Goal: Find specific page/section: Find specific page/section

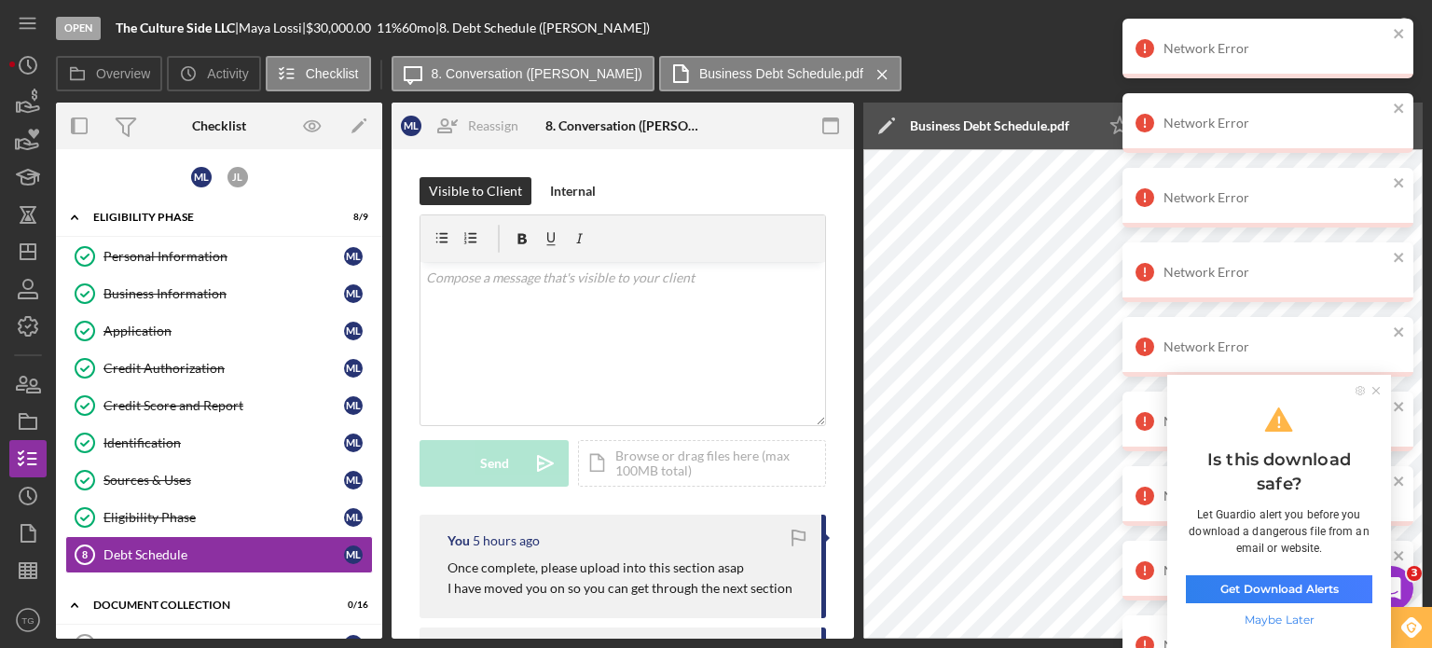
scroll to position [116, 0]
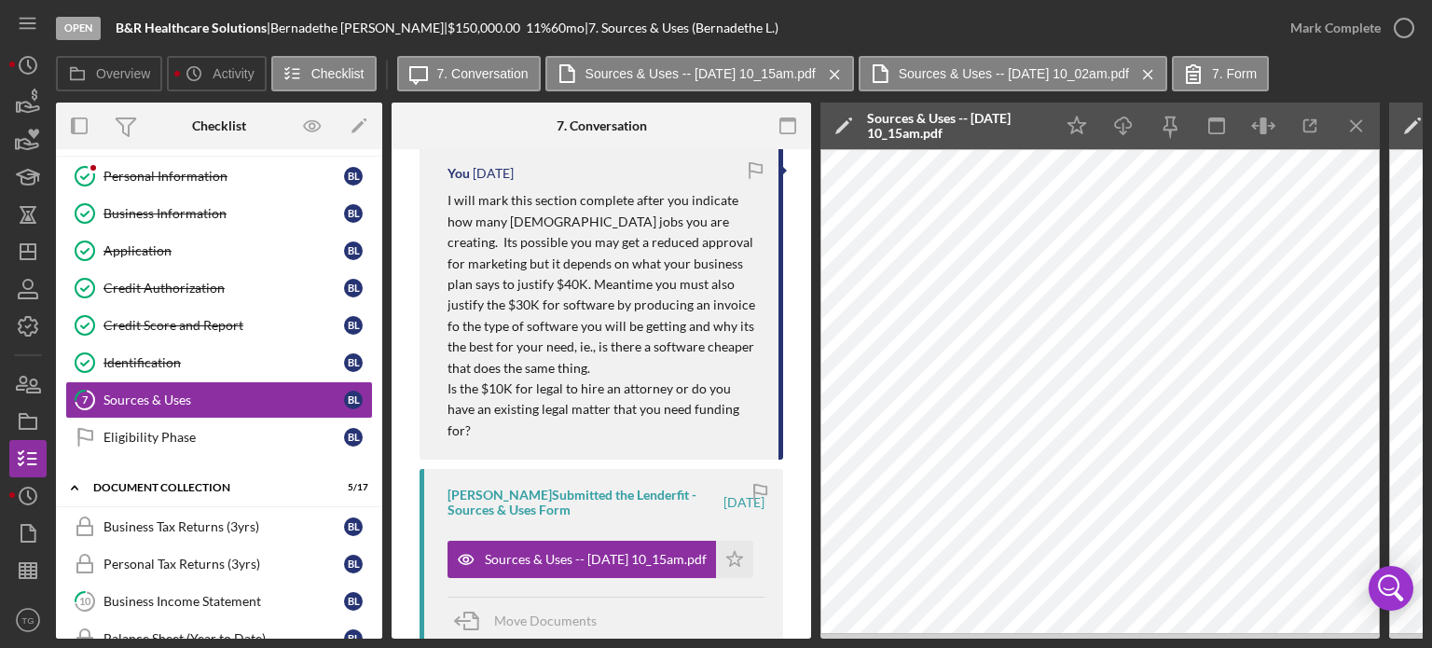
scroll to position [653, 0]
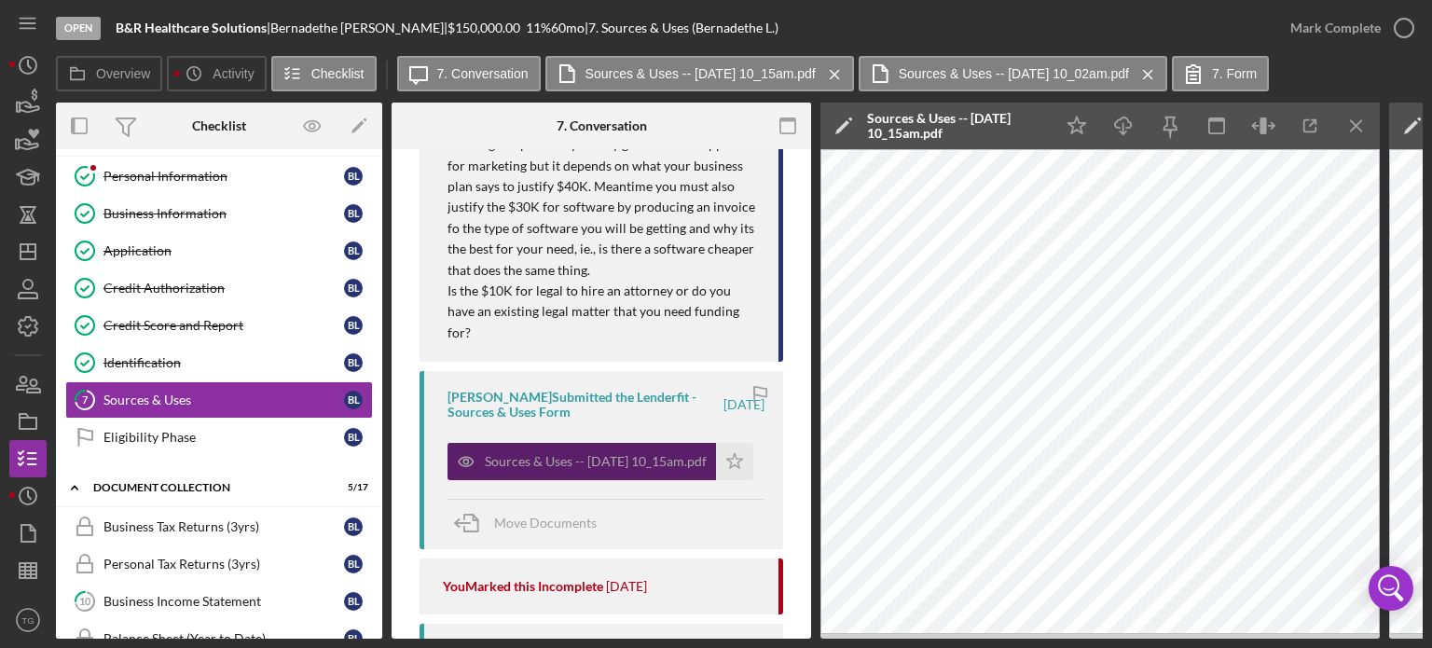
click at [552, 461] on div "Sources & Uses -- [DATE] 10_15am.pdf" at bounding box center [596, 461] width 222 height 15
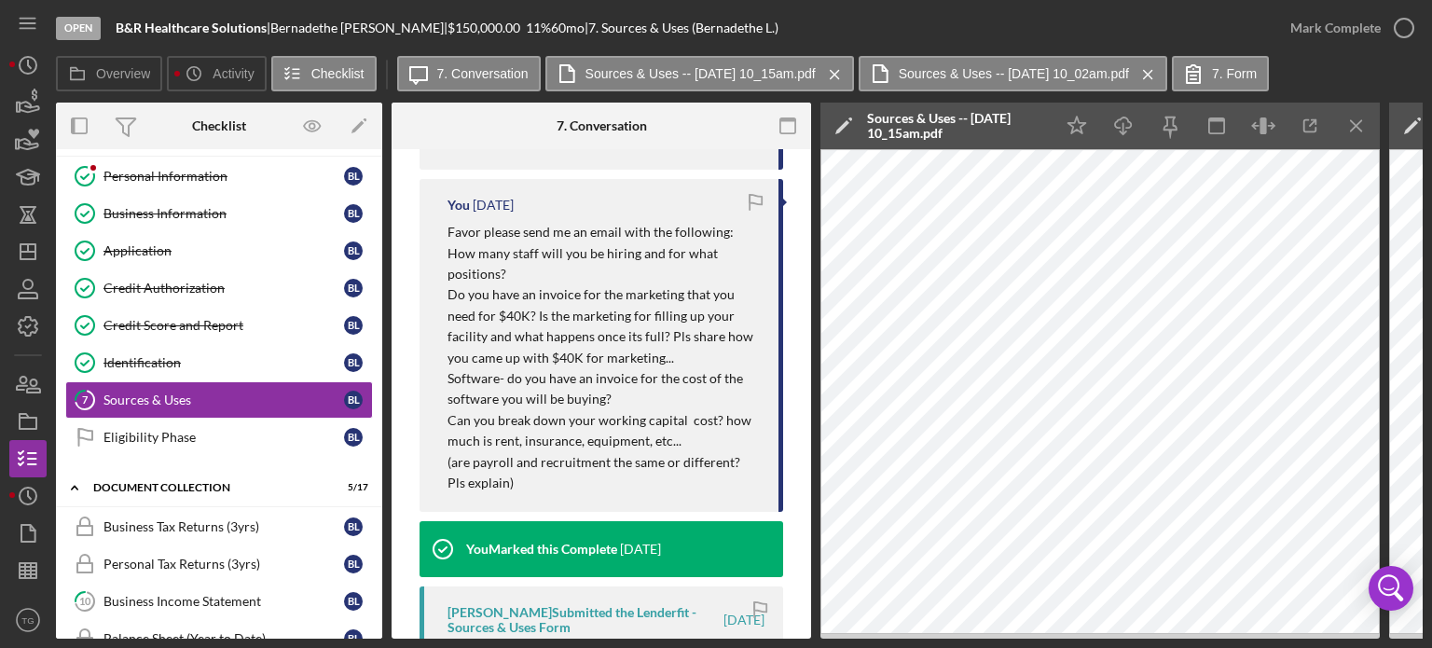
scroll to position [1492, 0]
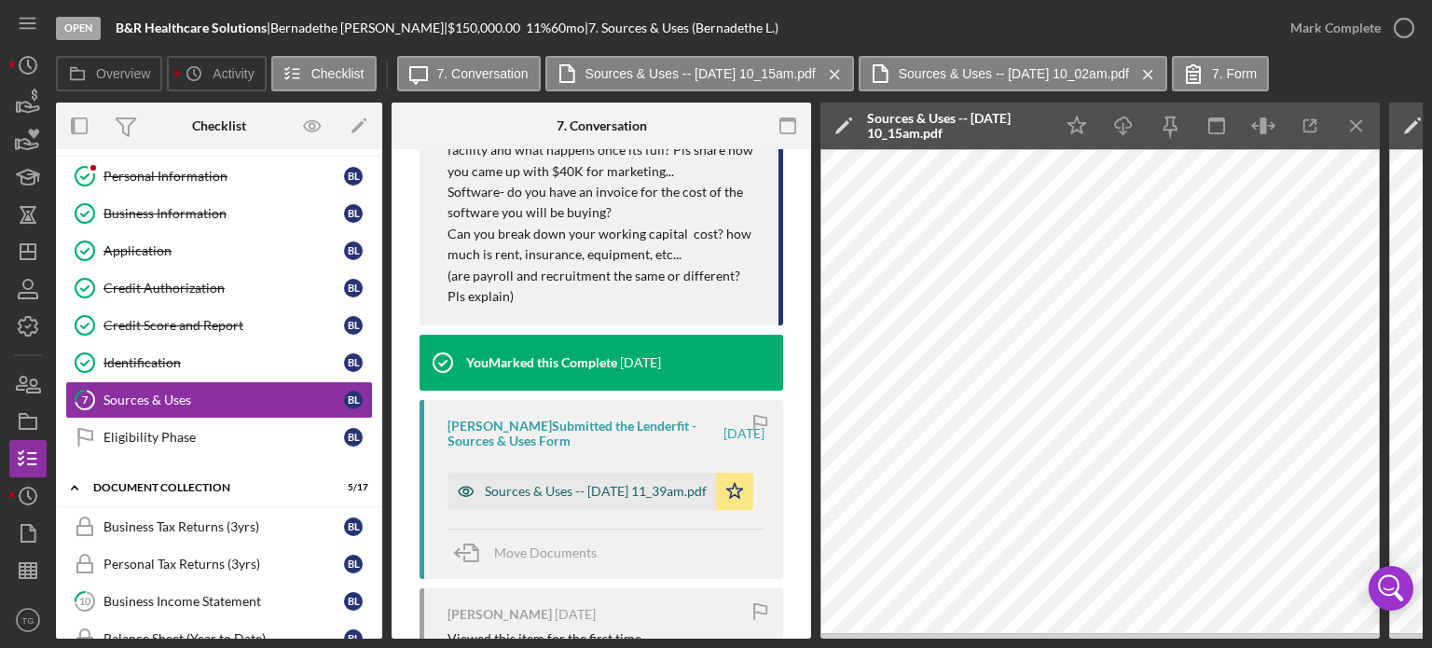
click at [527, 490] on div "Sources & Uses -- 2025-03-12 11_39am.pdf" at bounding box center [596, 491] width 222 height 15
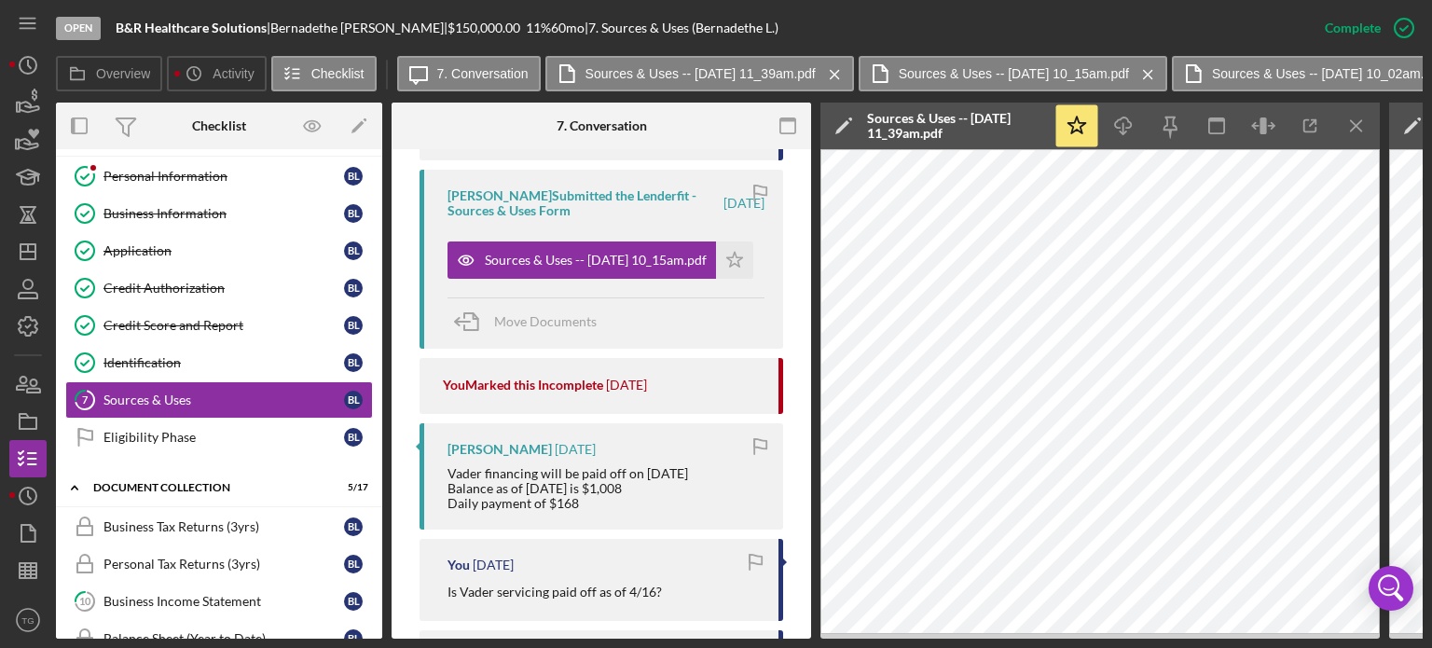
scroll to position [1022, 0]
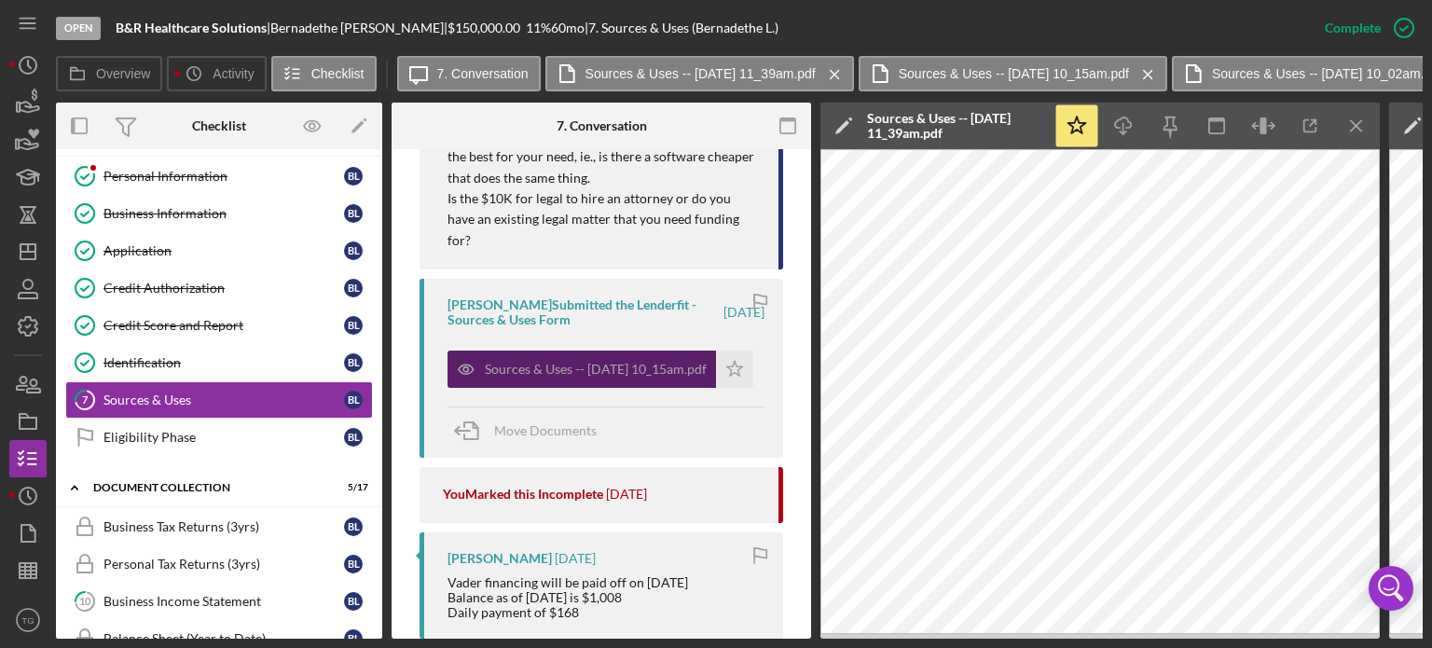
click at [664, 362] on div "Sources & Uses -- 2025-08-18 10_15am.pdf" at bounding box center [596, 369] width 222 height 15
click at [625, 364] on div "Sources & Uses -- 2025-08-18 10_15am.pdf" at bounding box center [596, 369] width 222 height 15
click at [726, 370] on icon "Icon/Star" at bounding box center [734, 369] width 37 height 37
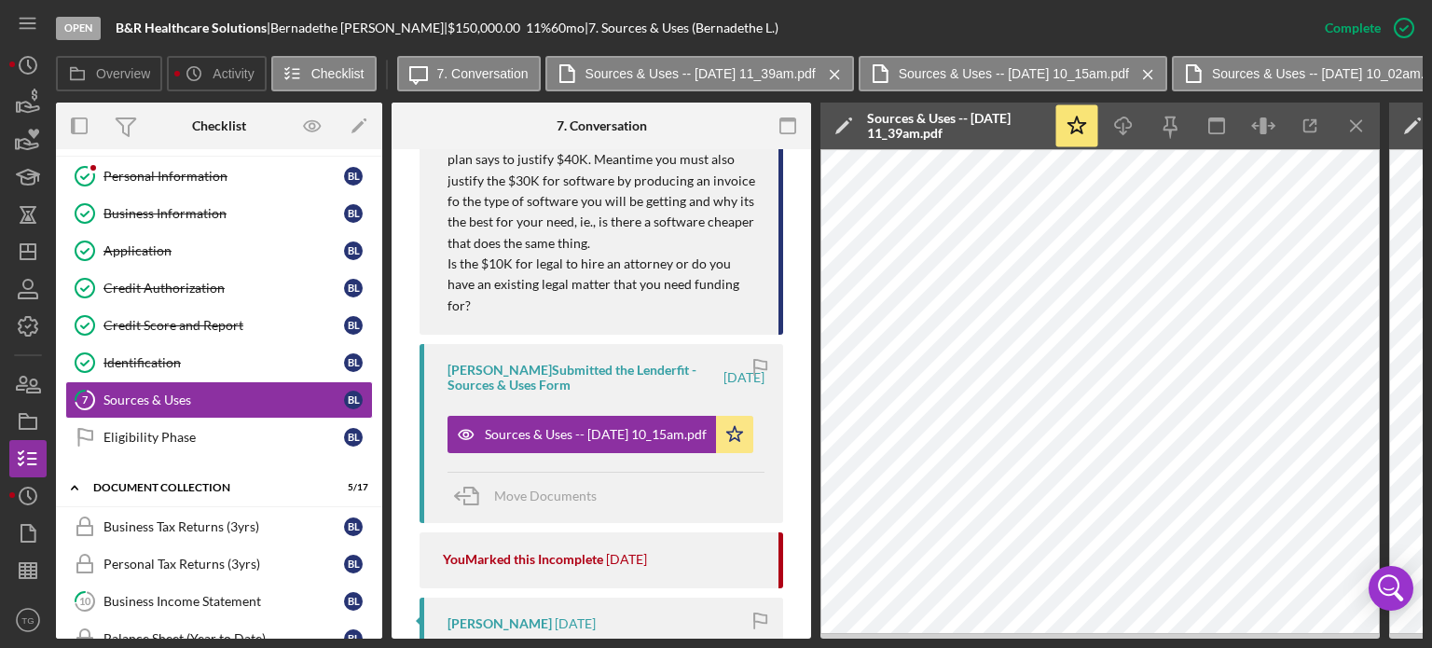
scroll to position [1088, 0]
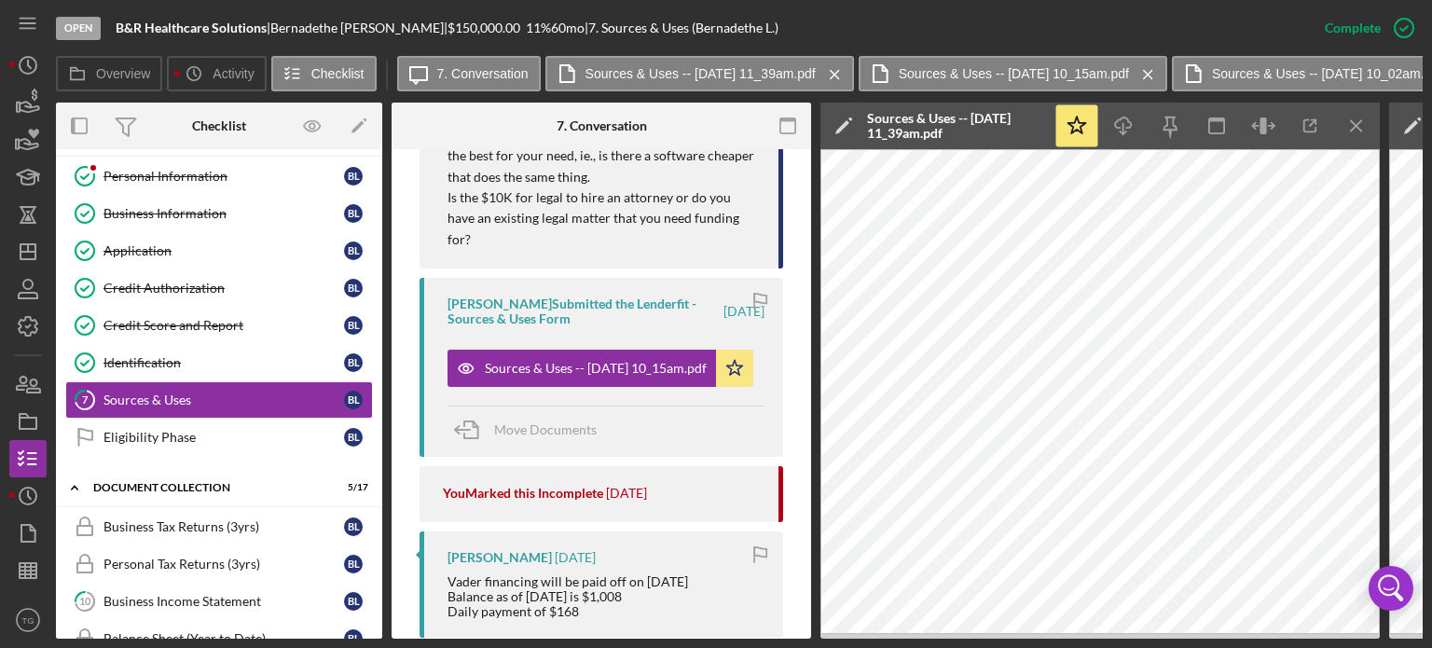
click at [1203, 25] on div "Open B&R Healthcare Solutions | Bernadethe Lina | $150,000.00 11 % 60 mo | 7. S…" at bounding box center [681, 28] width 1250 height 56
click at [253, 364] on div "Identification" at bounding box center [223, 362] width 241 height 15
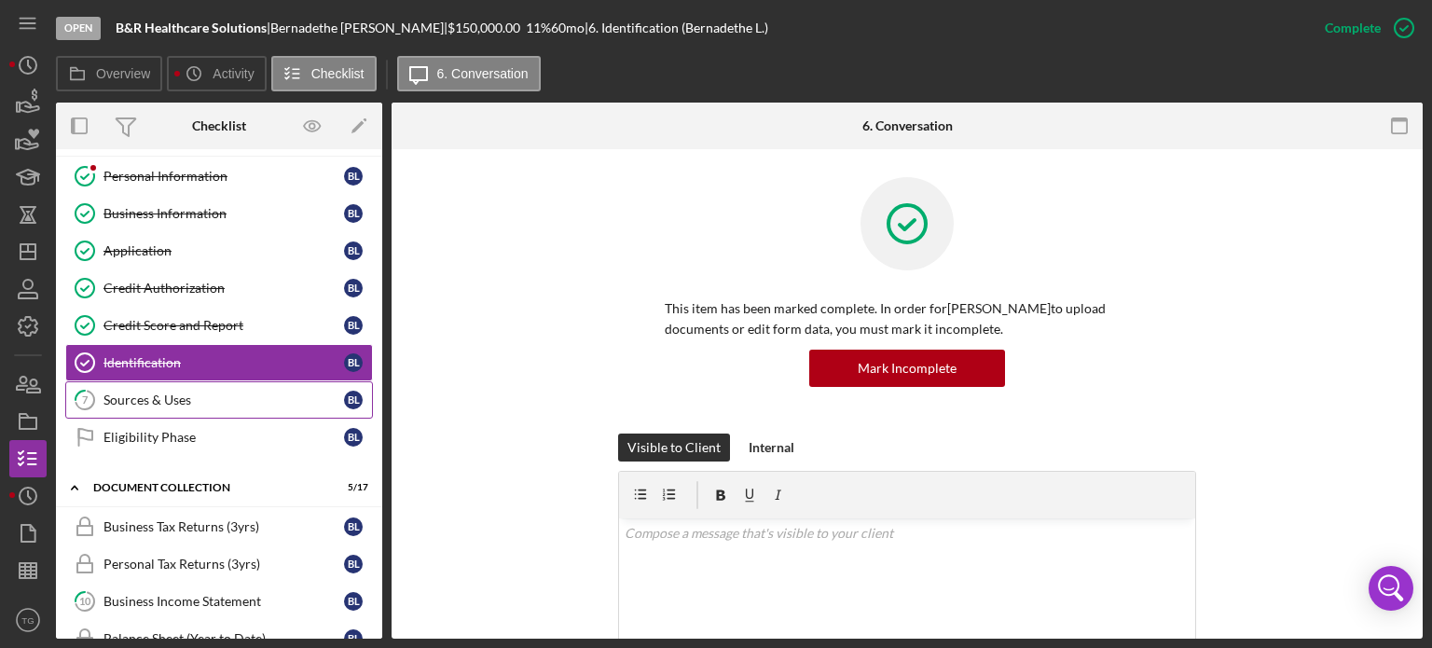
click at [215, 409] on link "7 Sources & Uses B L" at bounding box center [219, 399] width 308 height 37
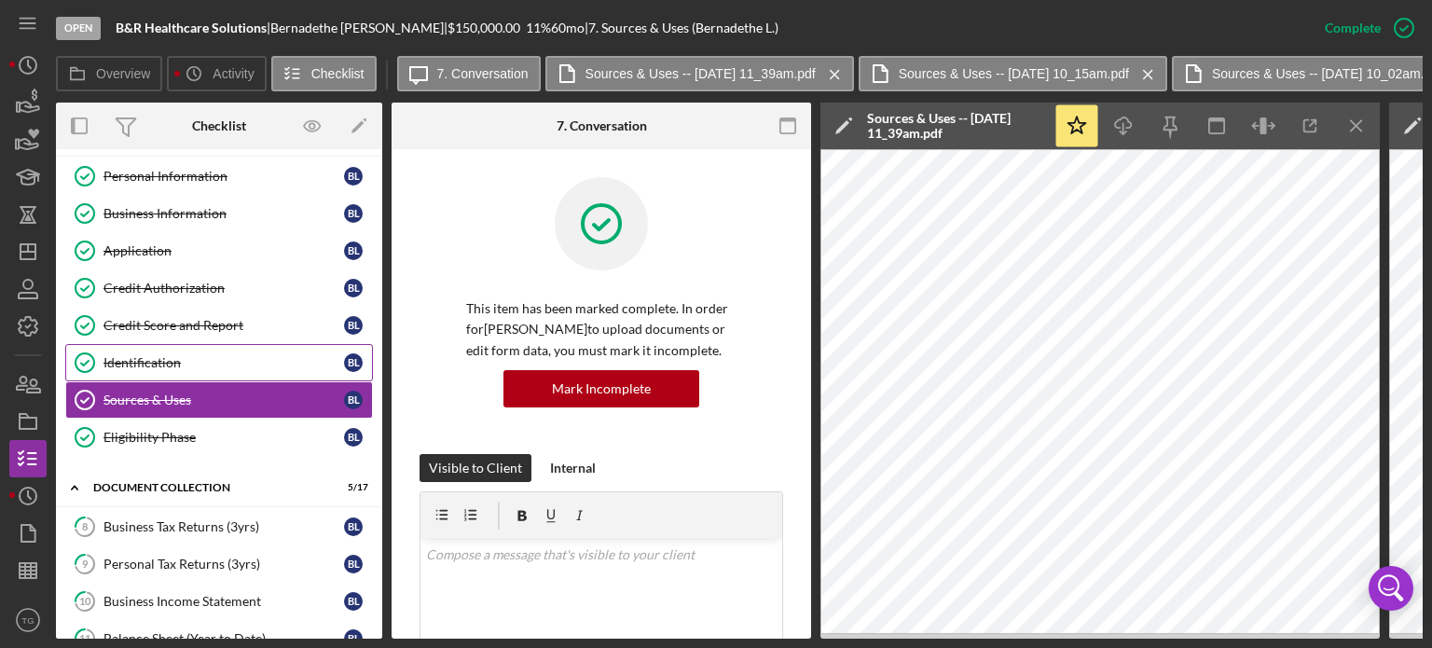
click at [227, 355] on div "Identification" at bounding box center [223, 362] width 241 height 15
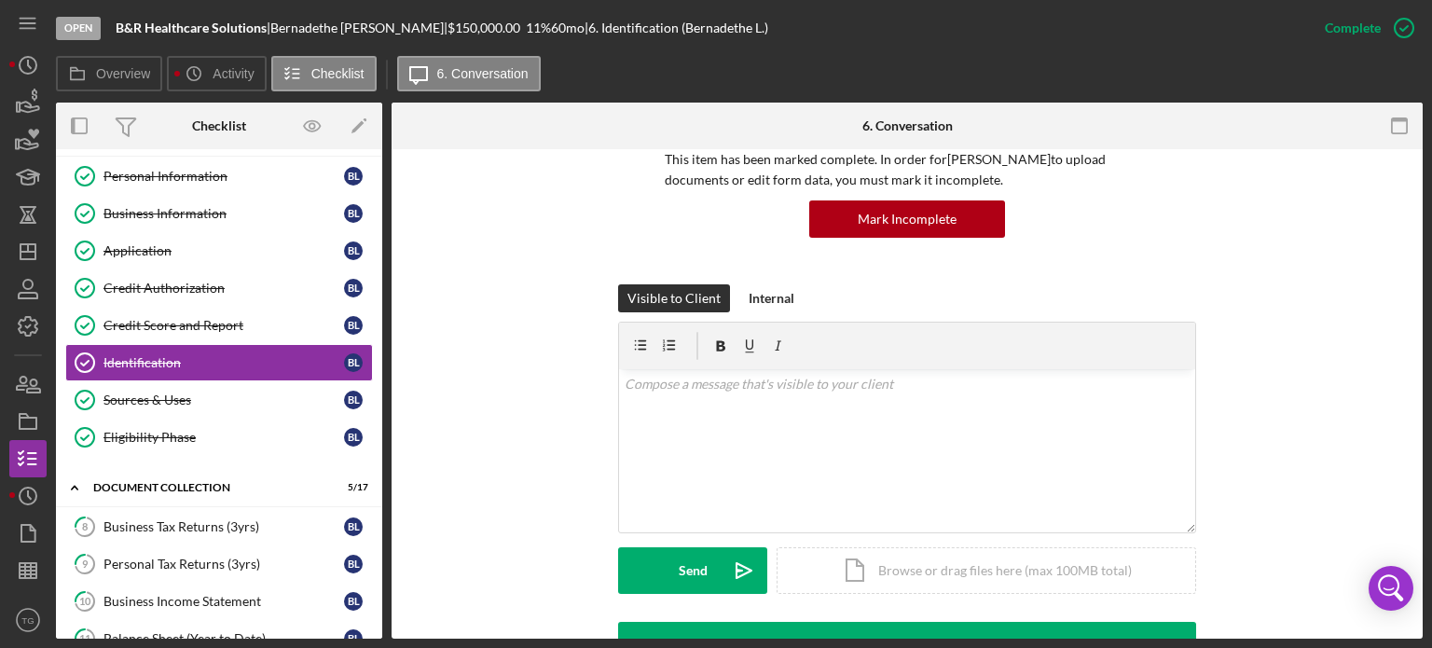
scroll to position [373, 0]
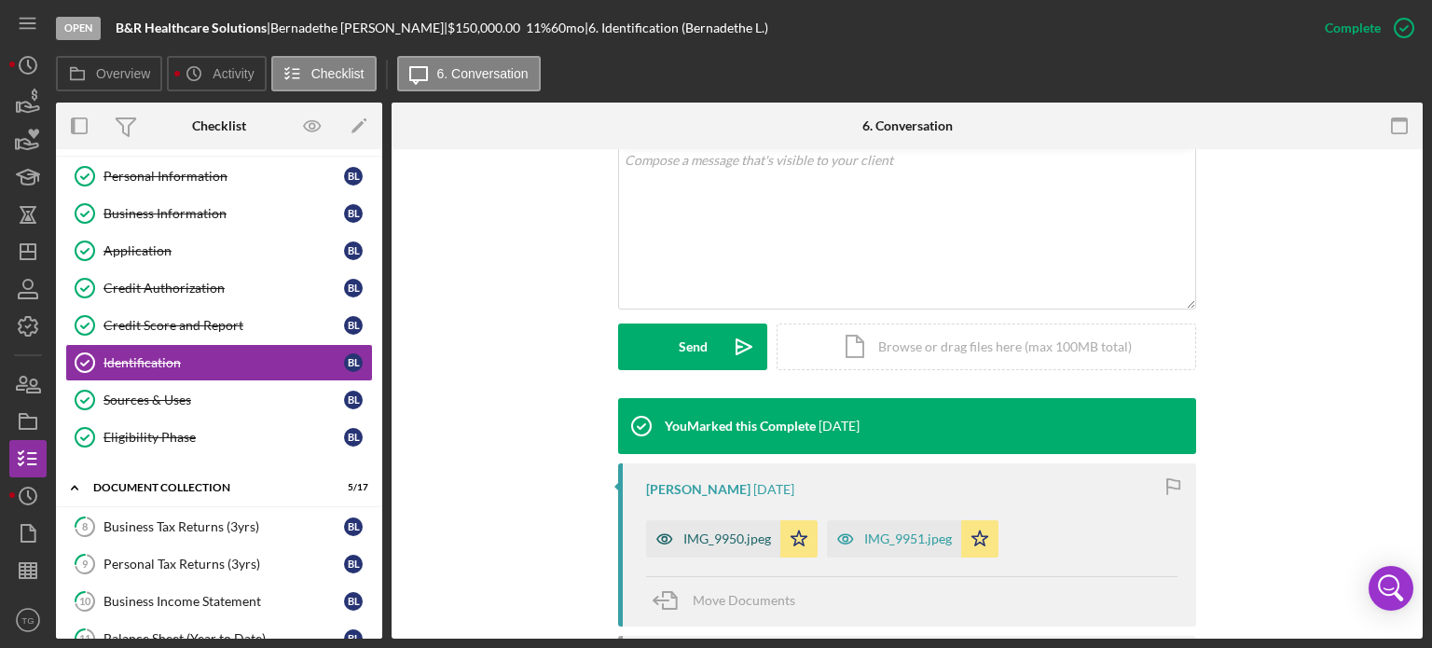
click at [698, 538] on div "IMG_9950.jpeg" at bounding box center [727, 538] width 88 height 15
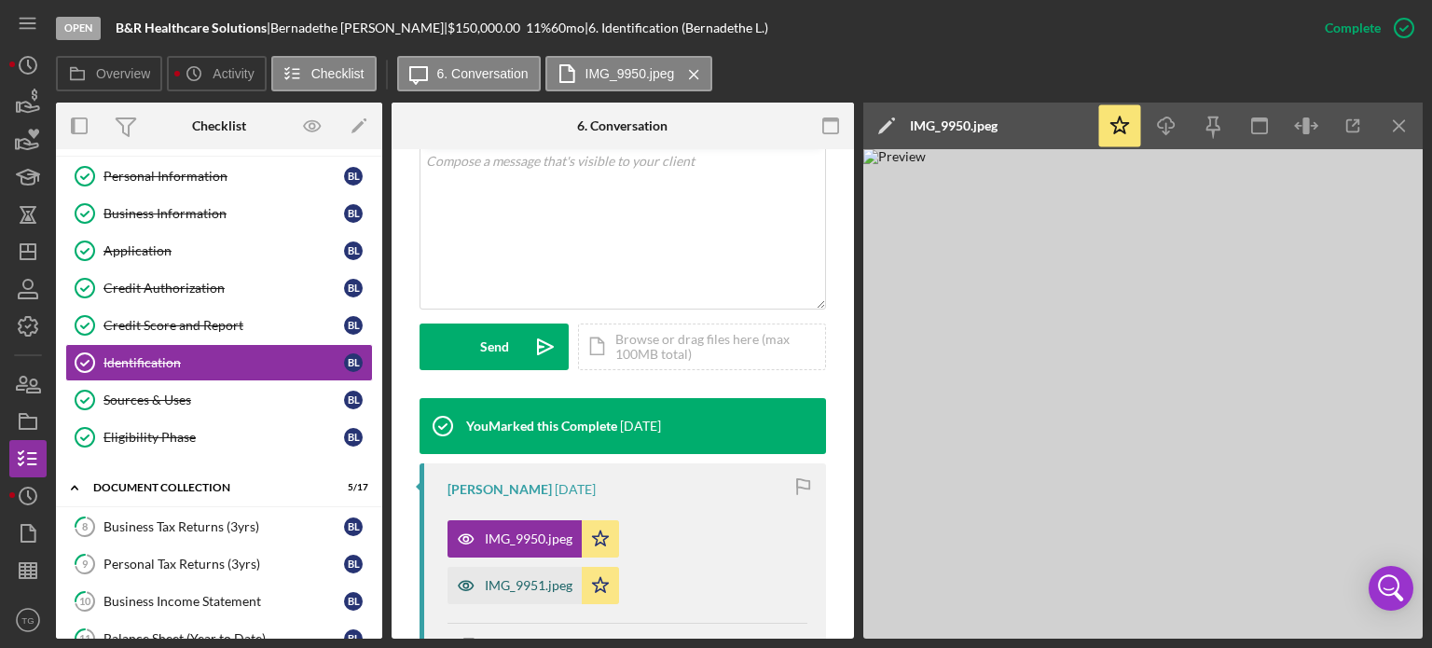
click at [533, 578] on div "IMG_9951.jpeg" at bounding box center [529, 585] width 88 height 15
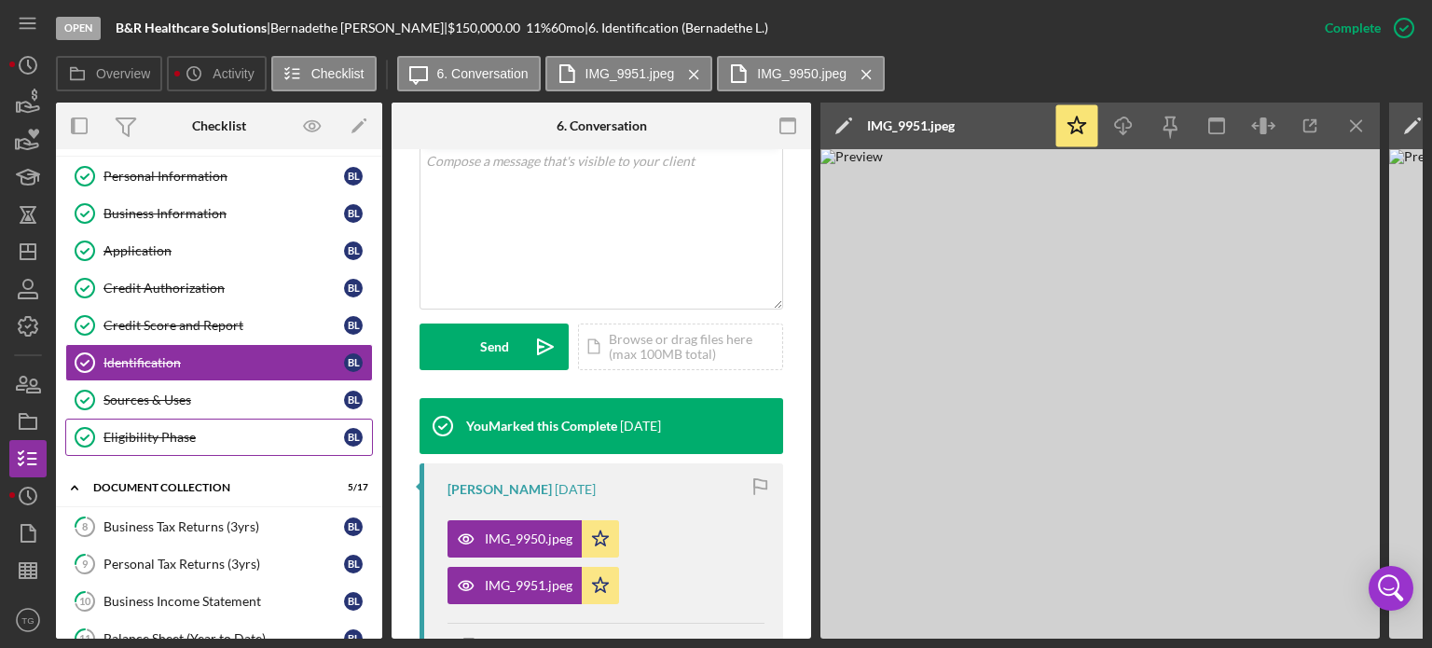
click at [274, 430] on div "Eligibility Phase" at bounding box center [223, 437] width 241 height 15
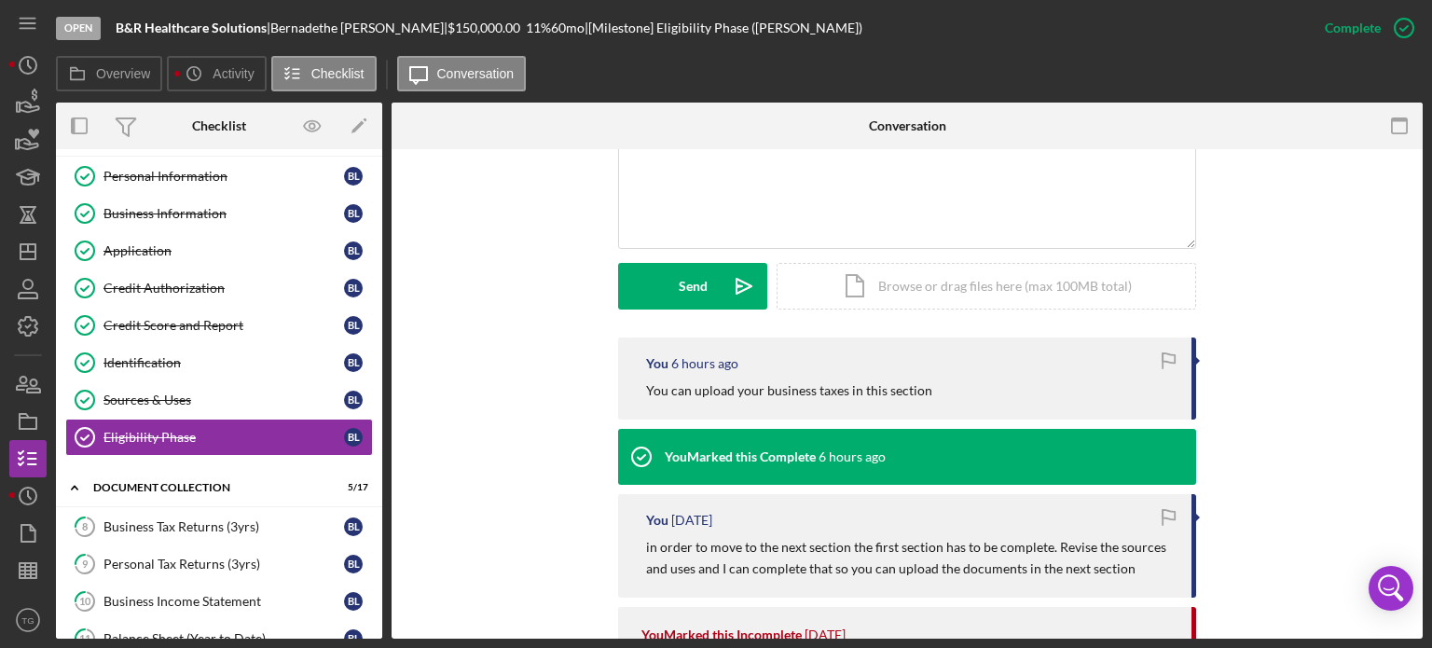
scroll to position [466, 0]
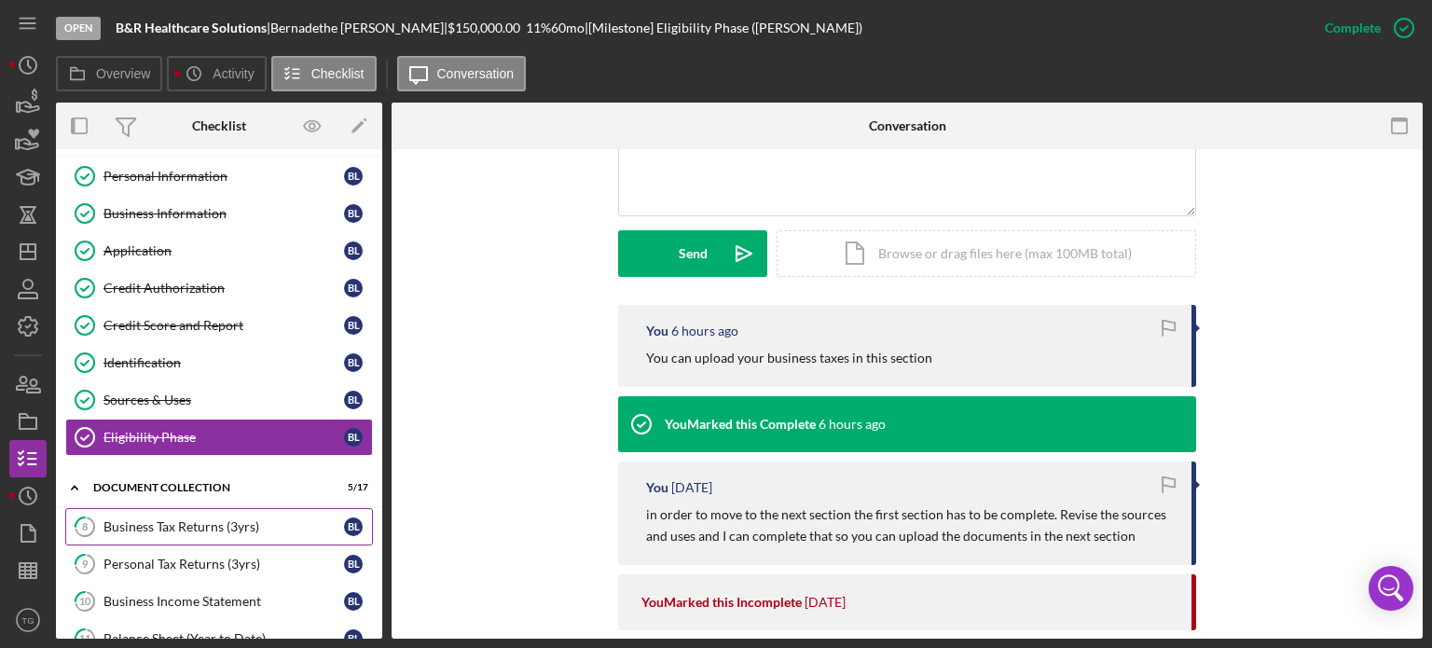
click at [151, 519] on div "Business Tax Returns (3yrs)" at bounding box center [223, 526] width 241 height 15
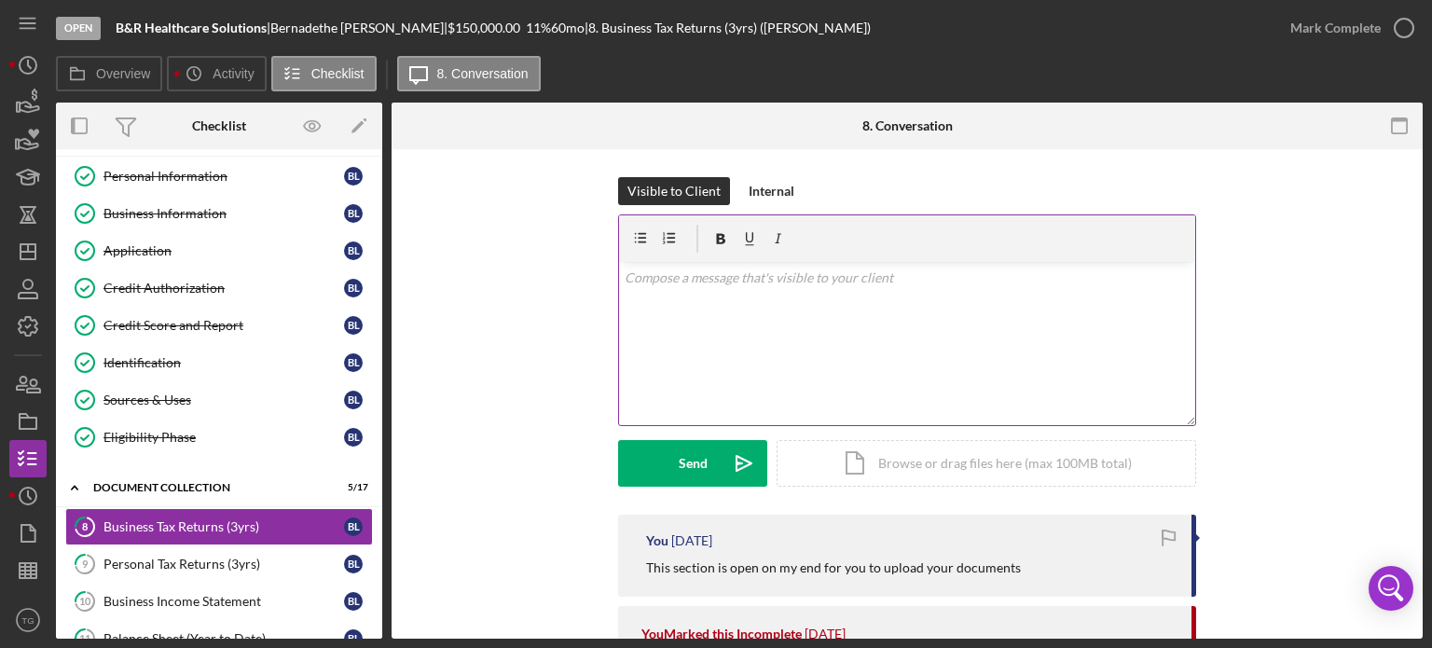
click at [677, 278] on p at bounding box center [908, 278] width 566 height 21
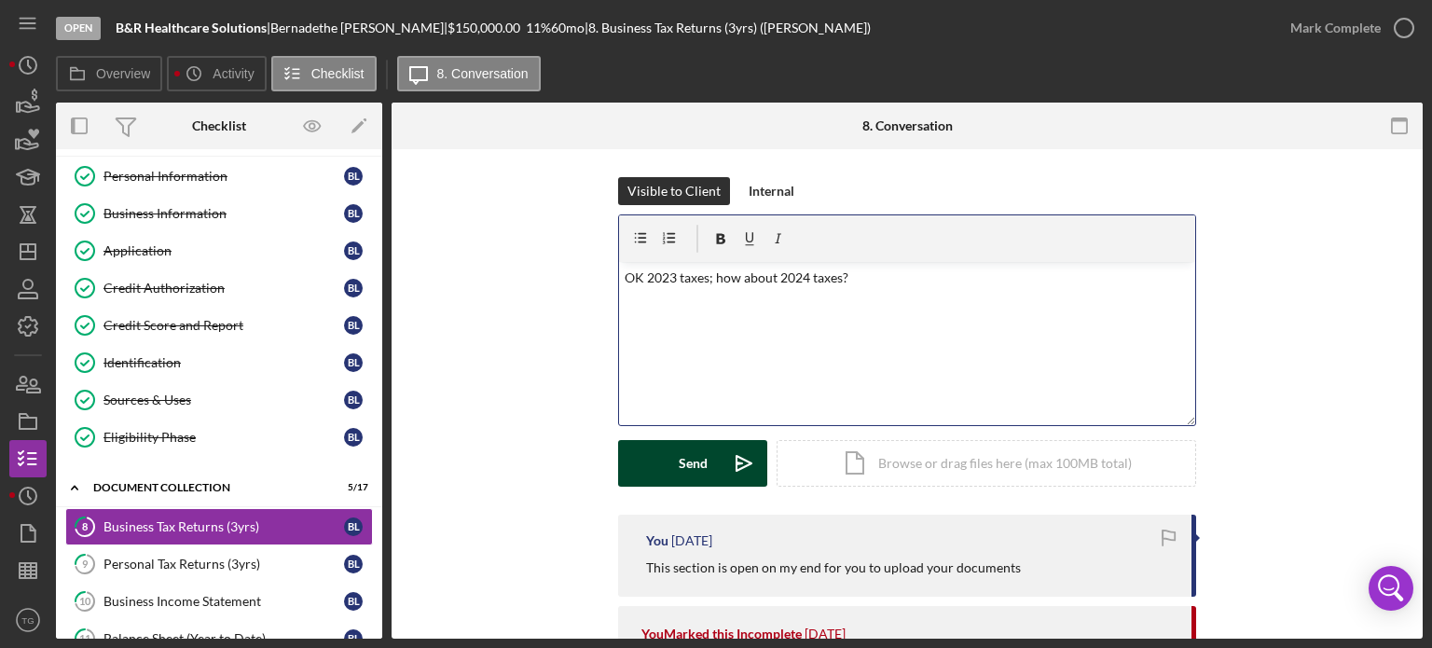
click at [679, 464] on div "Send" at bounding box center [693, 463] width 29 height 47
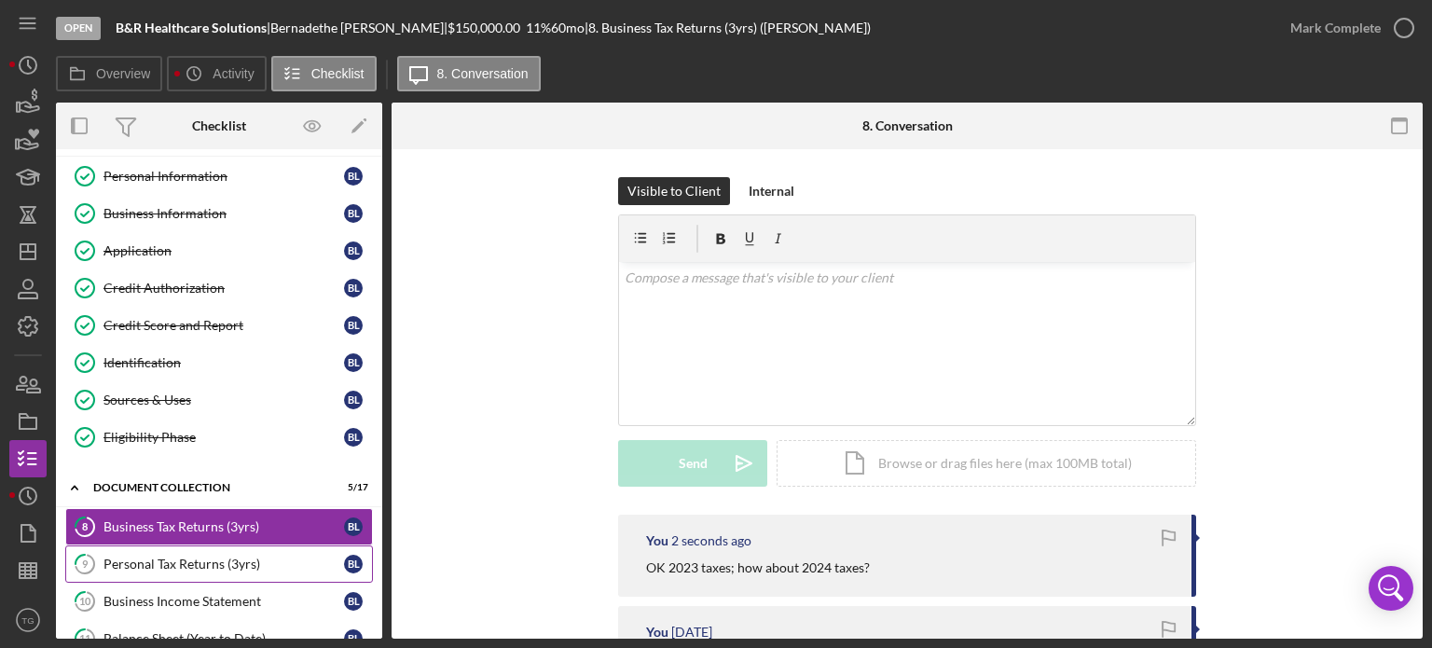
click at [201, 557] on div "Personal Tax Returns (3yrs)" at bounding box center [223, 564] width 241 height 15
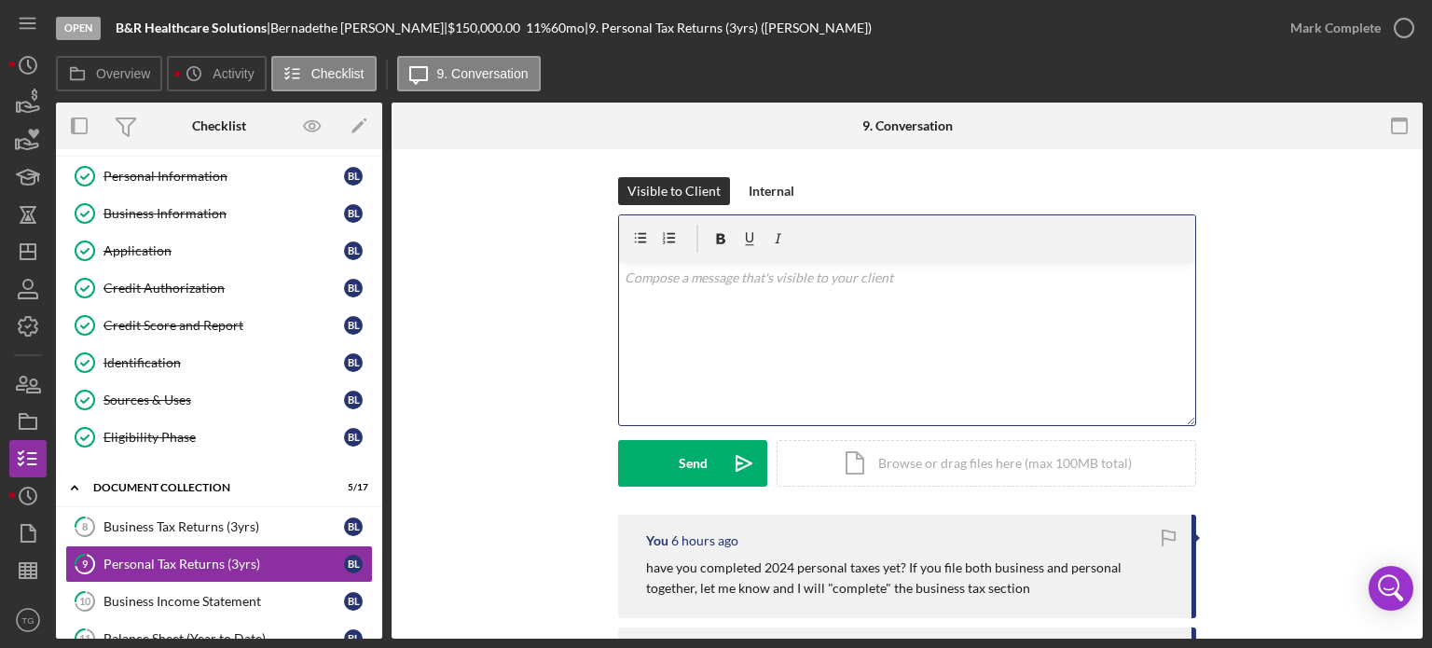
click at [657, 271] on p at bounding box center [908, 278] width 566 height 21
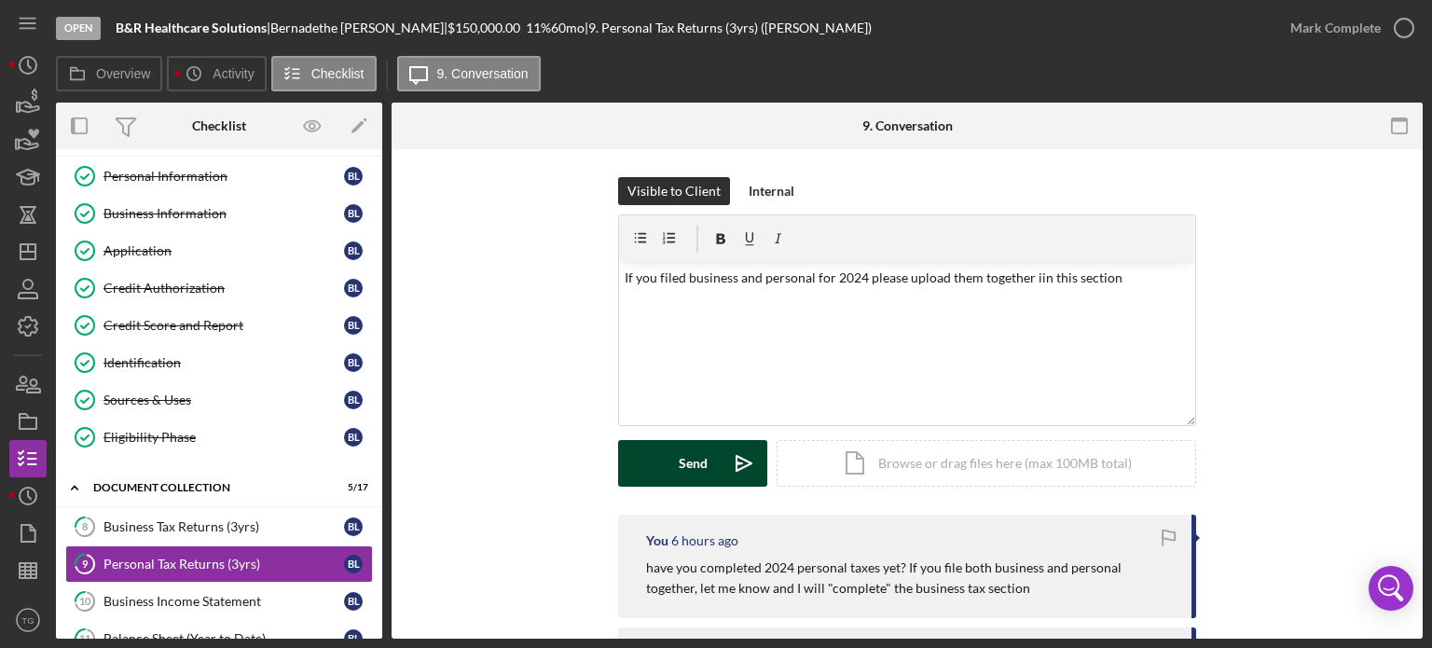
click at [667, 462] on button "Send Icon/icon-invite-send" at bounding box center [692, 463] width 149 height 47
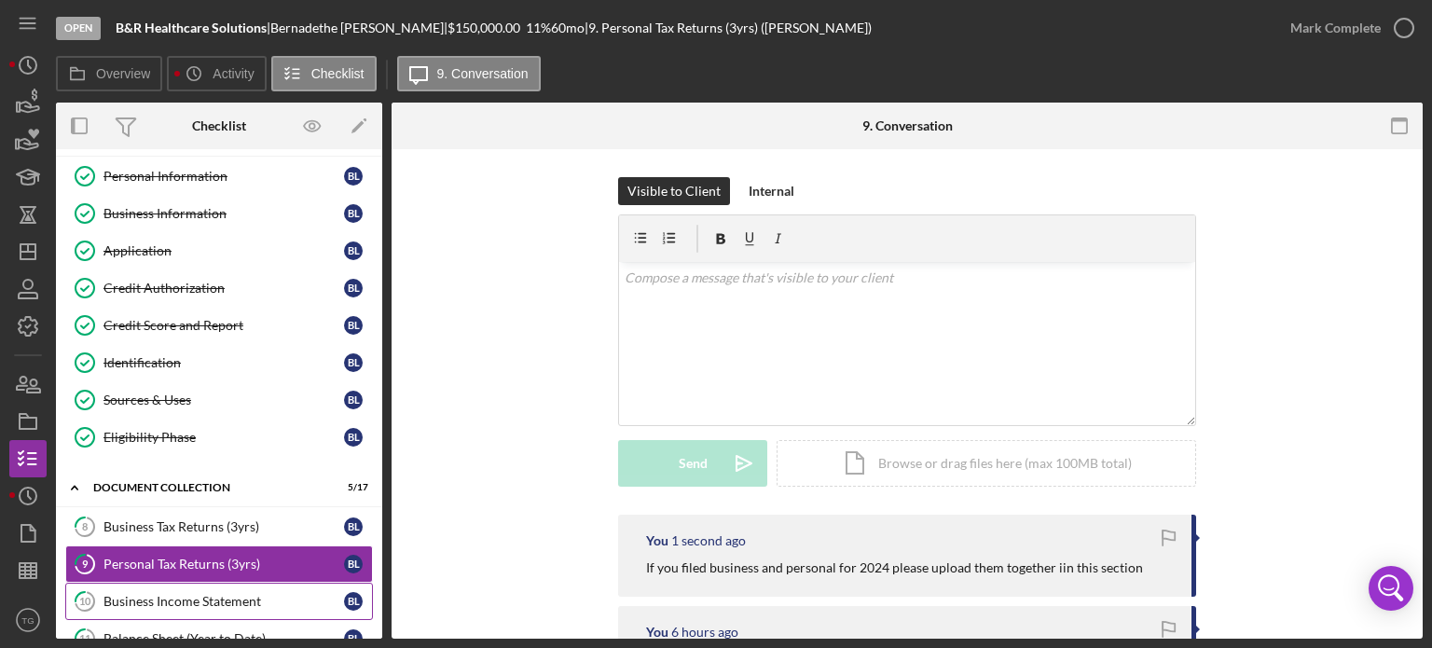
click at [134, 594] on div "Business Income Statement" at bounding box center [223, 601] width 241 height 15
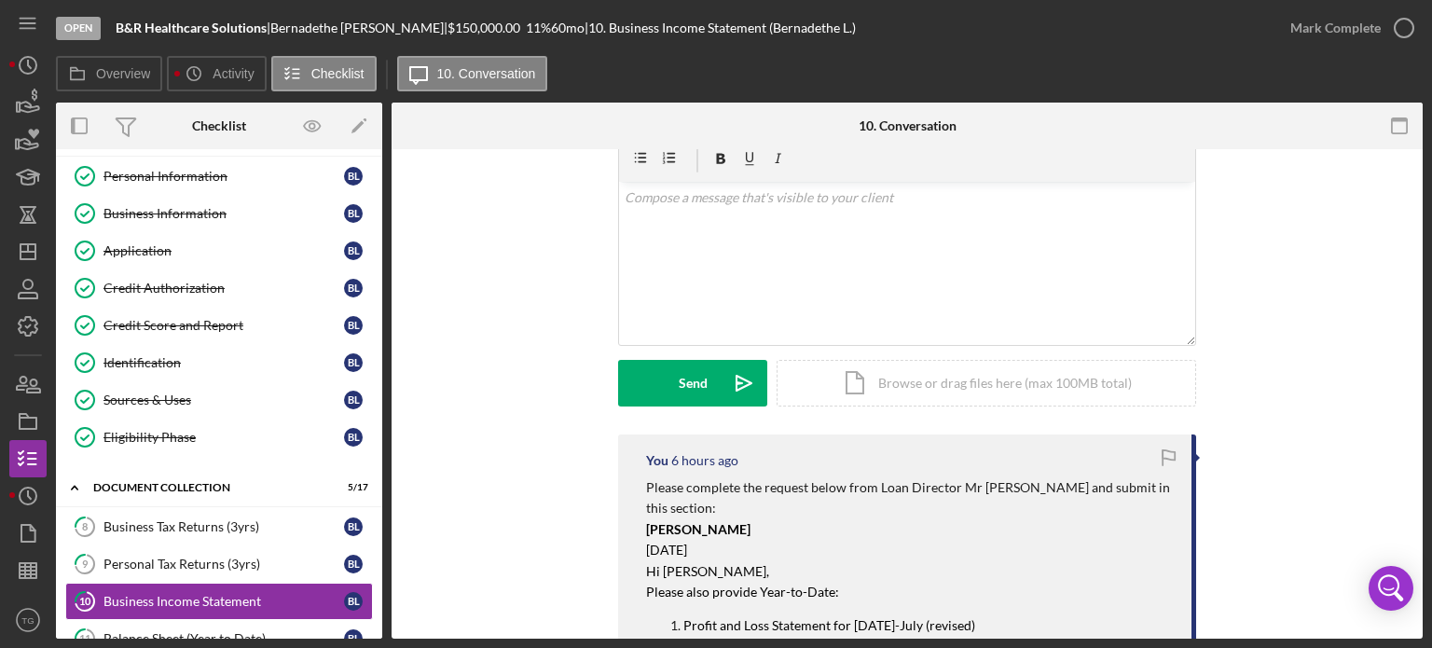
scroll to position [186, 0]
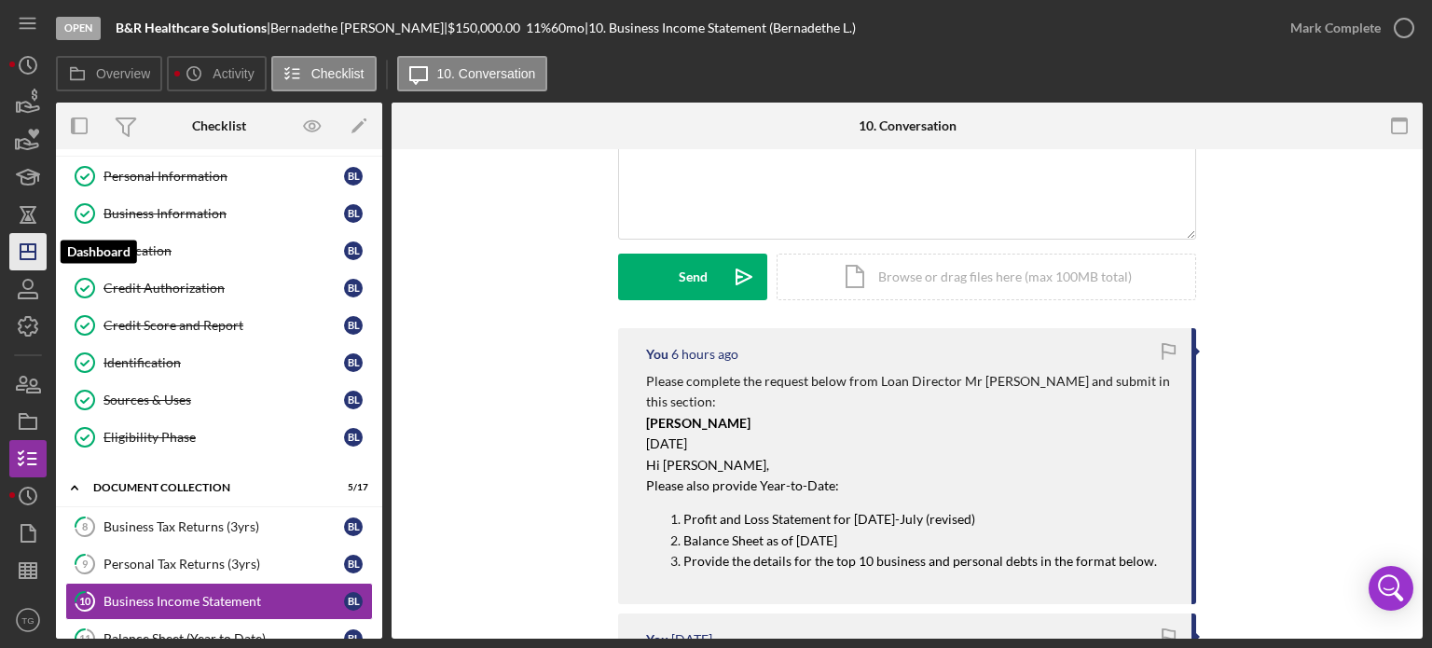
click at [33, 244] on polygon "button" at bounding box center [28, 251] width 15 height 15
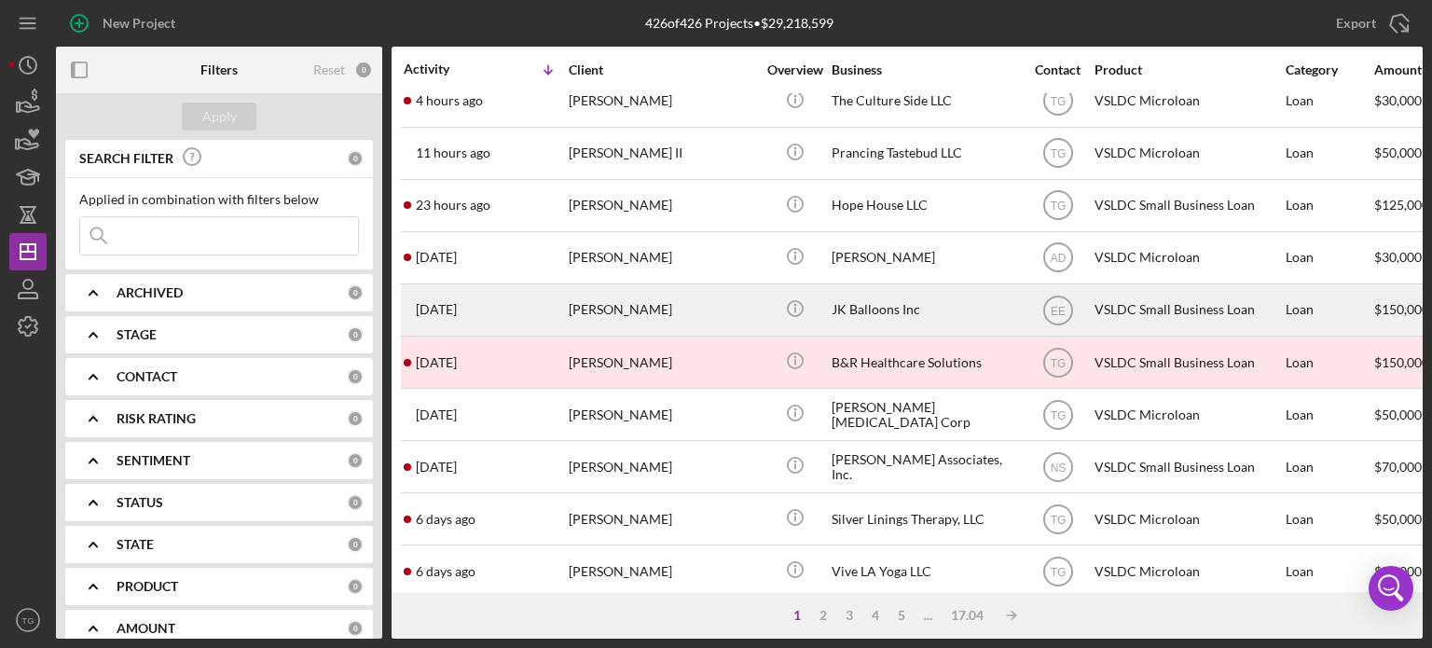
scroll to position [280, 0]
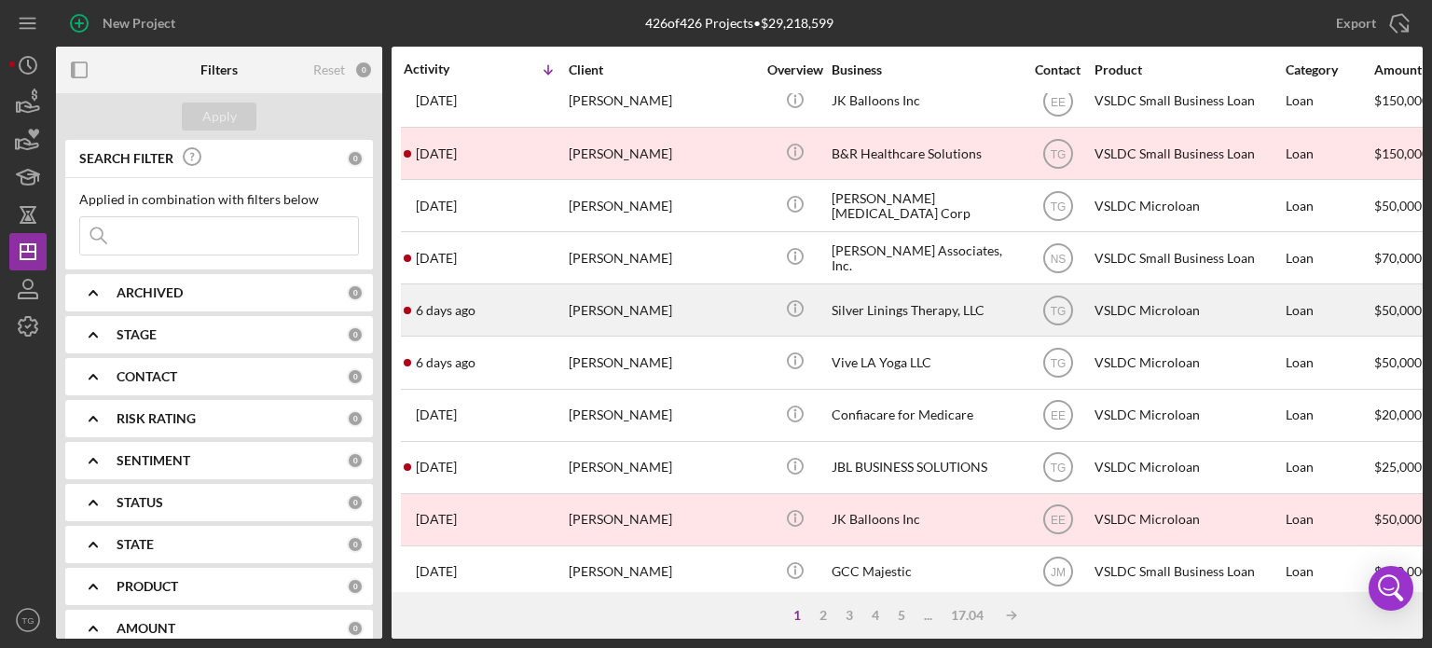
click at [610, 320] on div "Samantha Quinal" at bounding box center [662, 309] width 186 height 49
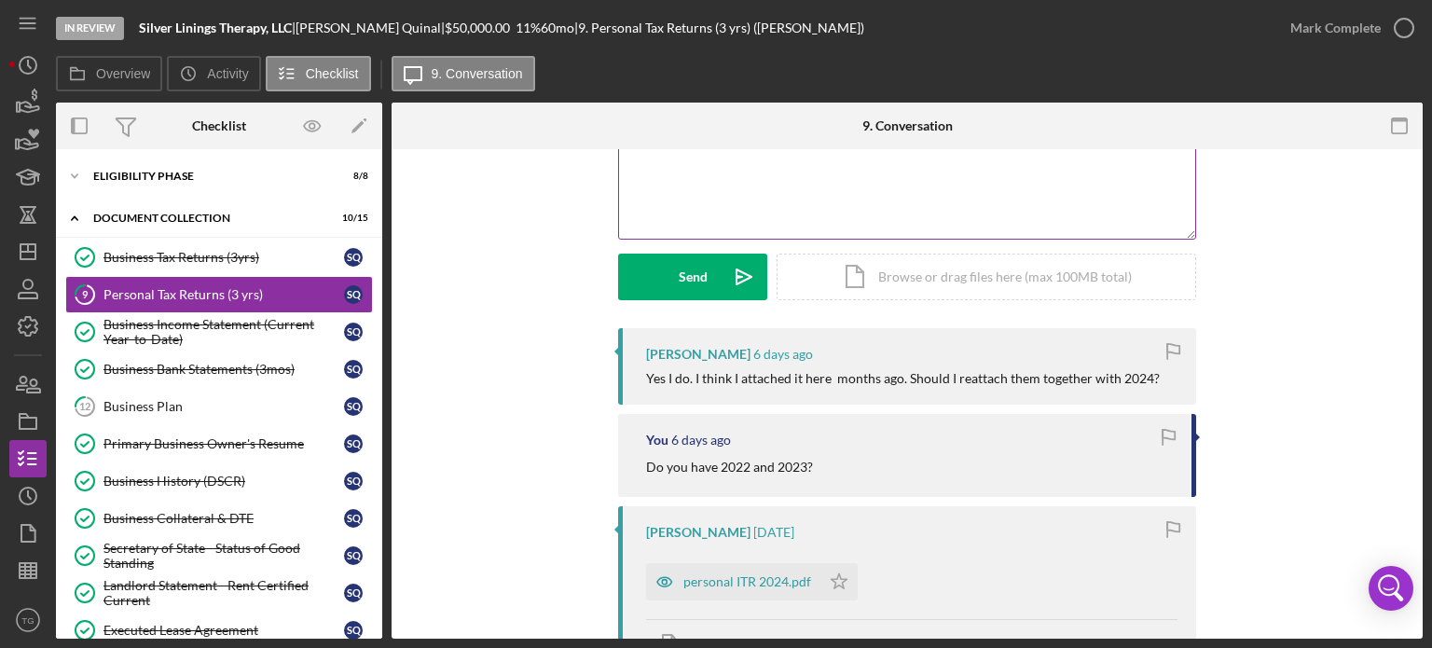
scroll to position [93, 0]
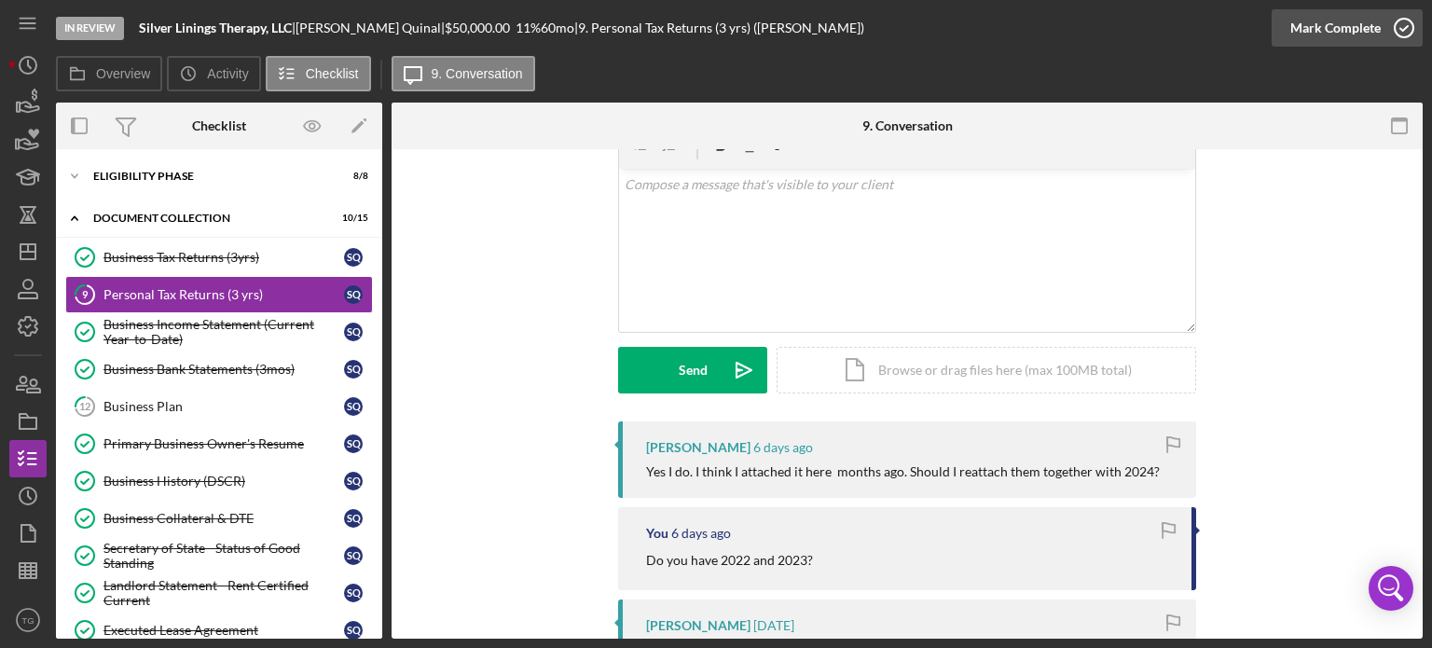
click at [1401, 25] on icon "button" at bounding box center [1404, 28] width 47 height 47
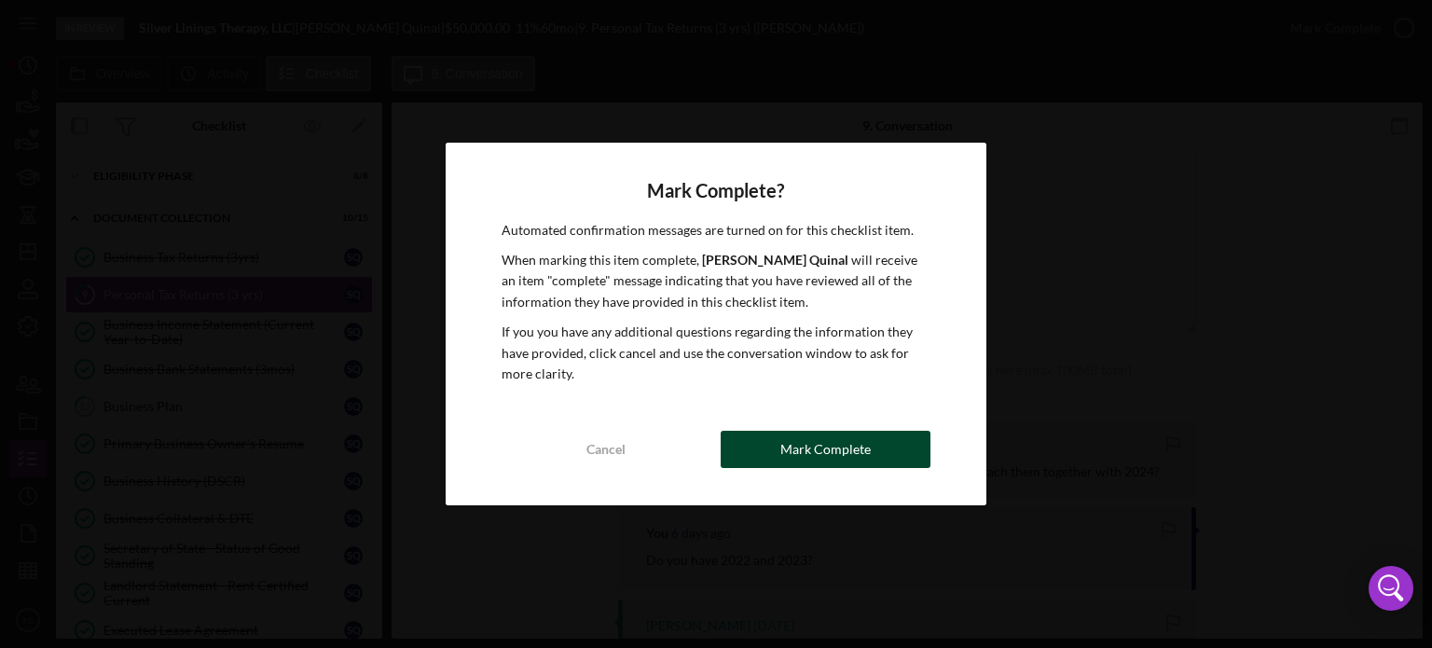
click at [887, 447] on button "Mark Complete" at bounding box center [826, 449] width 210 height 37
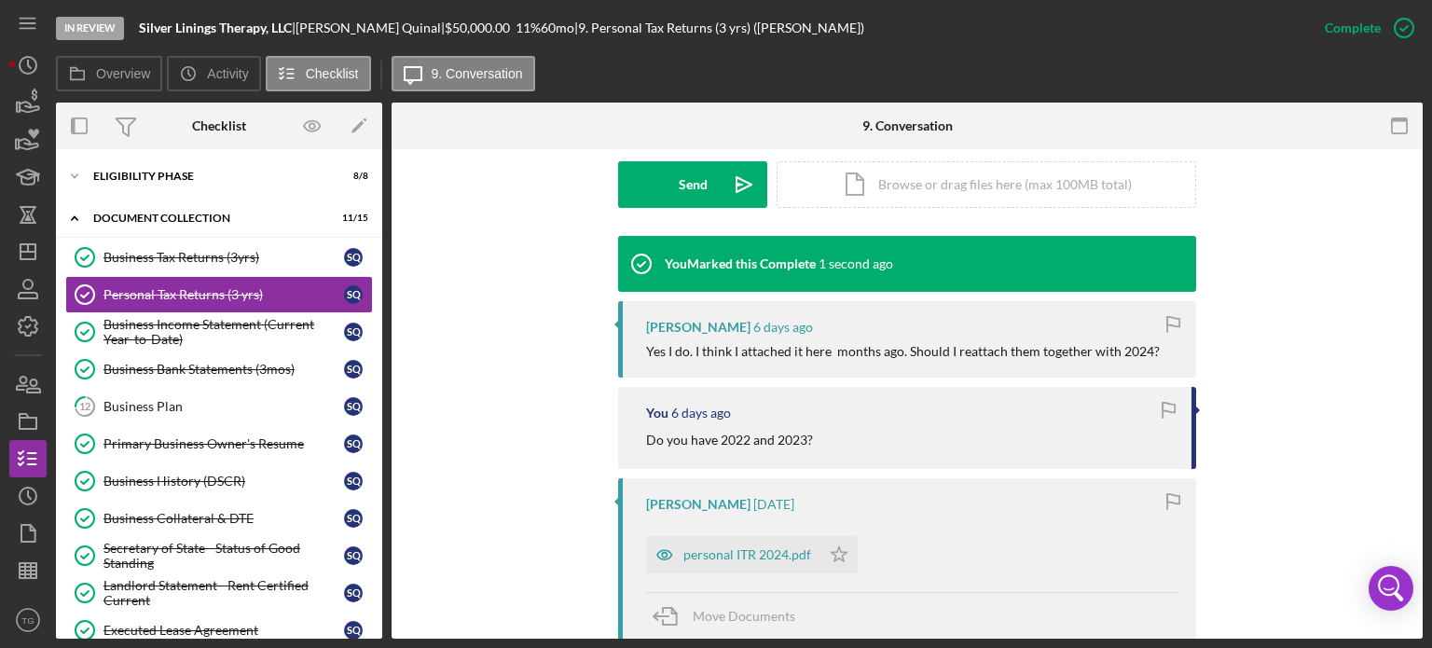
scroll to position [628, 0]
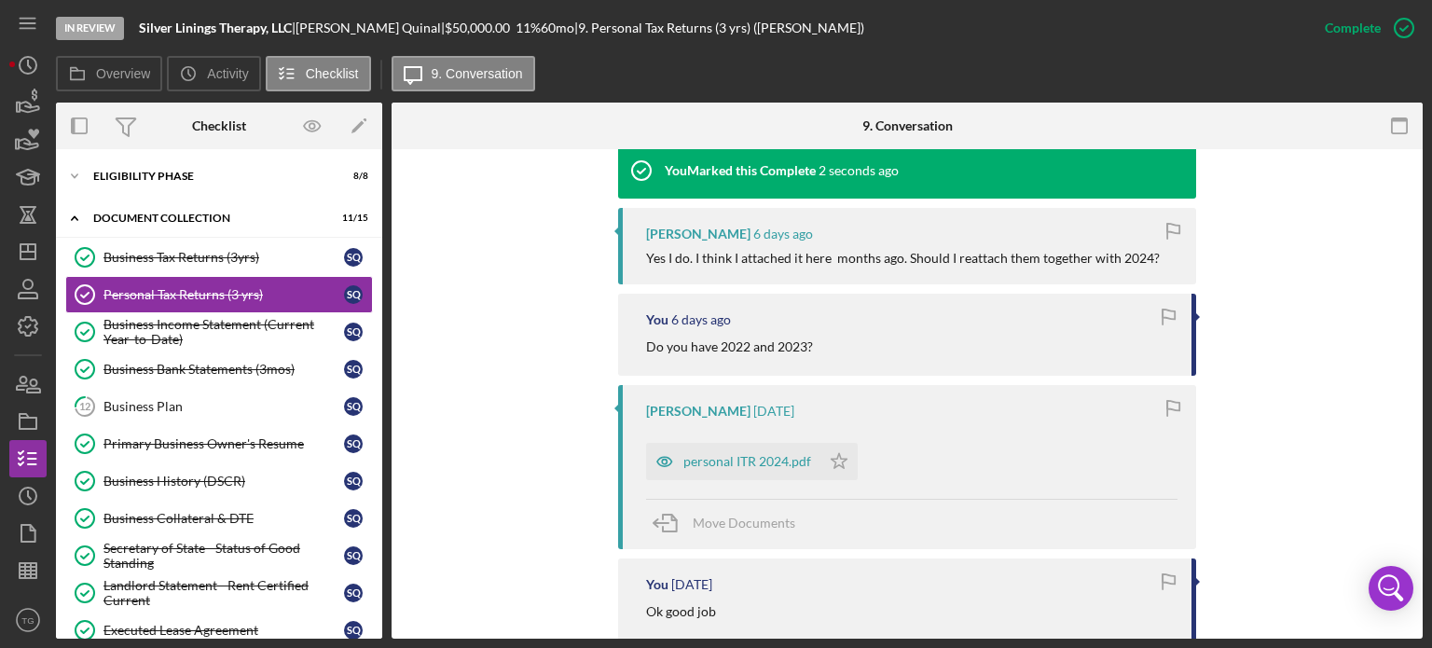
drag, startPoint x: 836, startPoint y: 458, endPoint x: 820, endPoint y: 484, distance: 30.5
click at [824, 476] on icon "Icon/Star" at bounding box center [838, 461] width 37 height 37
click at [733, 464] on div "personal ITR 2024.pdf" at bounding box center [747, 461] width 128 height 15
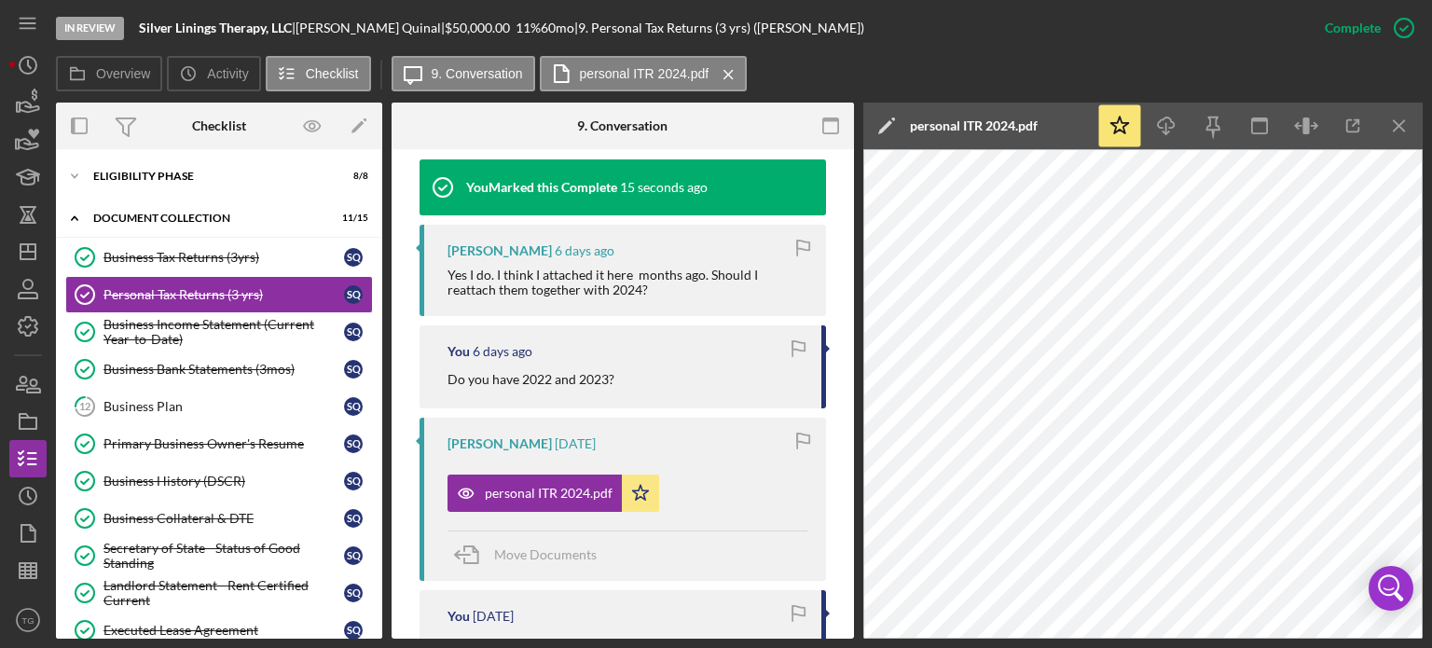
scroll to position [591, 0]
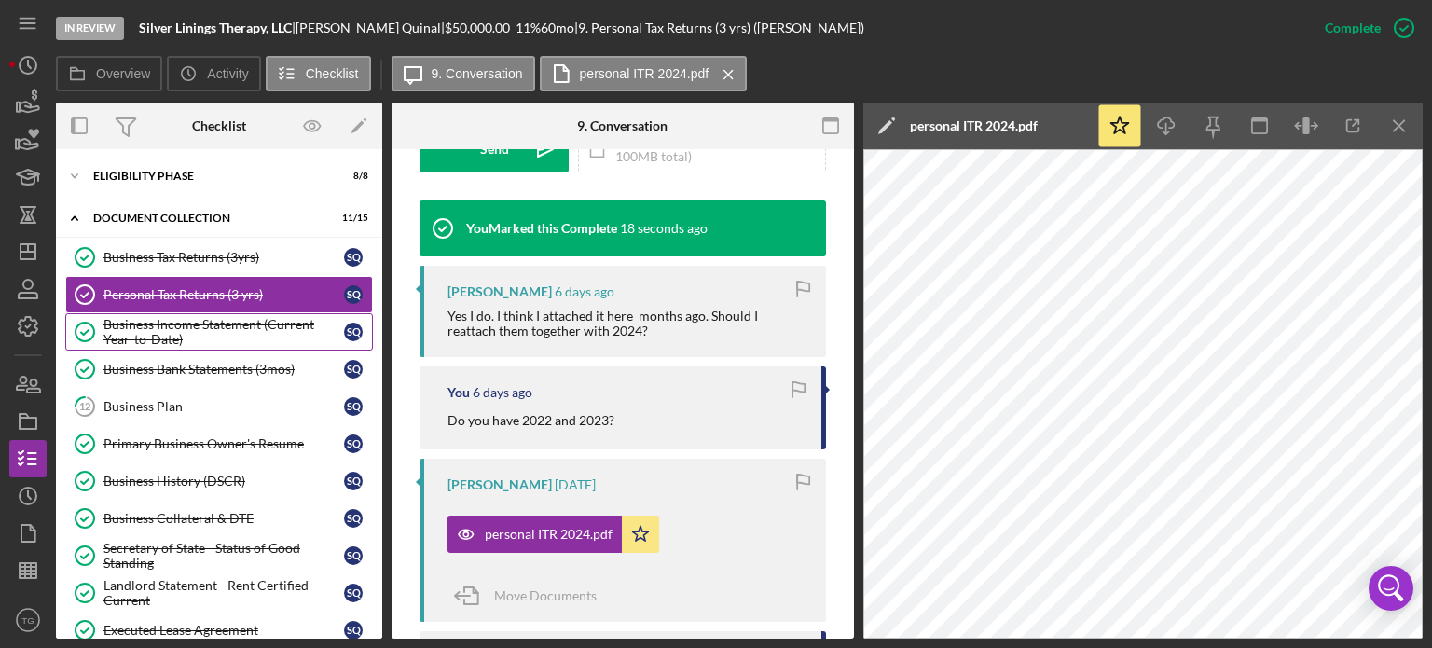
click at [164, 320] on div "Business Income Statement (Current Year-to-Date)" at bounding box center [223, 332] width 241 height 30
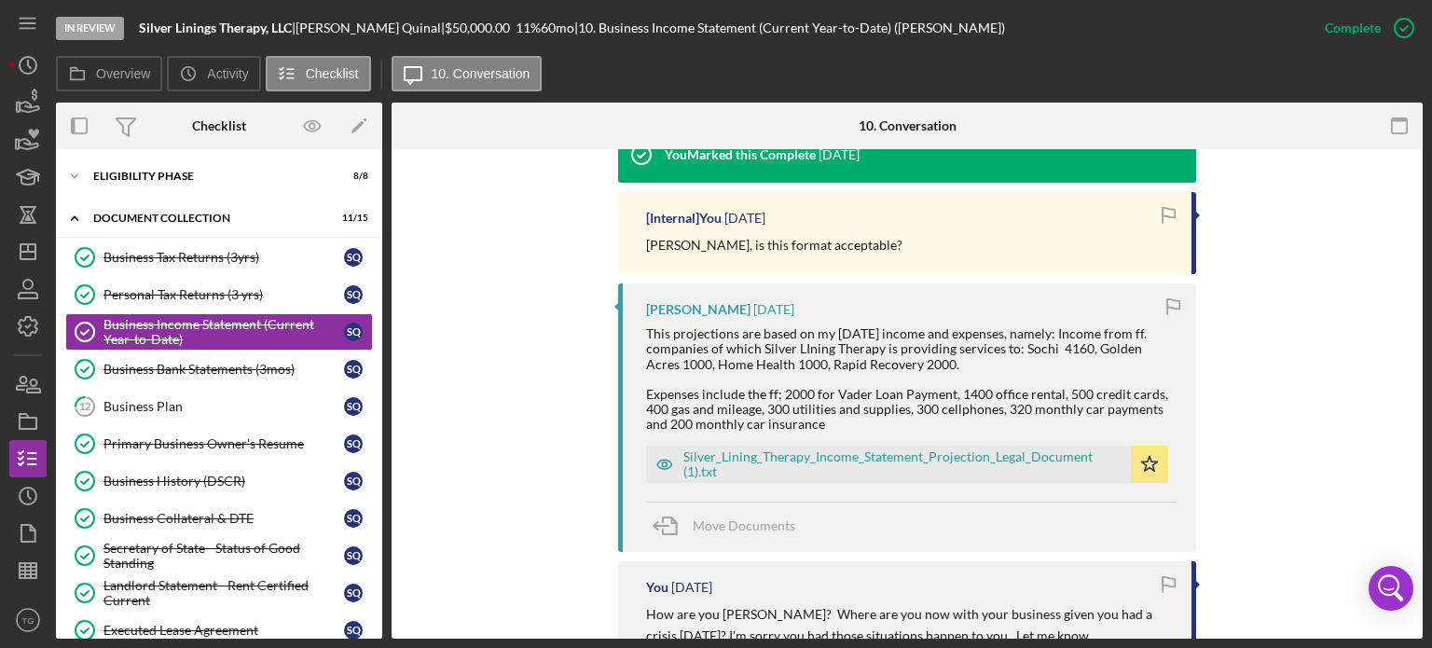
scroll to position [746, 0]
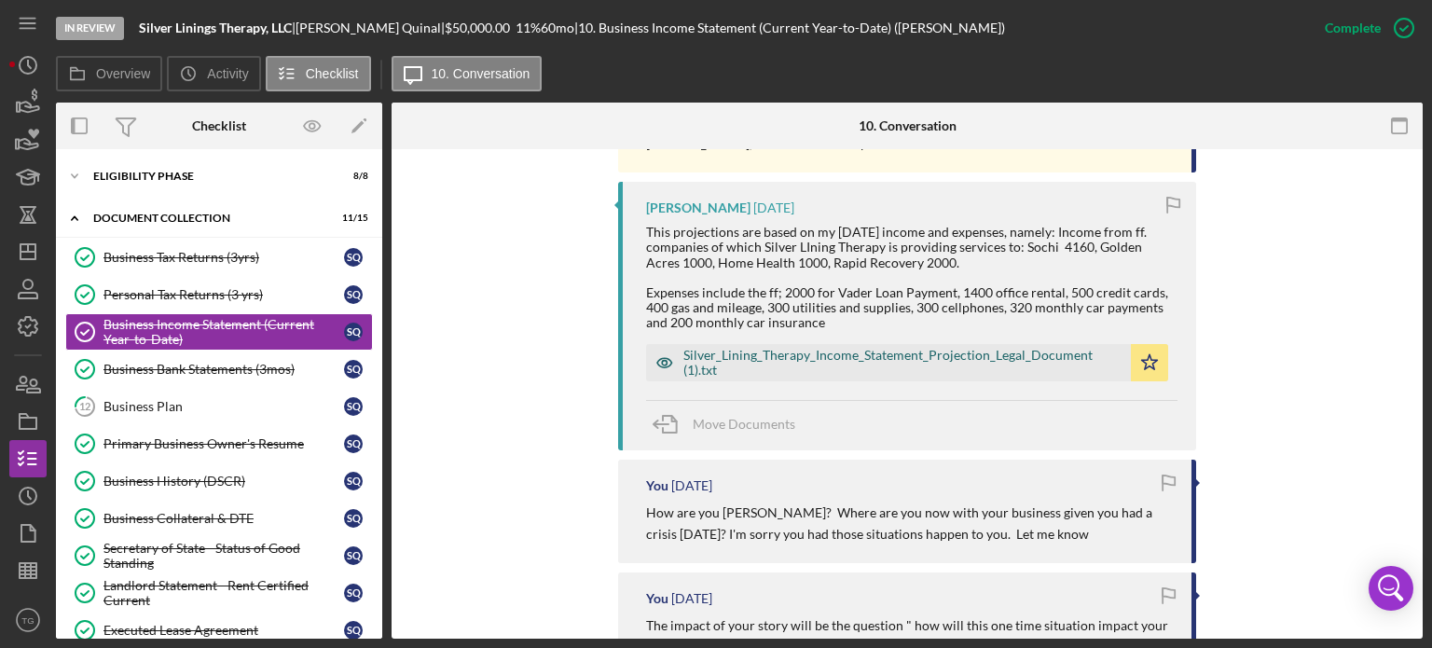
click at [781, 355] on div "Silver_Lining_Therapy_Income_Statement_Projection_Legal_Document (1).txt" at bounding box center [902, 363] width 438 height 30
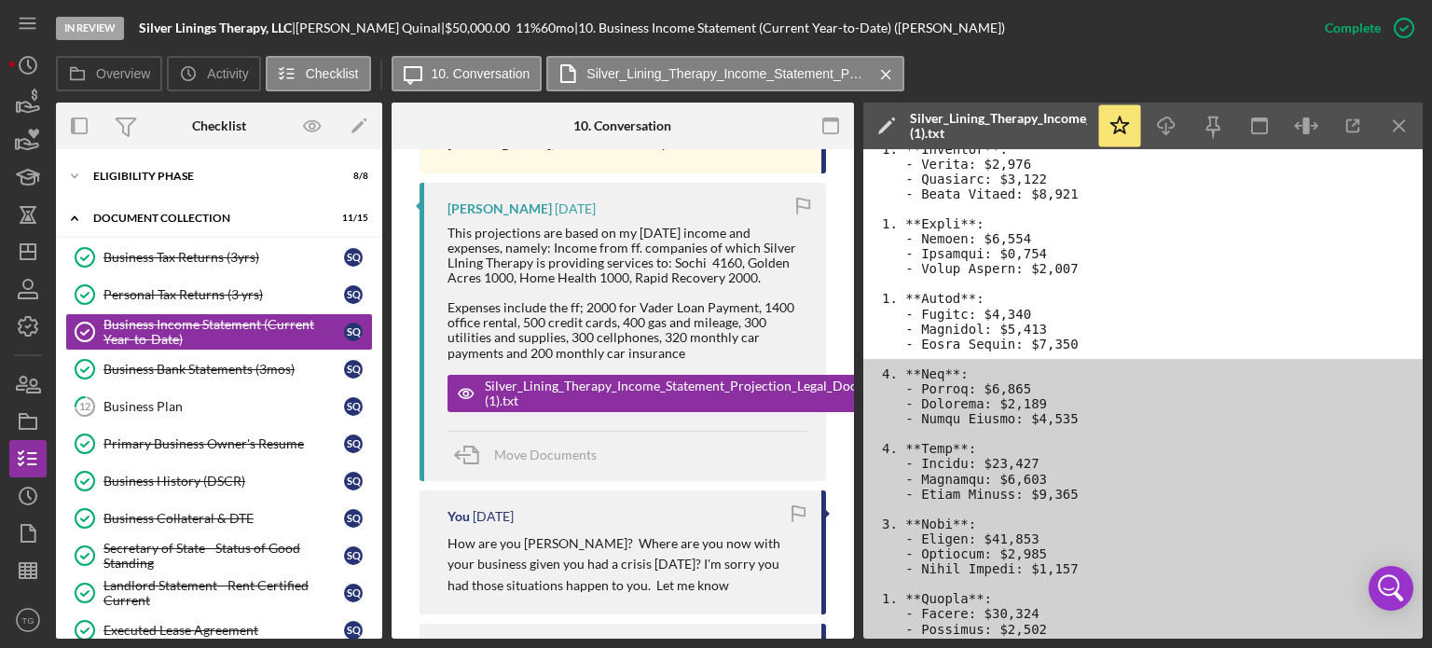
scroll to position [373, 0]
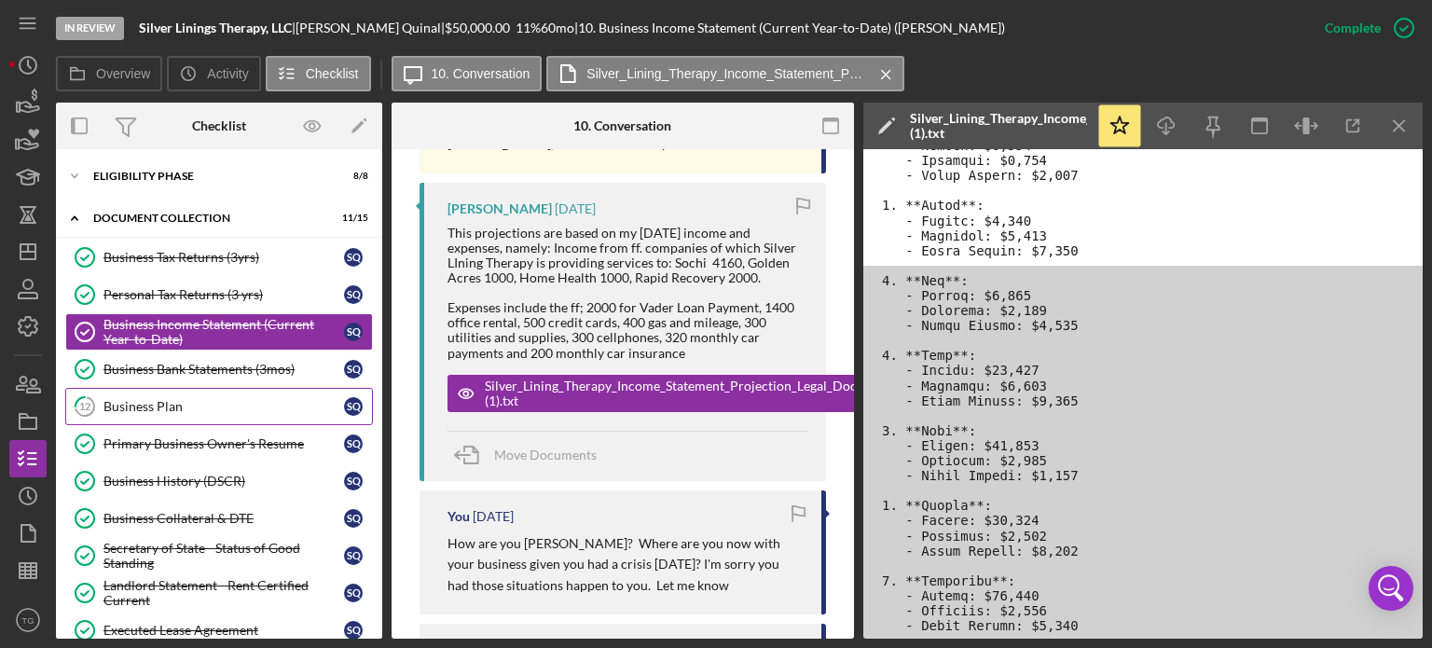
click at [168, 399] on div "Business Plan" at bounding box center [223, 406] width 241 height 15
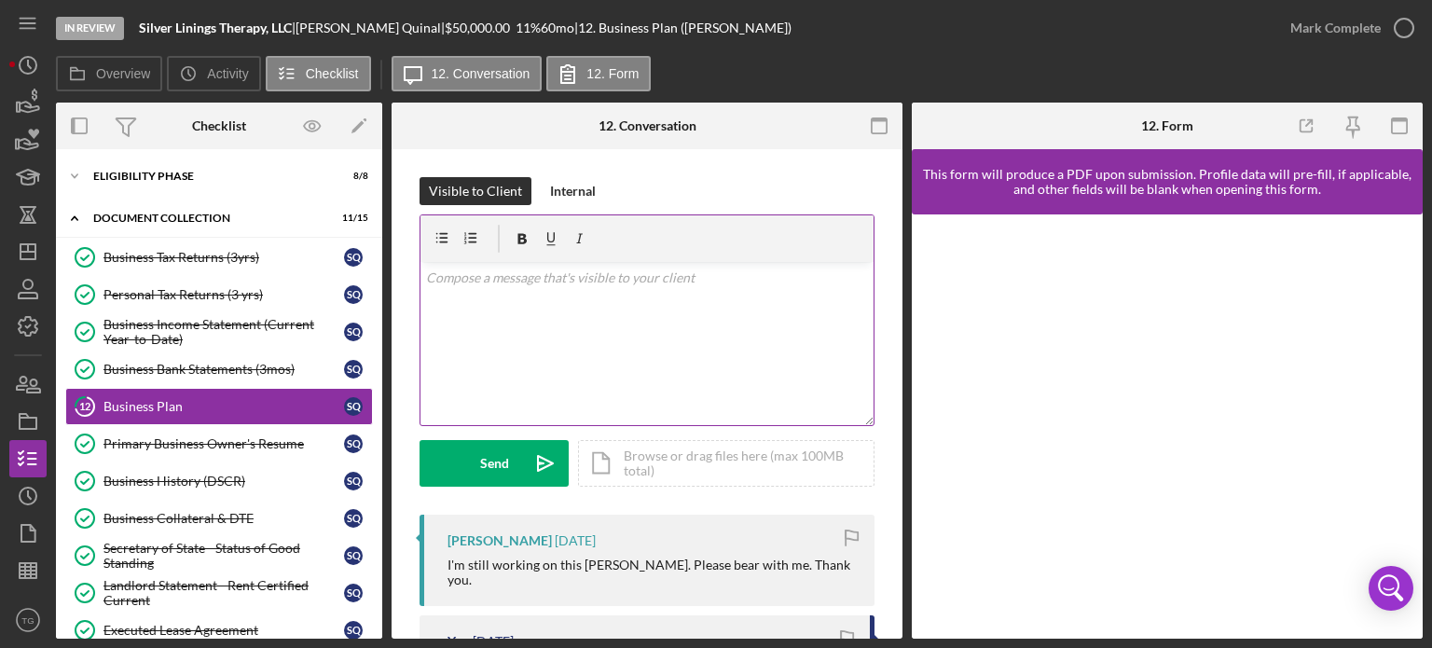
click at [462, 269] on p at bounding box center [647, 278] width 443 height 21
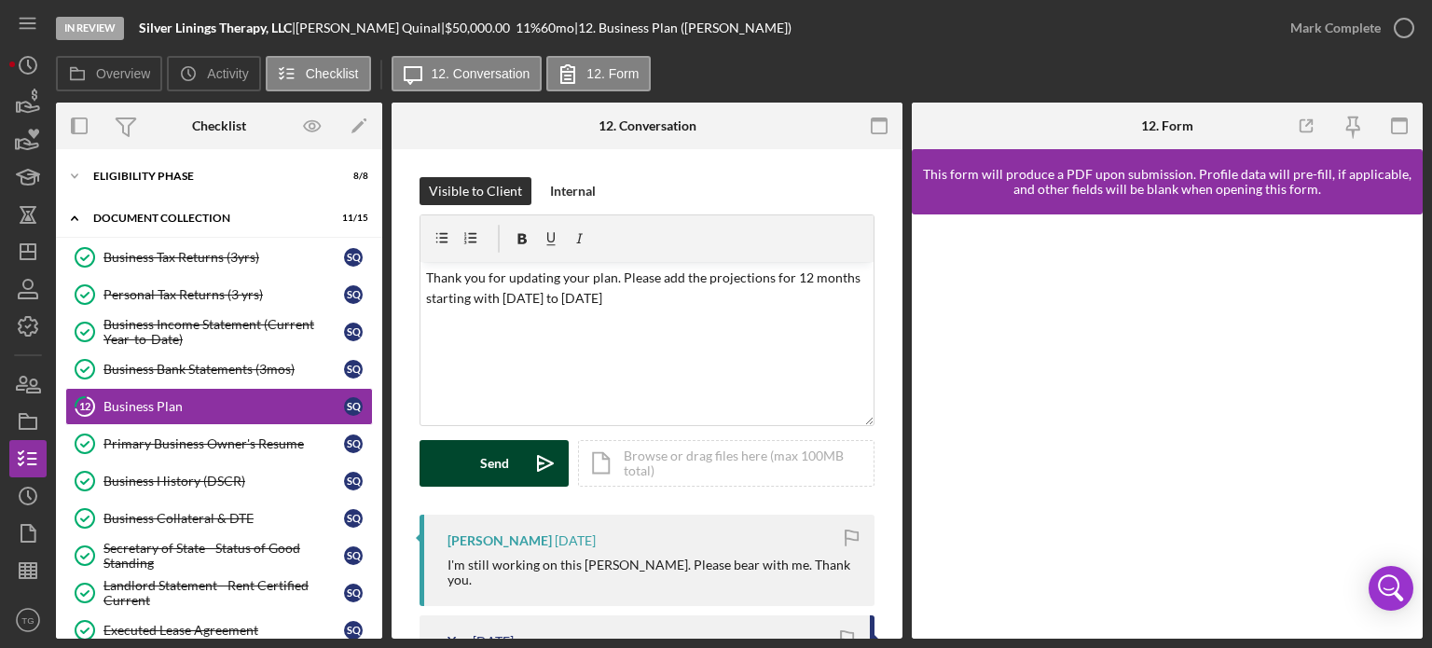
click at [466, 451] on button "Send Icon/icon-invite-send" at bounding box center [493, 463] width 149 height 47
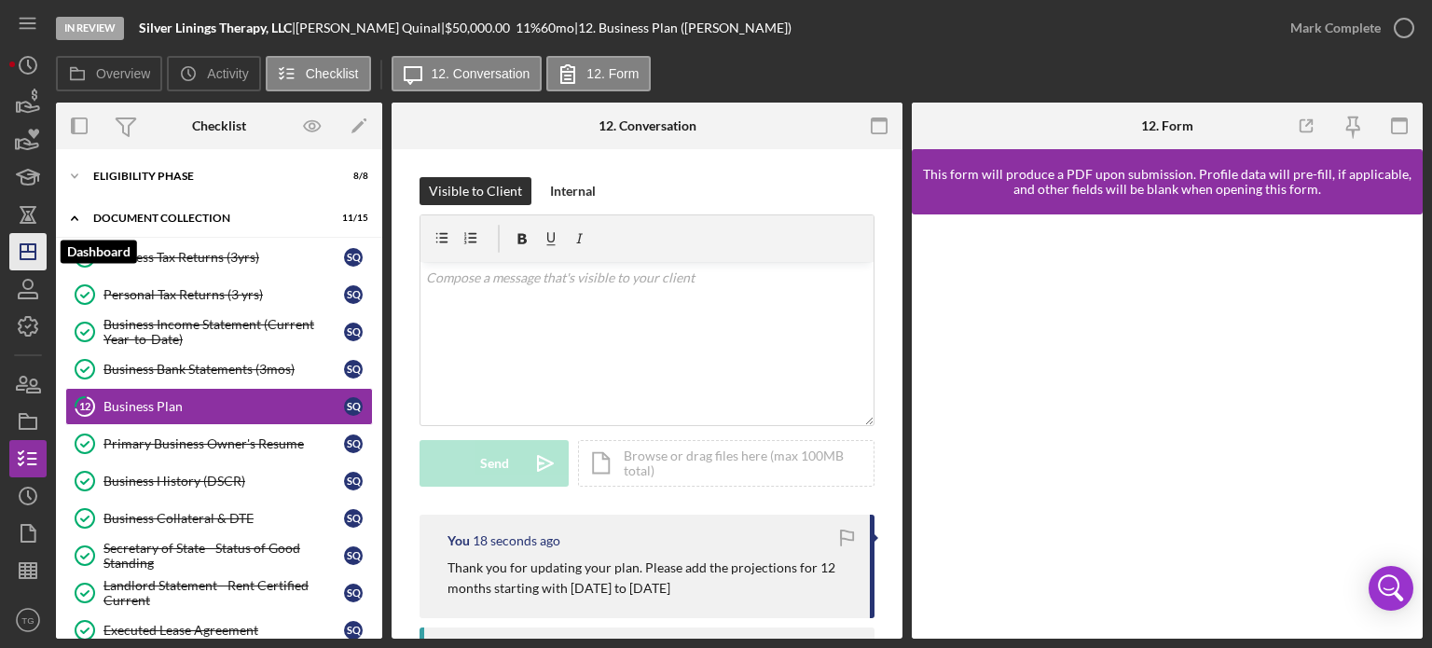
click at [25, 252] on line "button" at bounding box center [28, 252] width 15 height 0
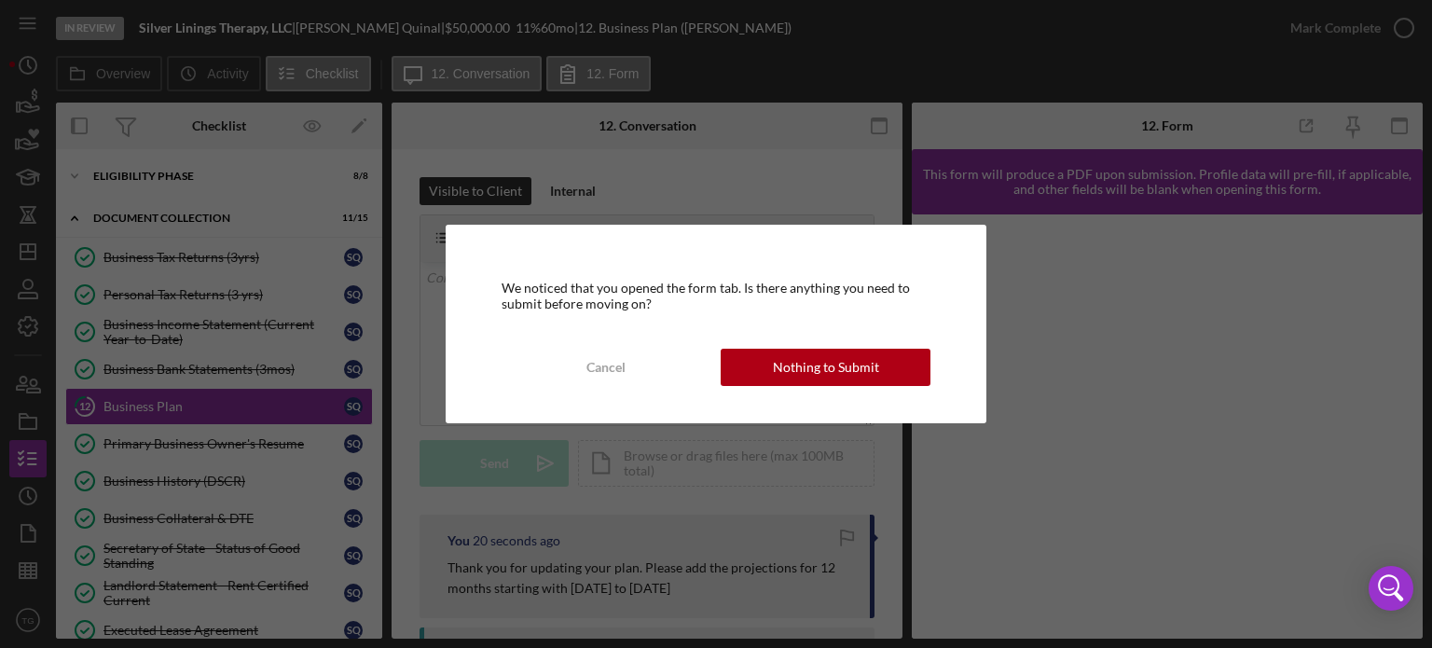
click at [883, 384] on div "Cancel Nothing to Submit" at bounding box center [717, 367] width 430 height 37
click at [871, 377] on div "Nothing to Submit" at bounding box center [826, 367] width 106 height 37
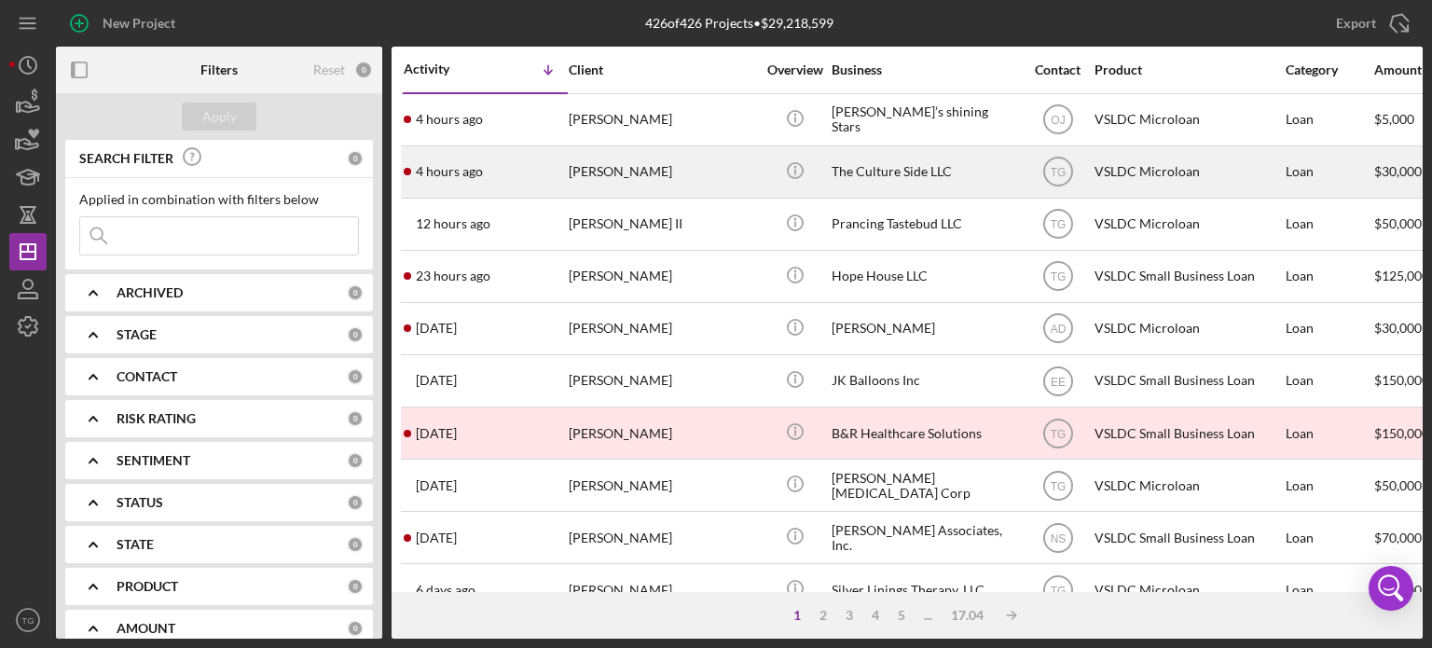
click at [596, 175] on div "[PERSON_NAME]" at bounding box center [662, 171] width 186 height 49
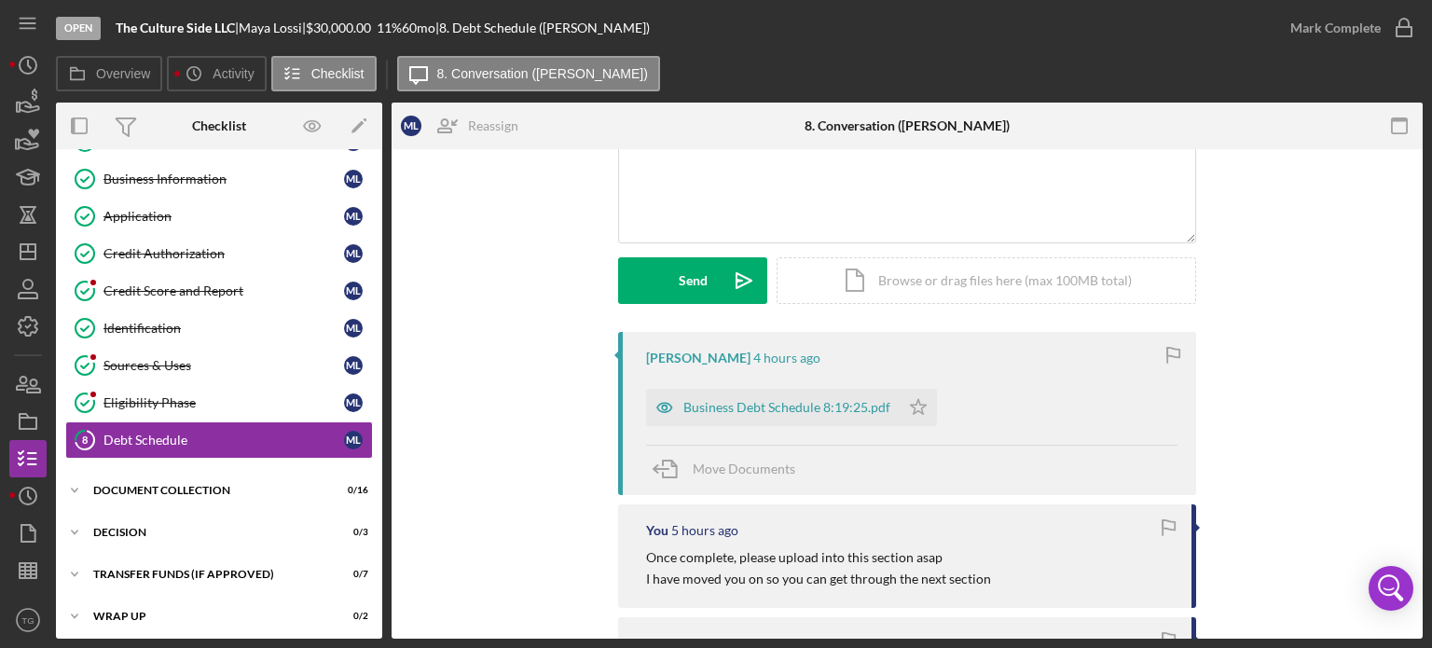
scroll to position [186, 0]
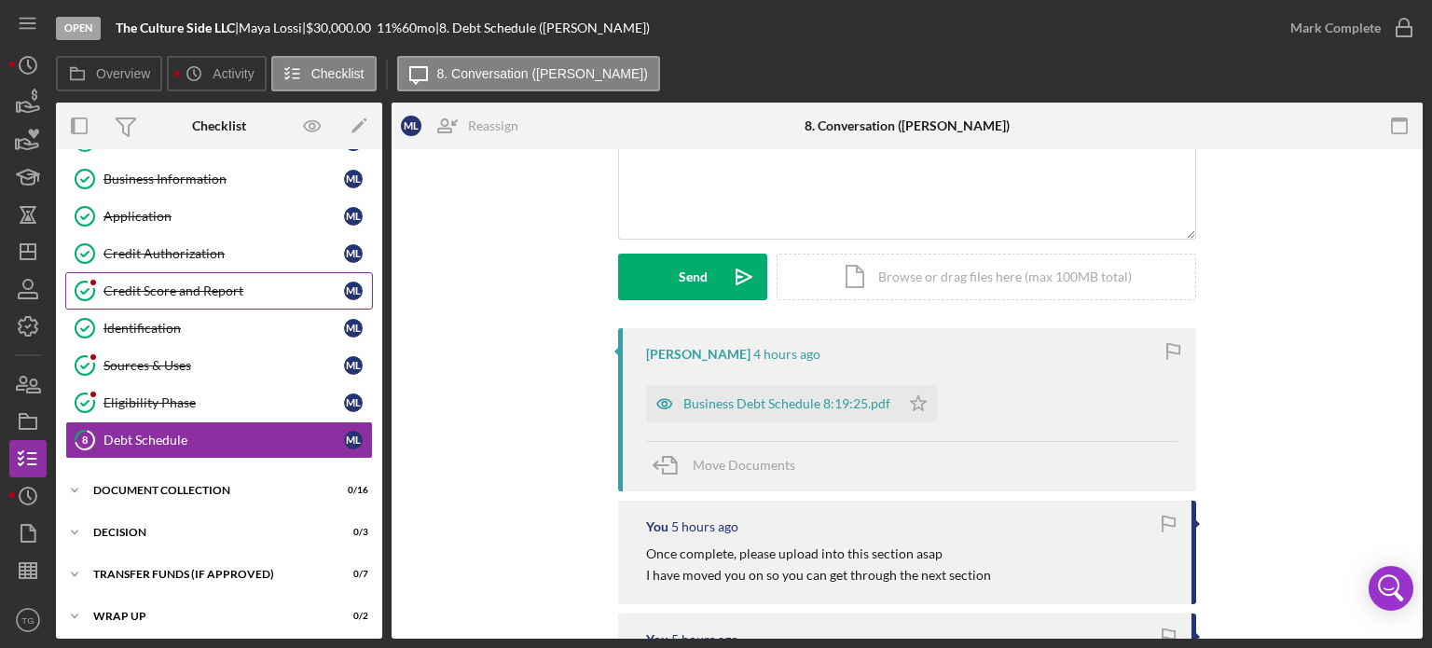
click at [250, 277] on link "Credit Score and Report Credit Score and Report M L" at bounding box center [219, 290] width 308 height 37
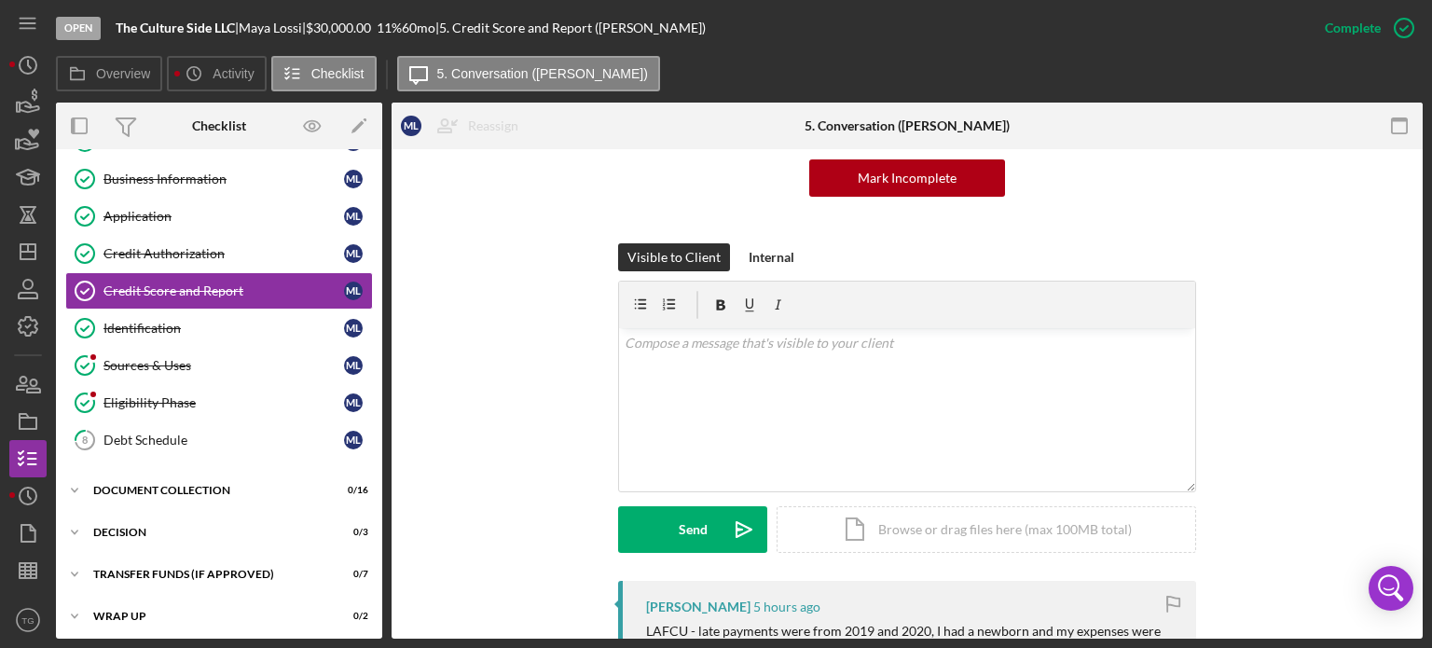
scroll to position [186, 0]
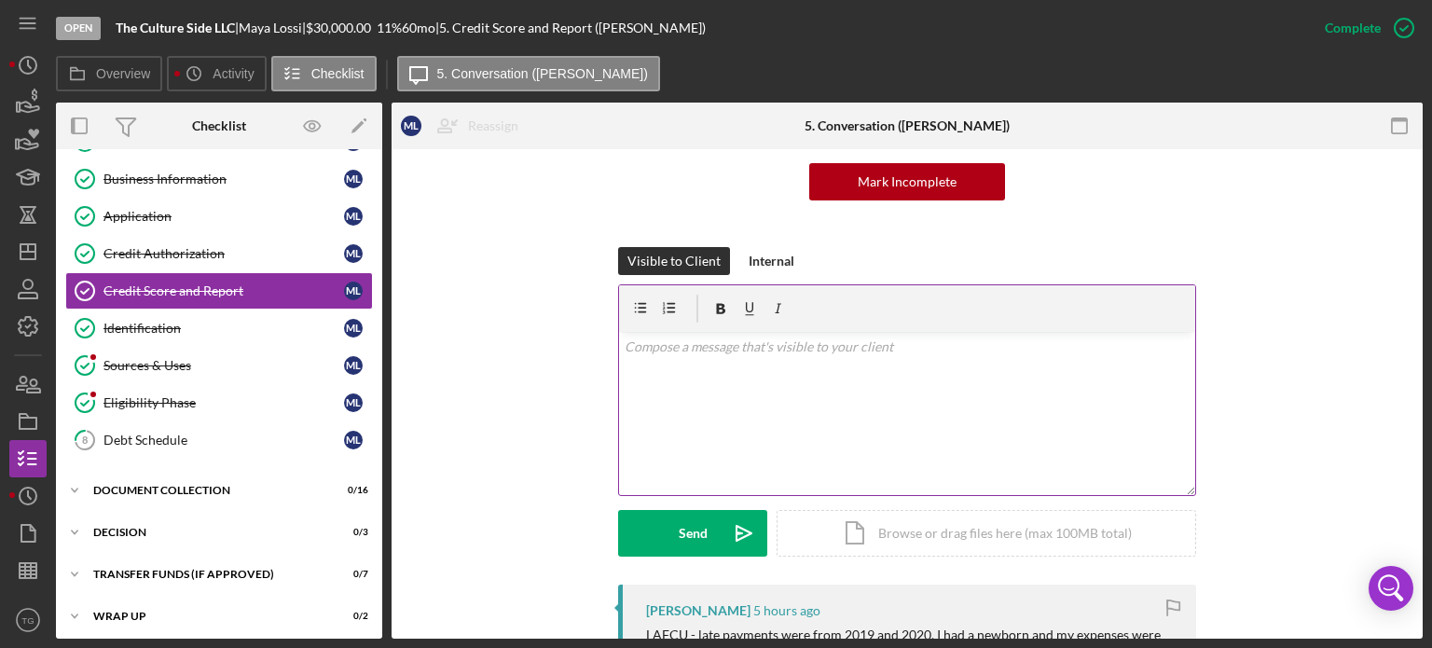
click at [659, 353] on p at bounding box center [908, 347] width 566 height 21
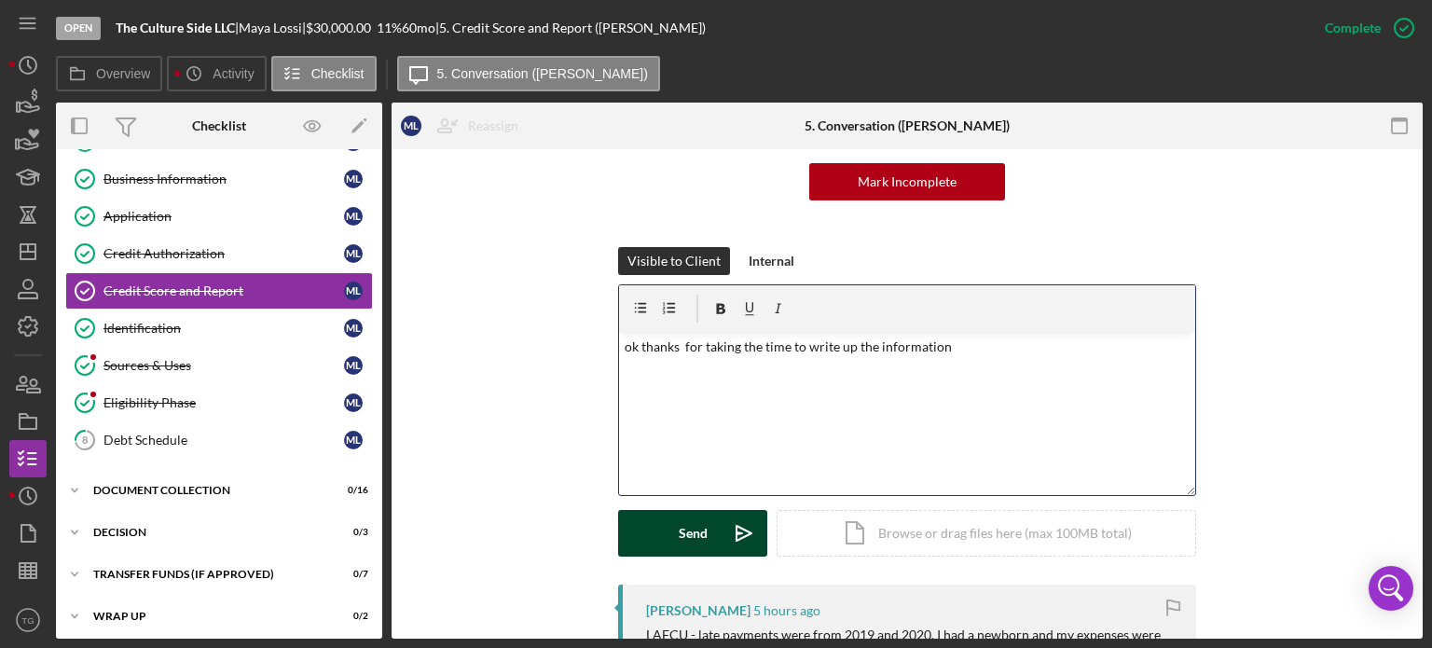
click at [670, 519] on button "Send Icon/icon-invite-send" at bounding box center [692, 533] width 149 height 47
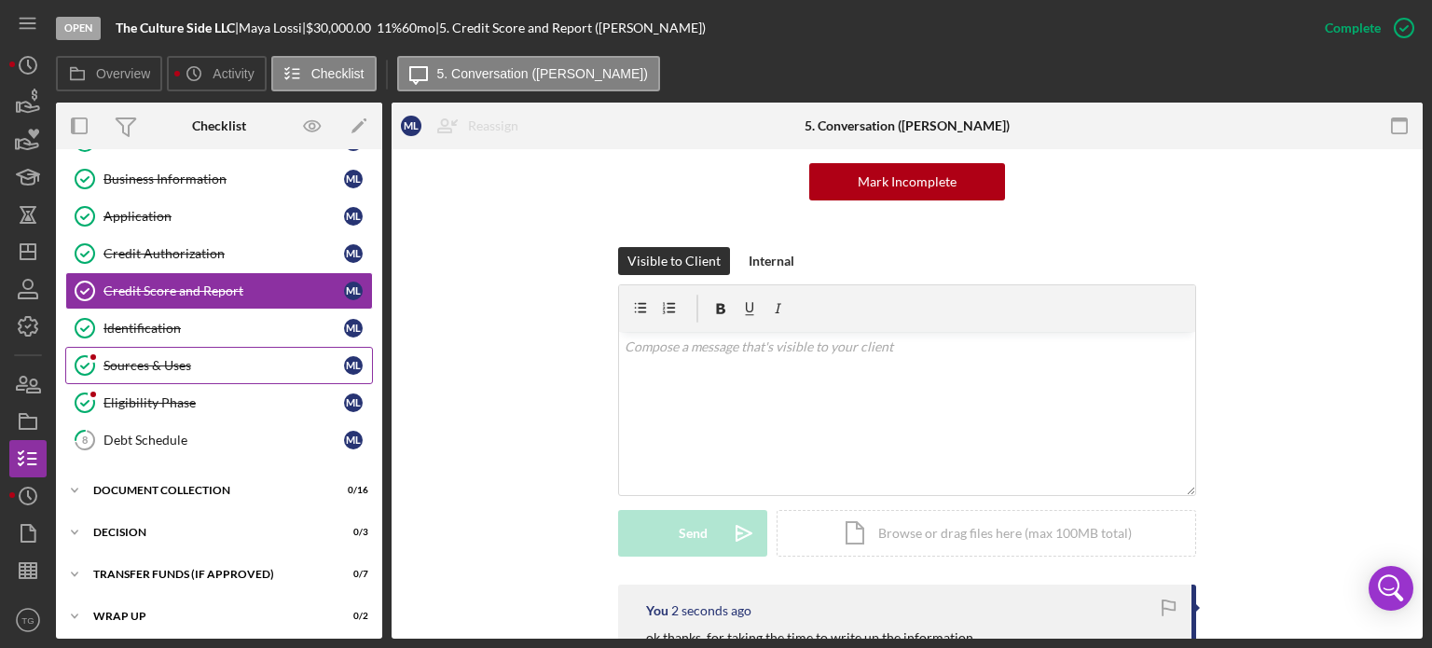
click at [178, 368] on div "Sources & Uses" at bounding box center [223, 365] width 241 height 15
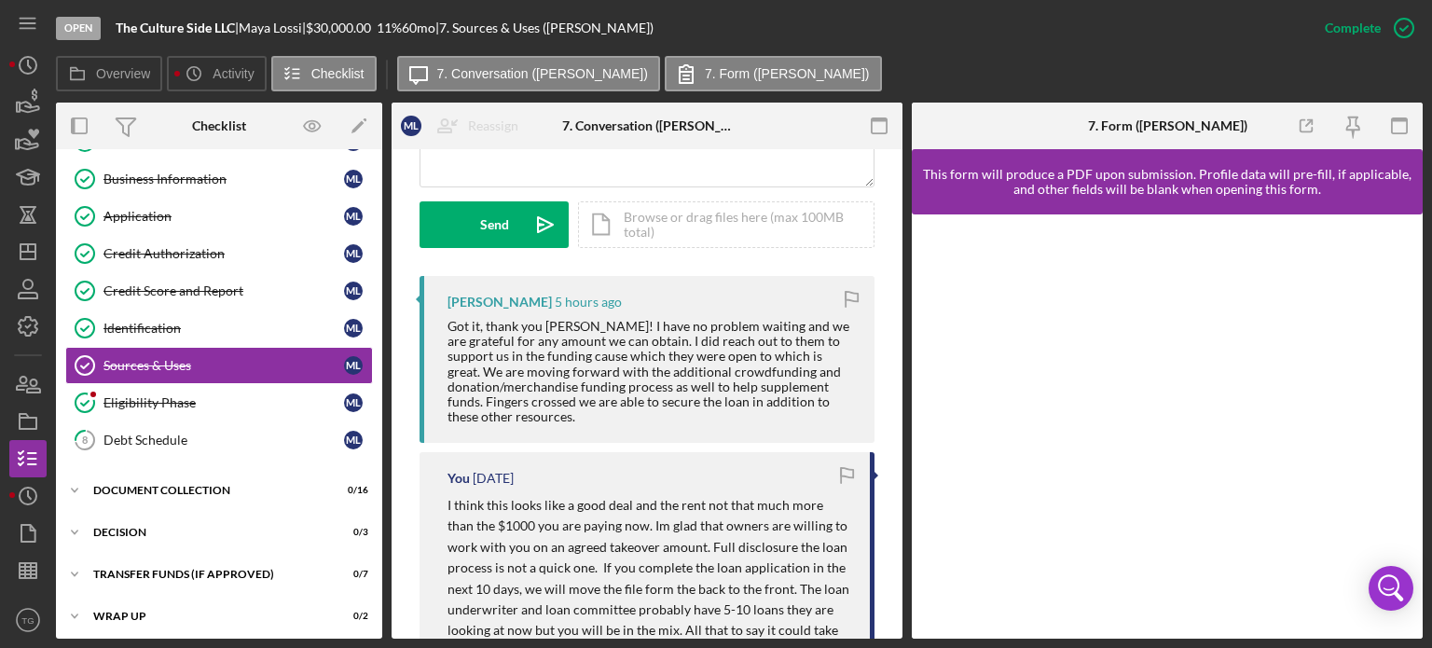
scroll to position [653, 0]
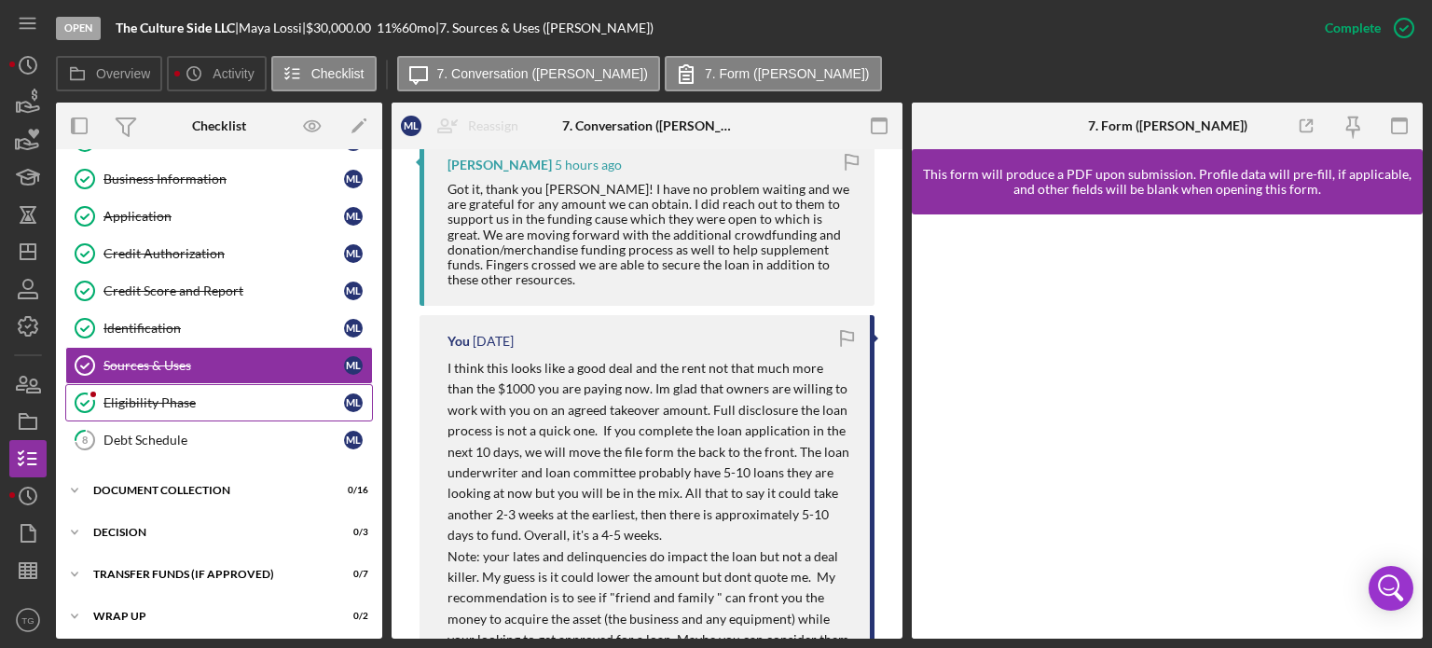
click at [189, 407] on link "Eligibility Phase Eligibility Phase M L" at bounding box center [219, 402] width 308 height 37
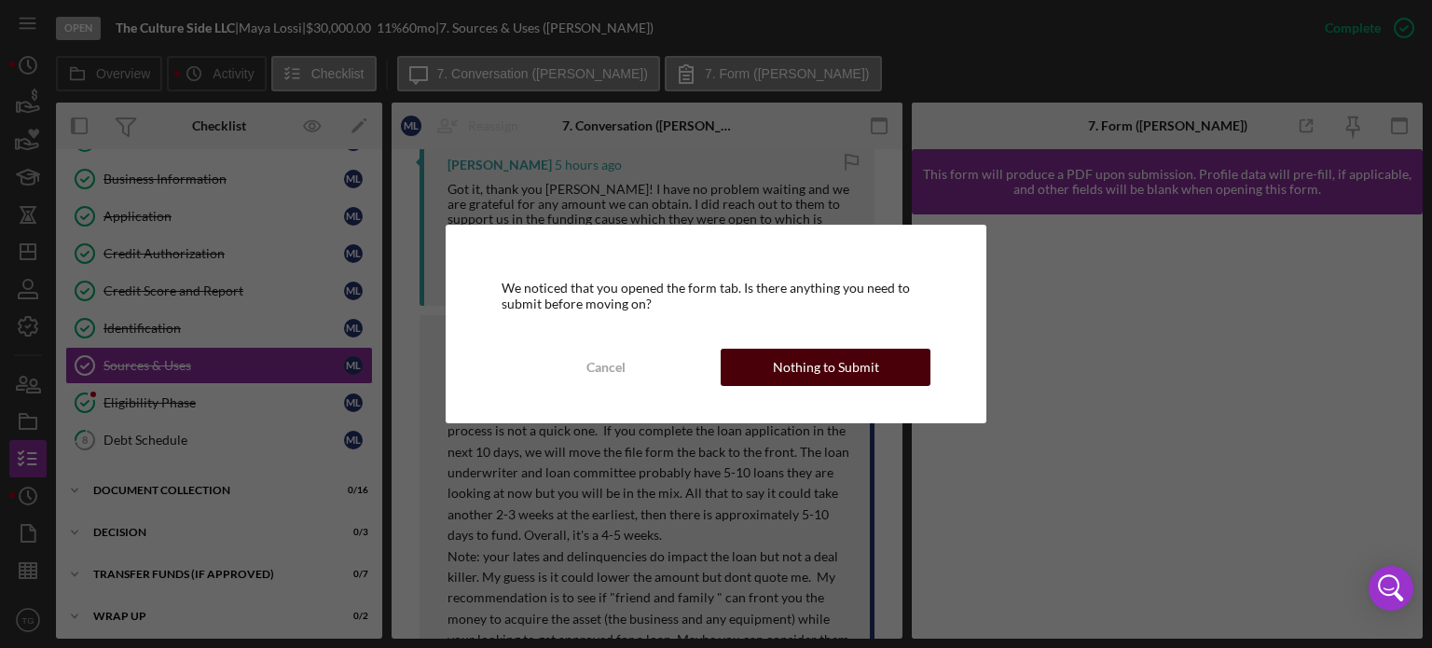
click at [845, 368] on div "Nothing to Submit" at bounding box center [826, 367] width 106 height 37
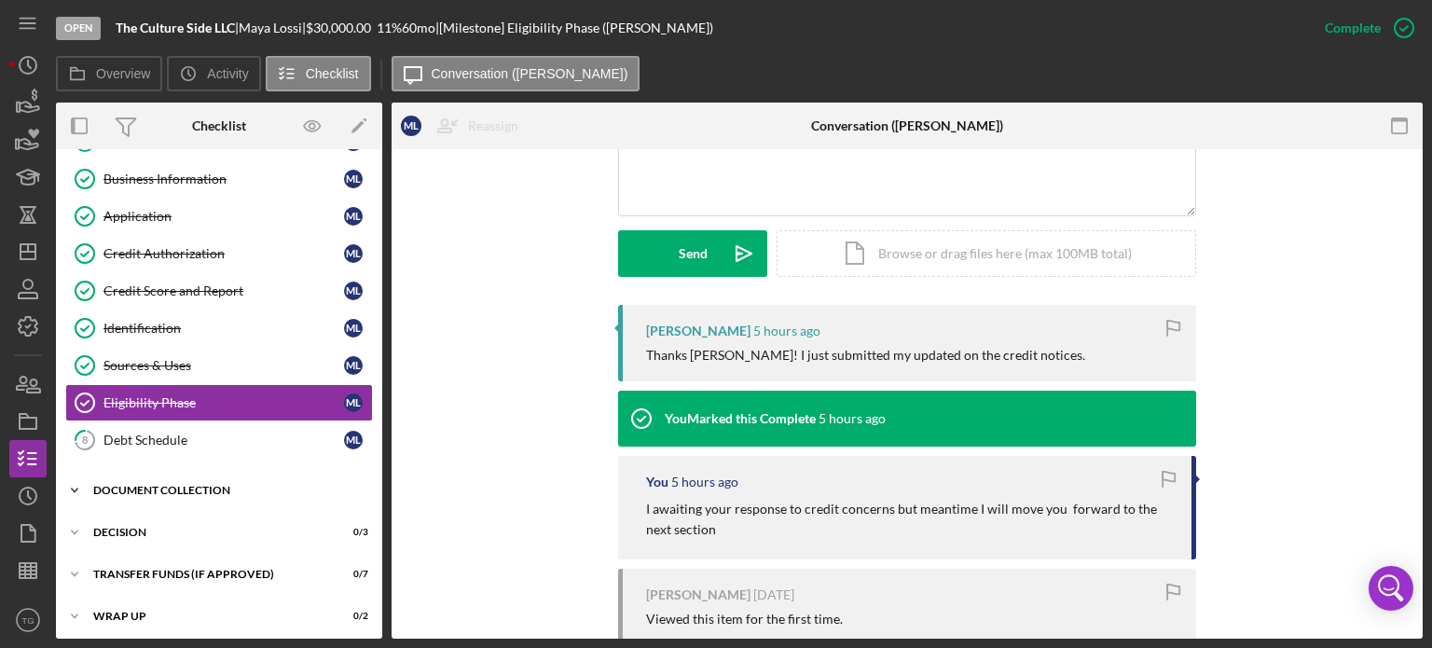
scroll to position [116, 0]
click at [176, 484] on div "Document Collection" at bounding box center [226, 489] width 266 height 11
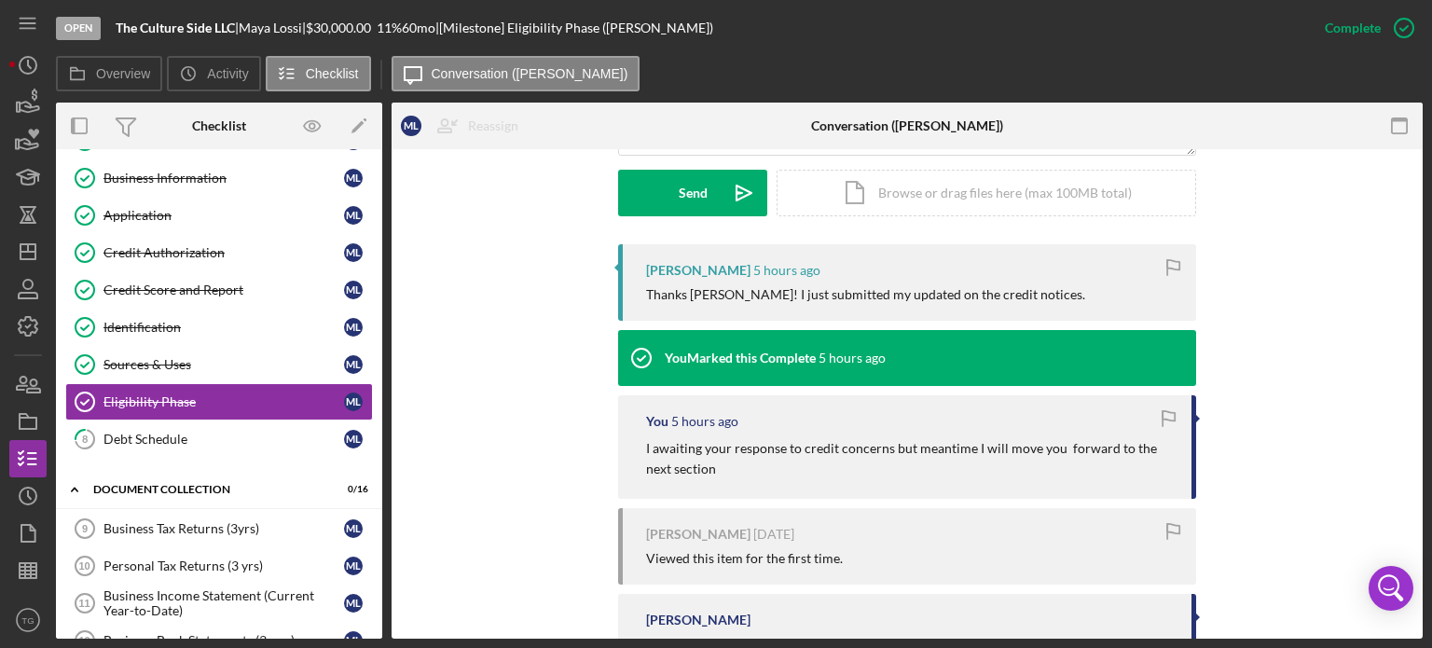
scroll to position [559, 0]
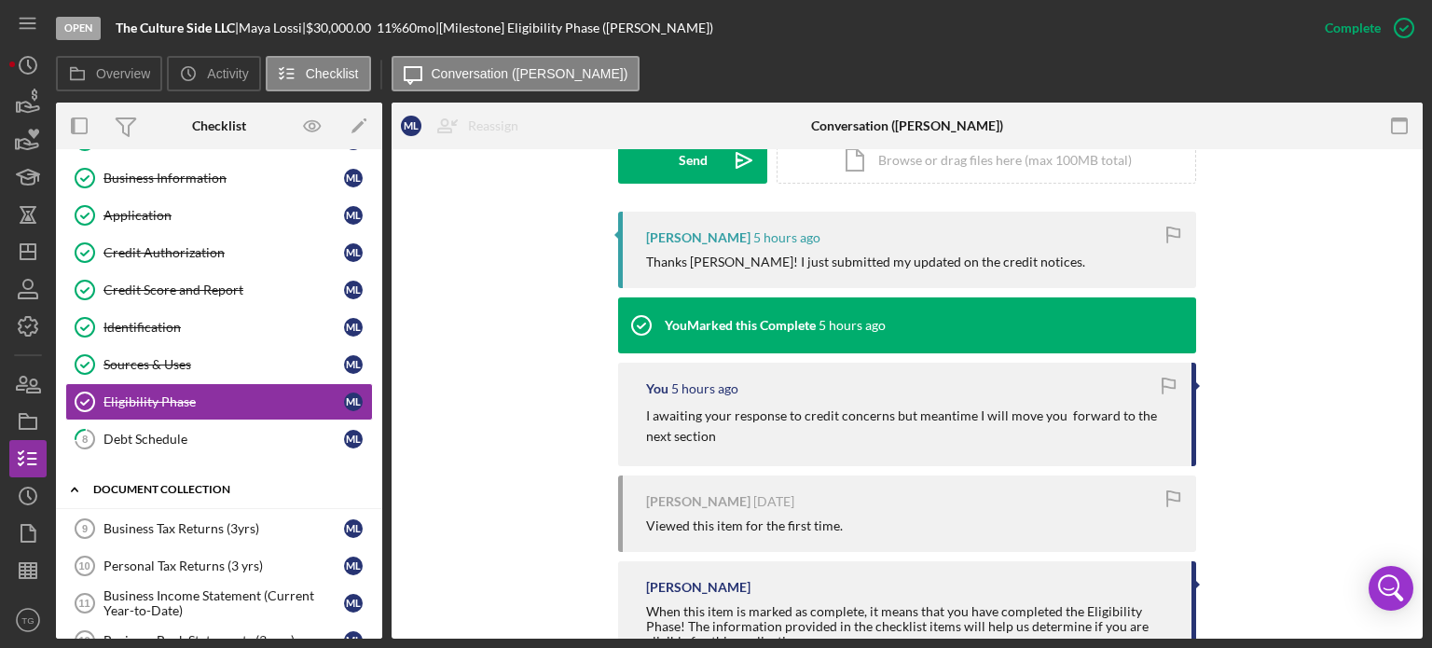
click at [181, 499] on div "Icon/Expander Document Collection 0 / 16" at bounding box center [219, 490] width 326 height 38
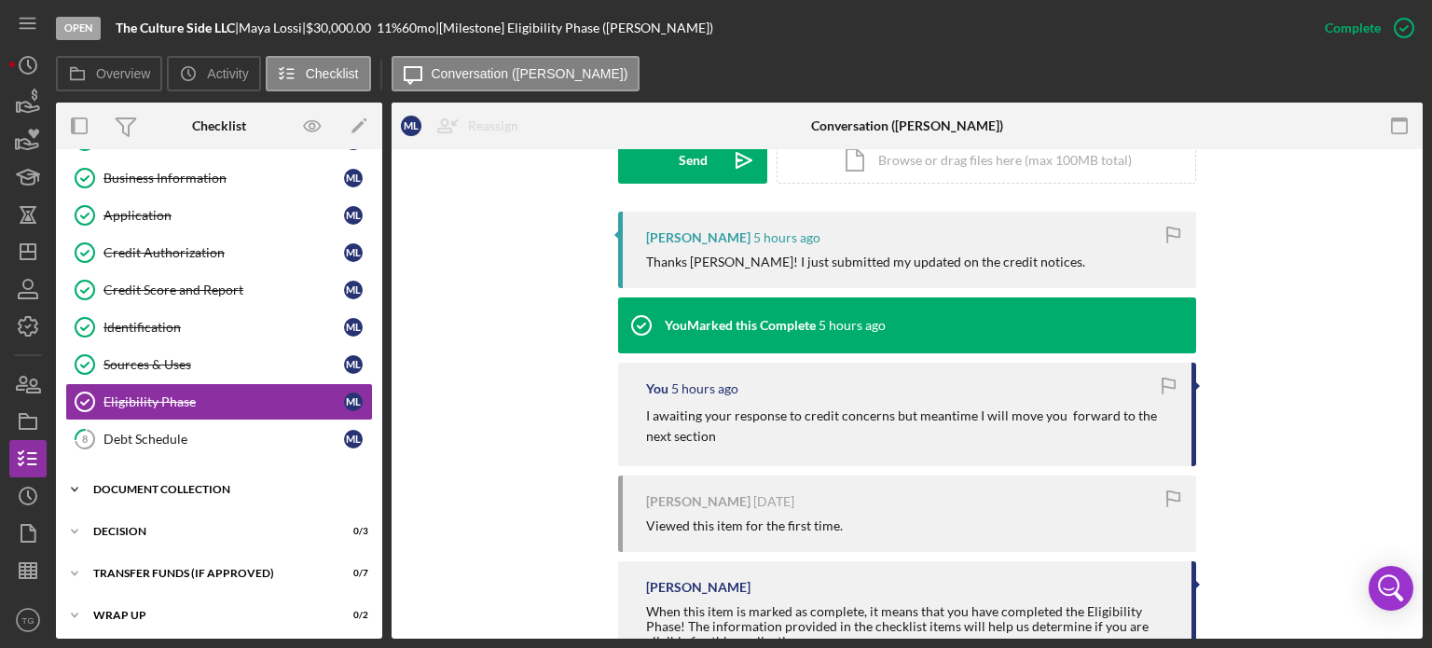
click at [222, 490] on div "Icon/Expander Document Collection 0 / 16" at bounding box center [219, 489] width 326 height 37
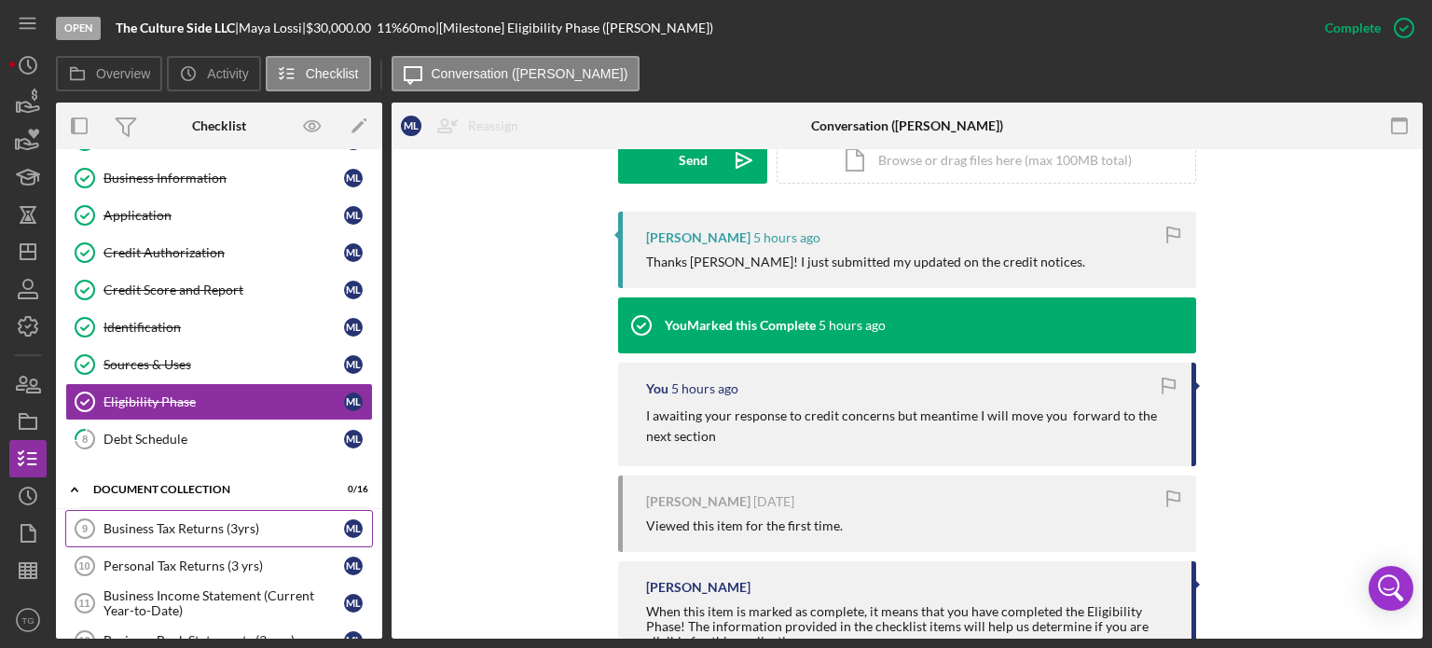
click at [212, 521] on div "Business Tax Returns (3yrs)" at bounding box center [223, 528] width 241 height 15
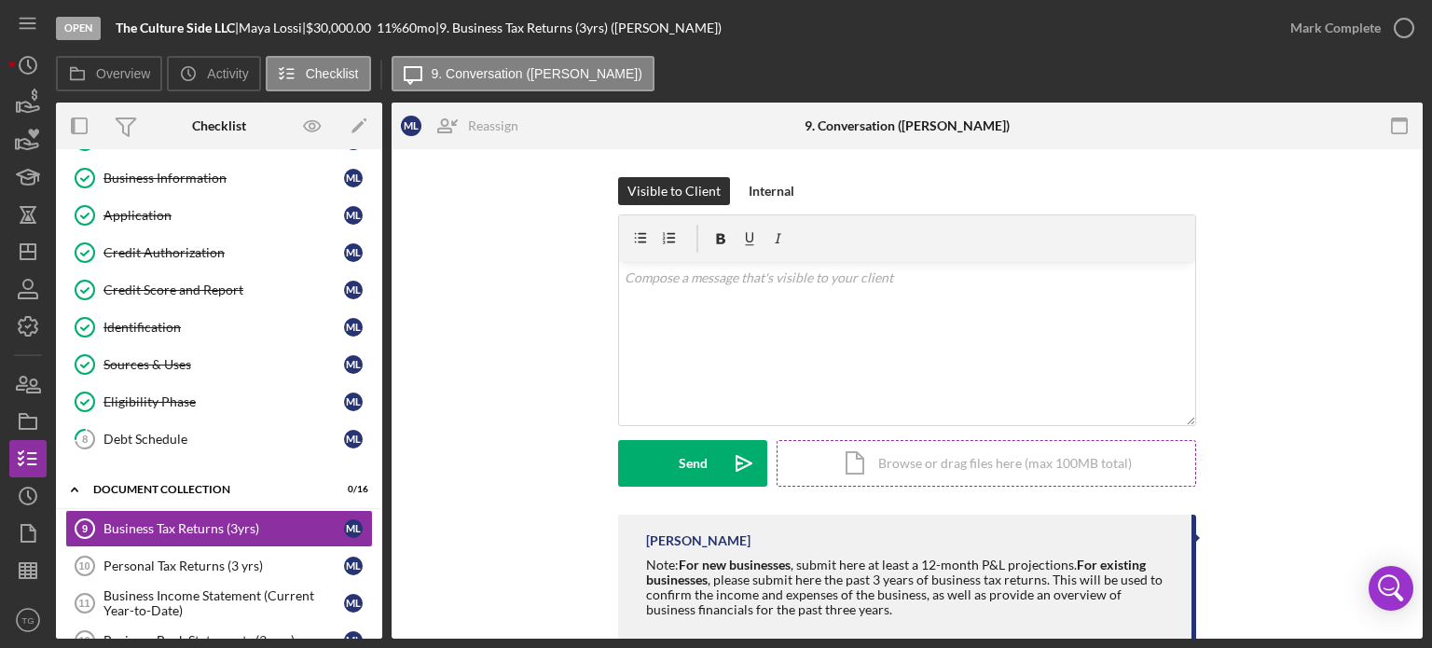
scroll to position [38, 0]
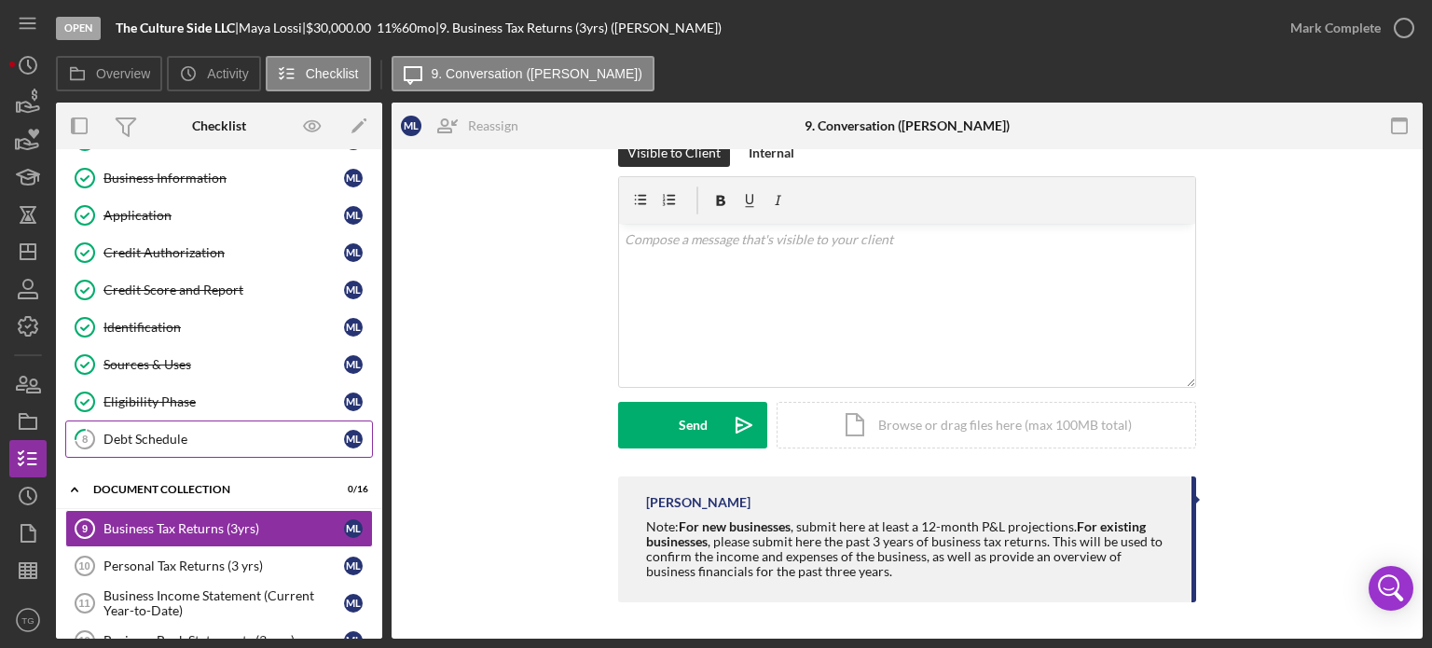
click at [162, 435] on div "Debt Schedule" at bounding box center [223, 439] width 241 height 15
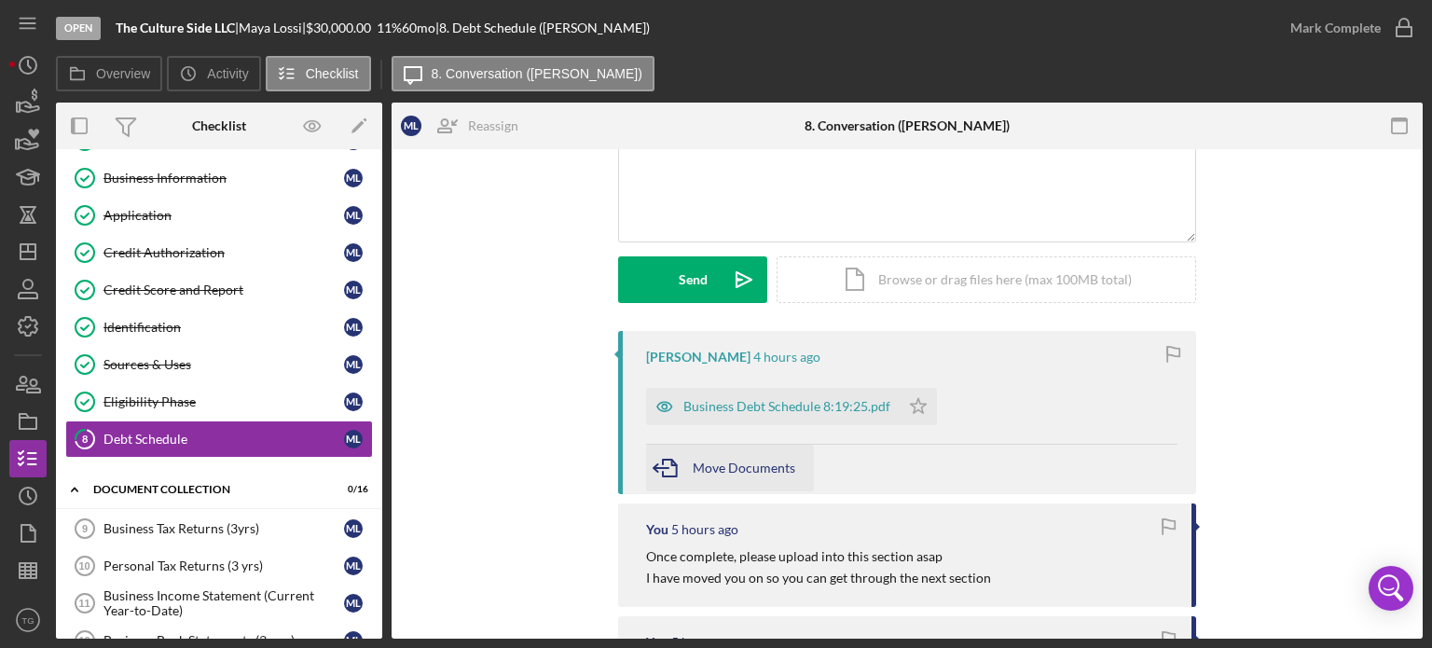
scroll to position [186, 0]
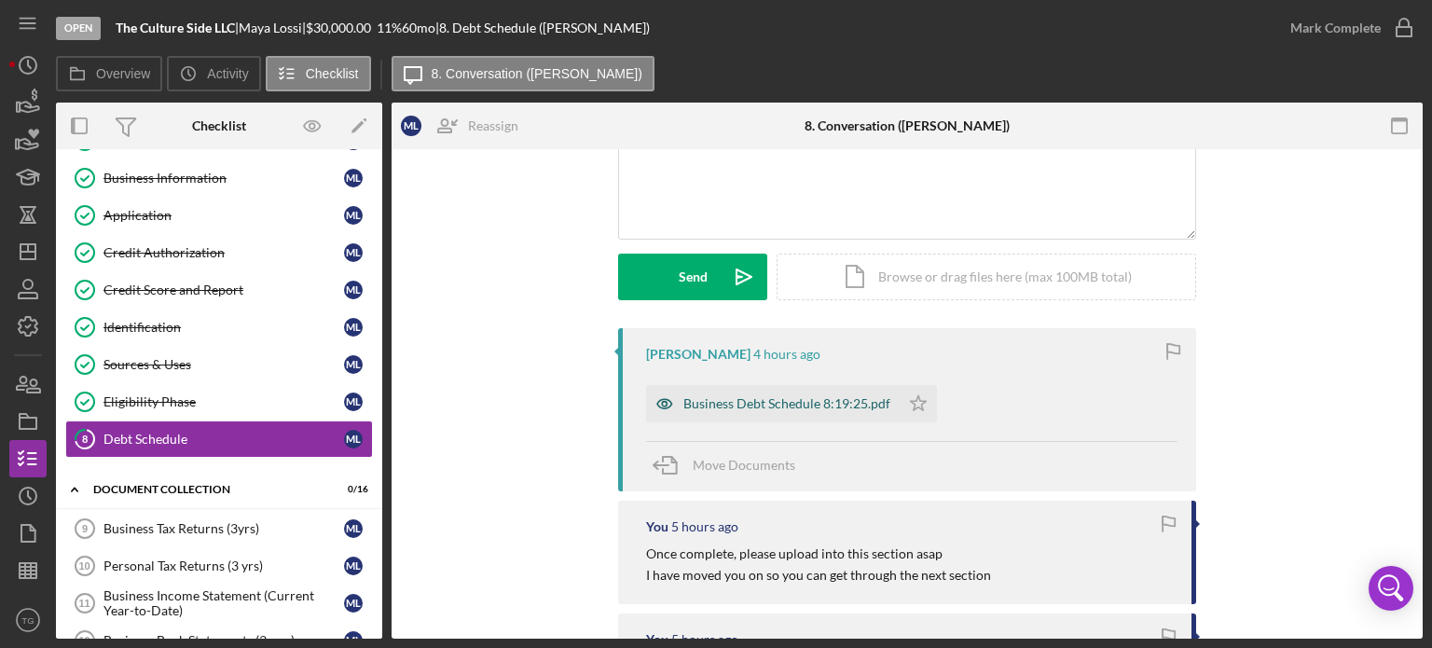
click at [763, 408] on div "Business Debt Schedule 8:19:25.pdf" at bounding box center [786, 403] width 207 height 15
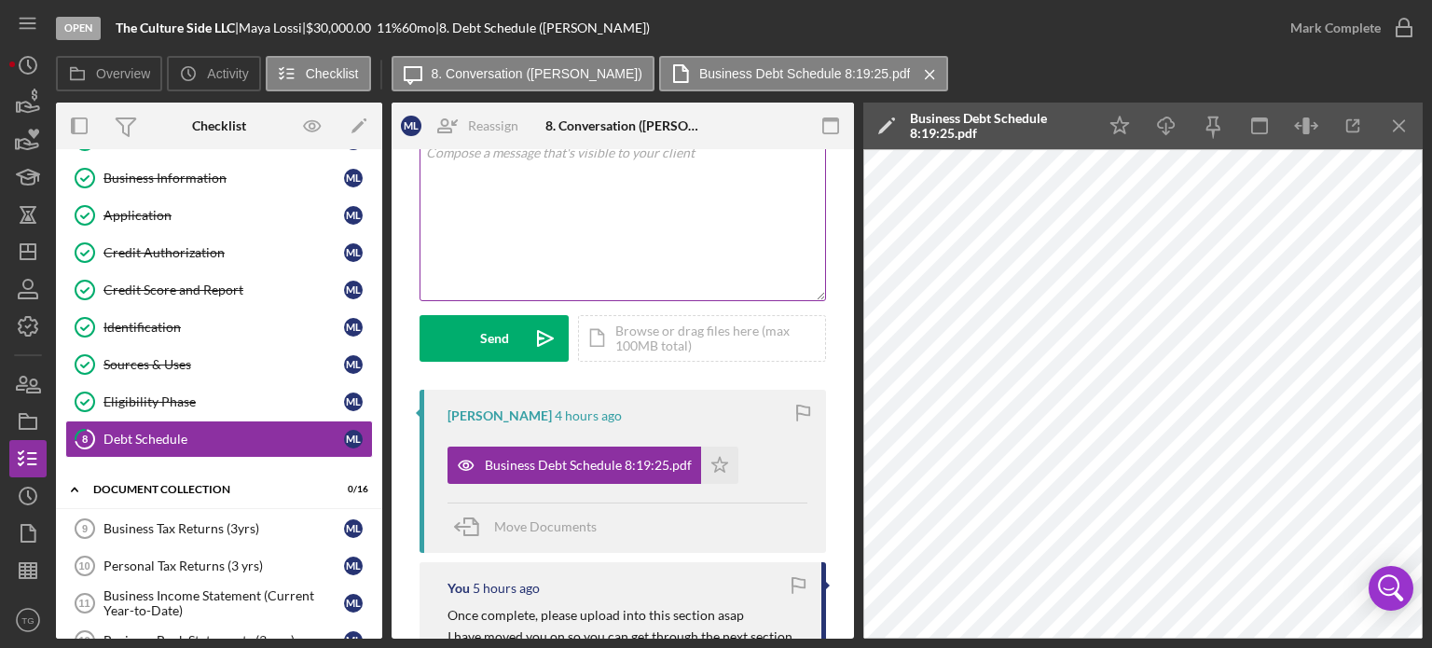
scroll to position [93, 0]
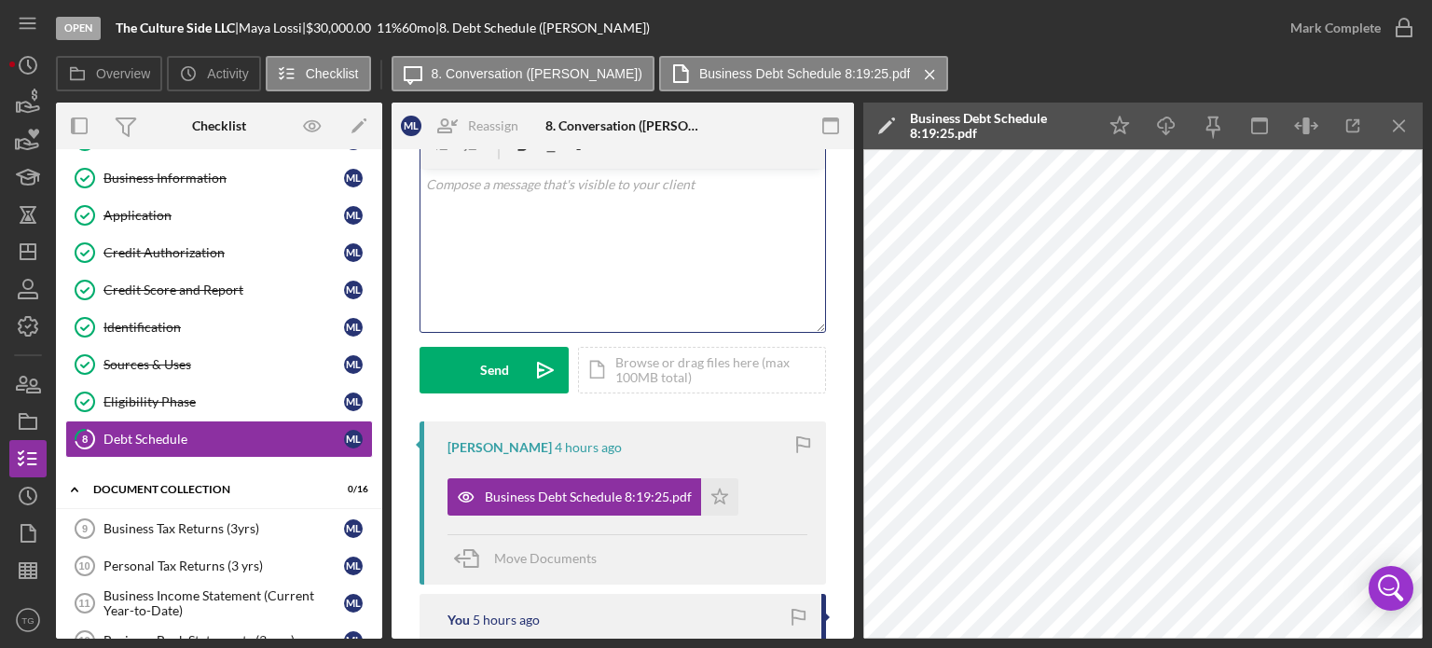
click at [496, 191] on p at bounding box center [623, 184] width 394 height 21
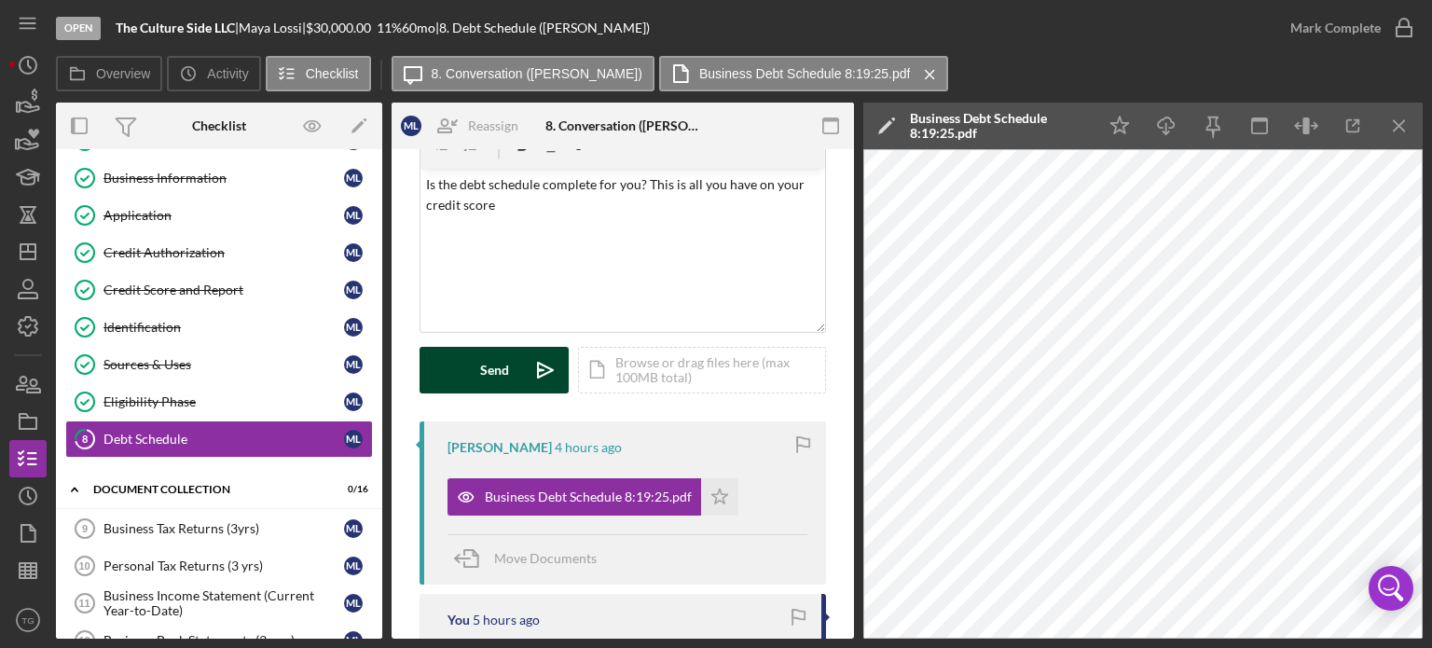
click at [462, 368] on button "Send Icon/icon-invite-send" at bounding box center [493, 370] width 149 height 47
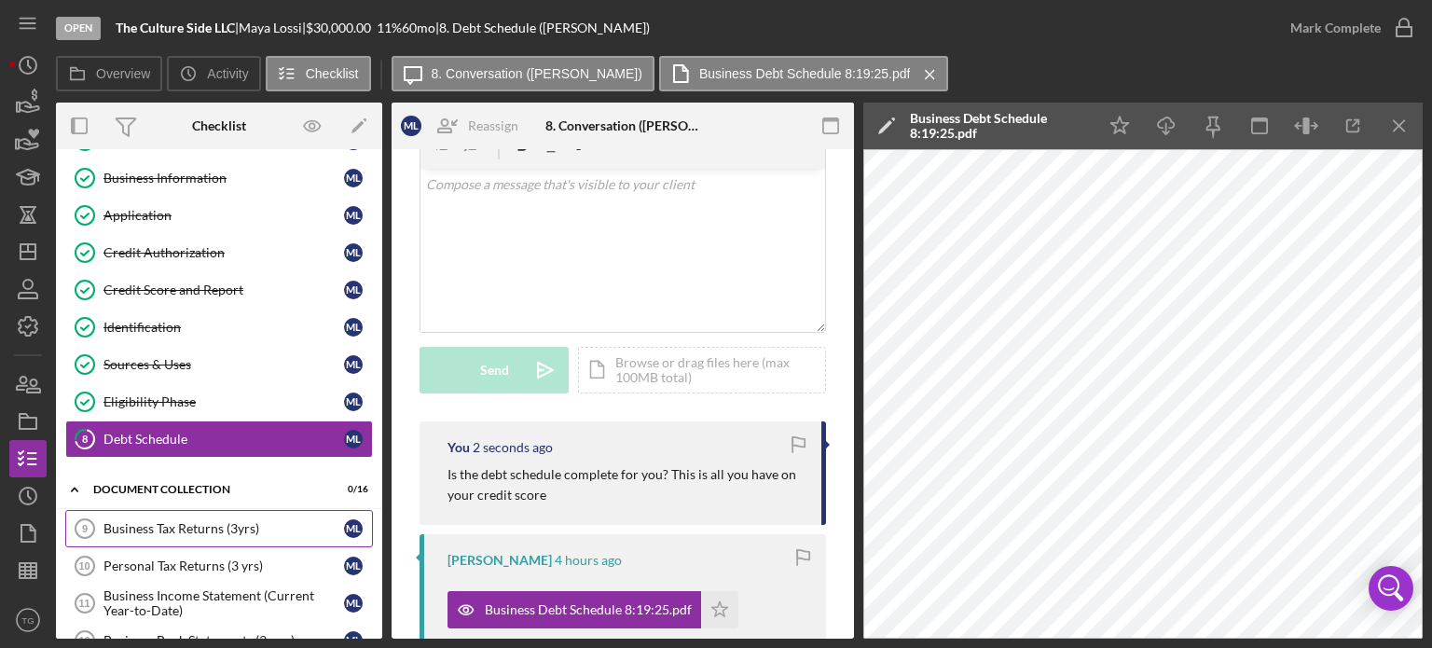
click at [123, 525] on div "Business Tax Returns (3yrs)" at bounding box center [223, 528] width 241 height 15
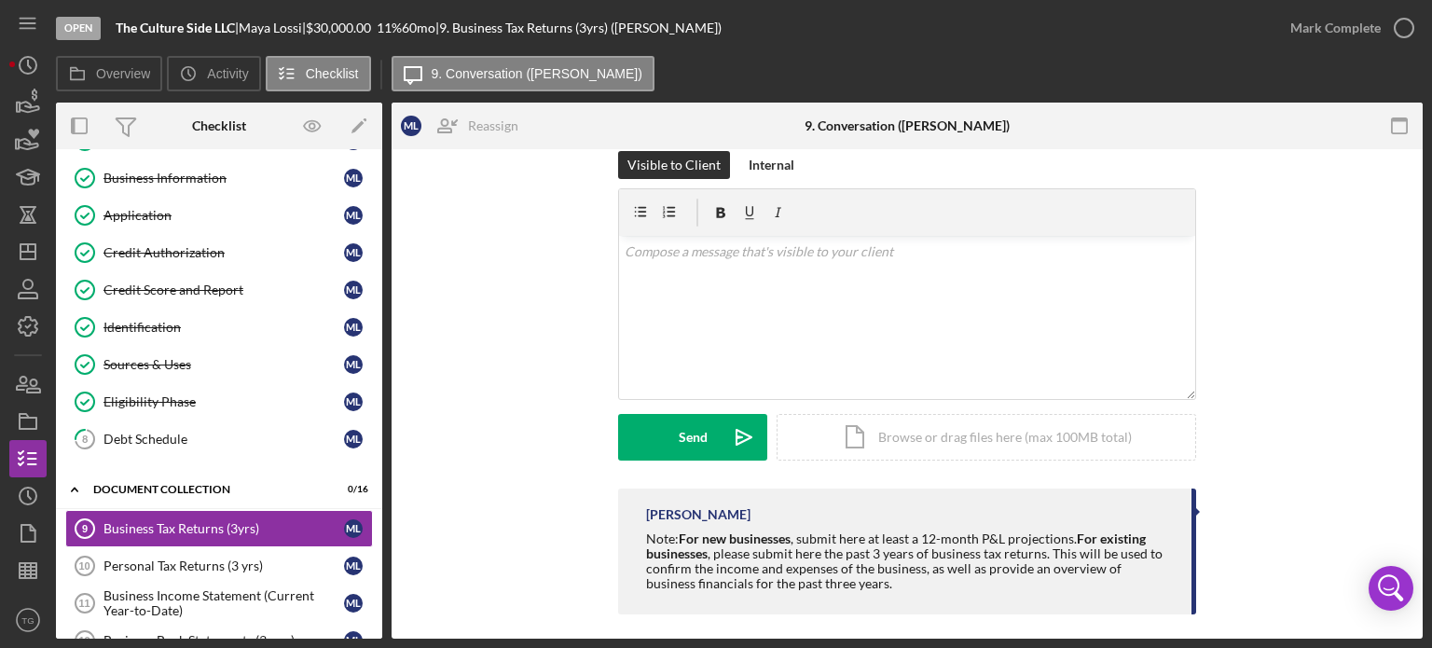
scroll to position [38, 0]
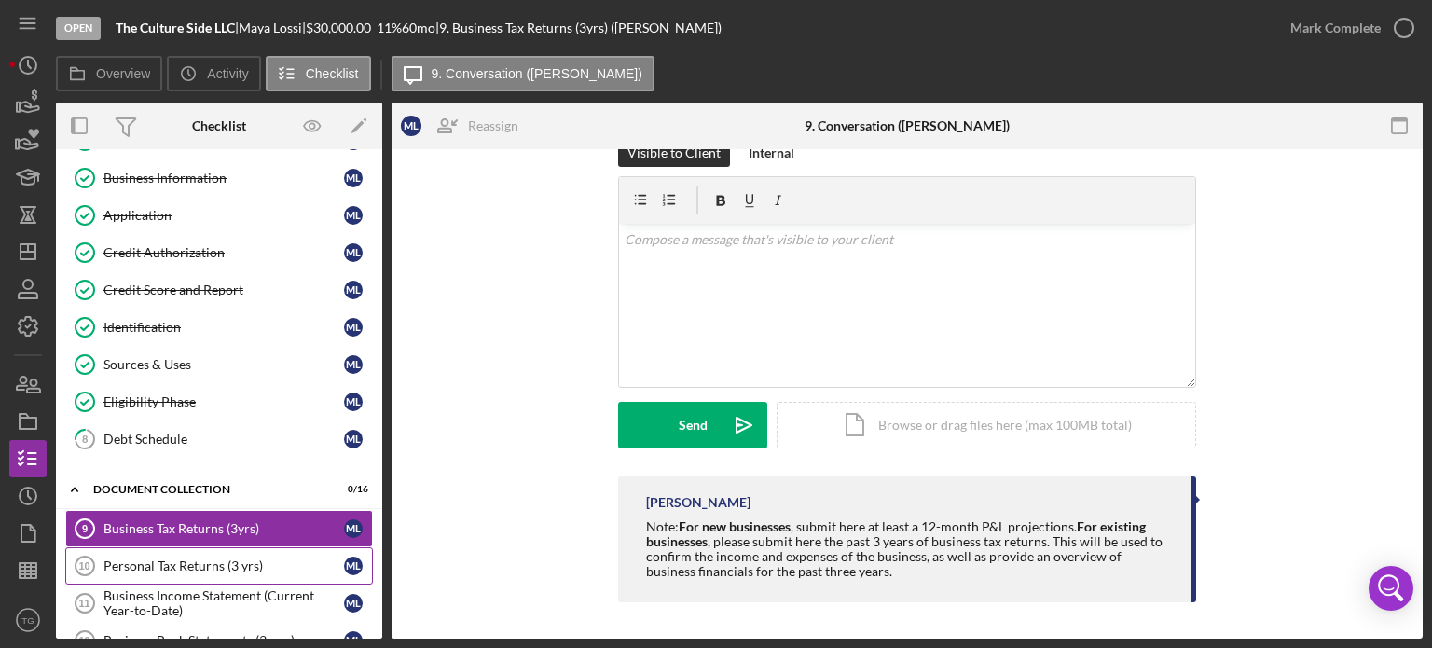
click at [157, 558] on div "Personal Tax Returns (3 yrs)" at bounding box center [223, 565] width 241 height 15
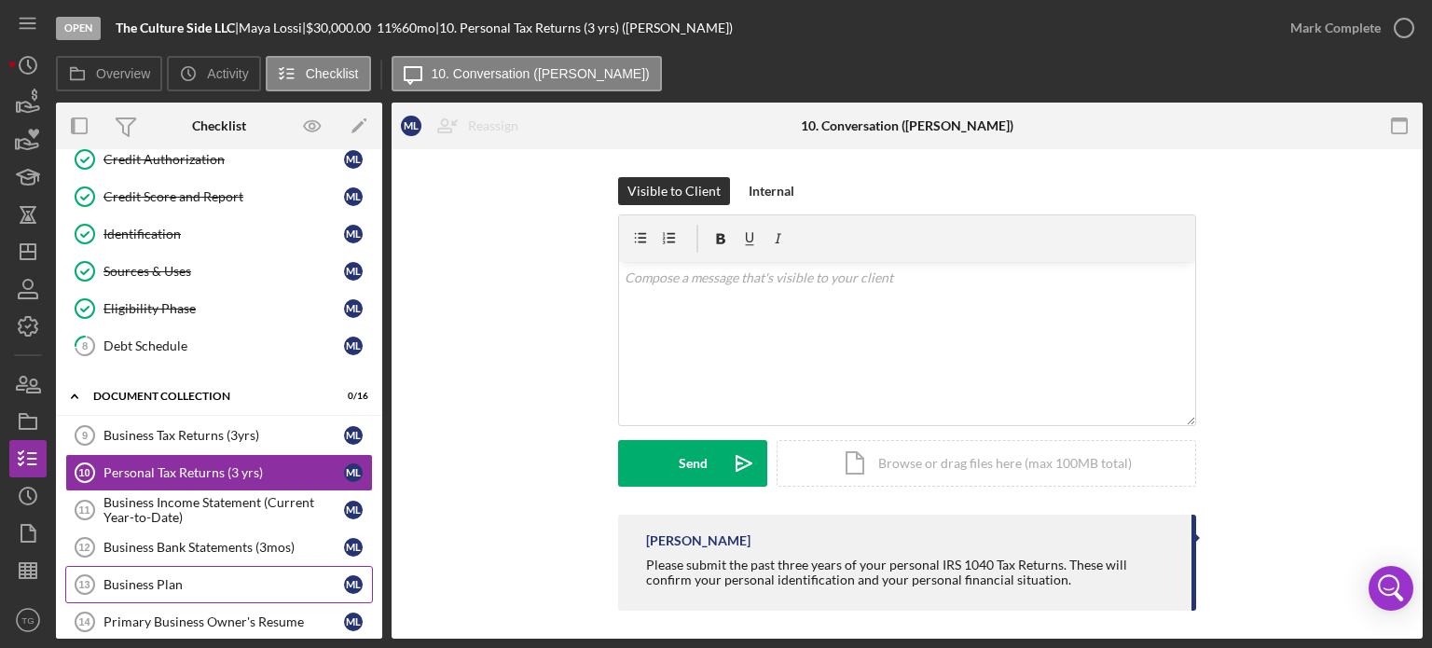
scroll to position [302, 0]
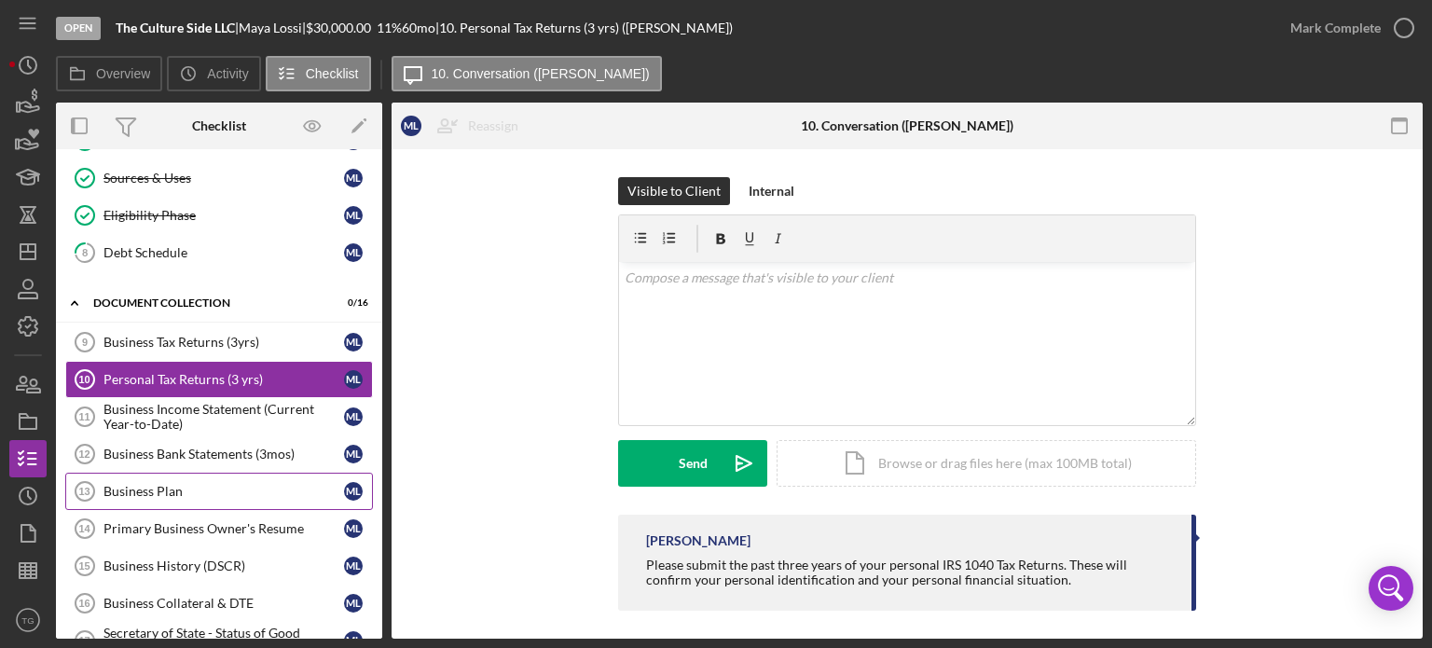
click at [207, 484] on div "Business Plan" at bounding box center [223, 491] width 241 height 15
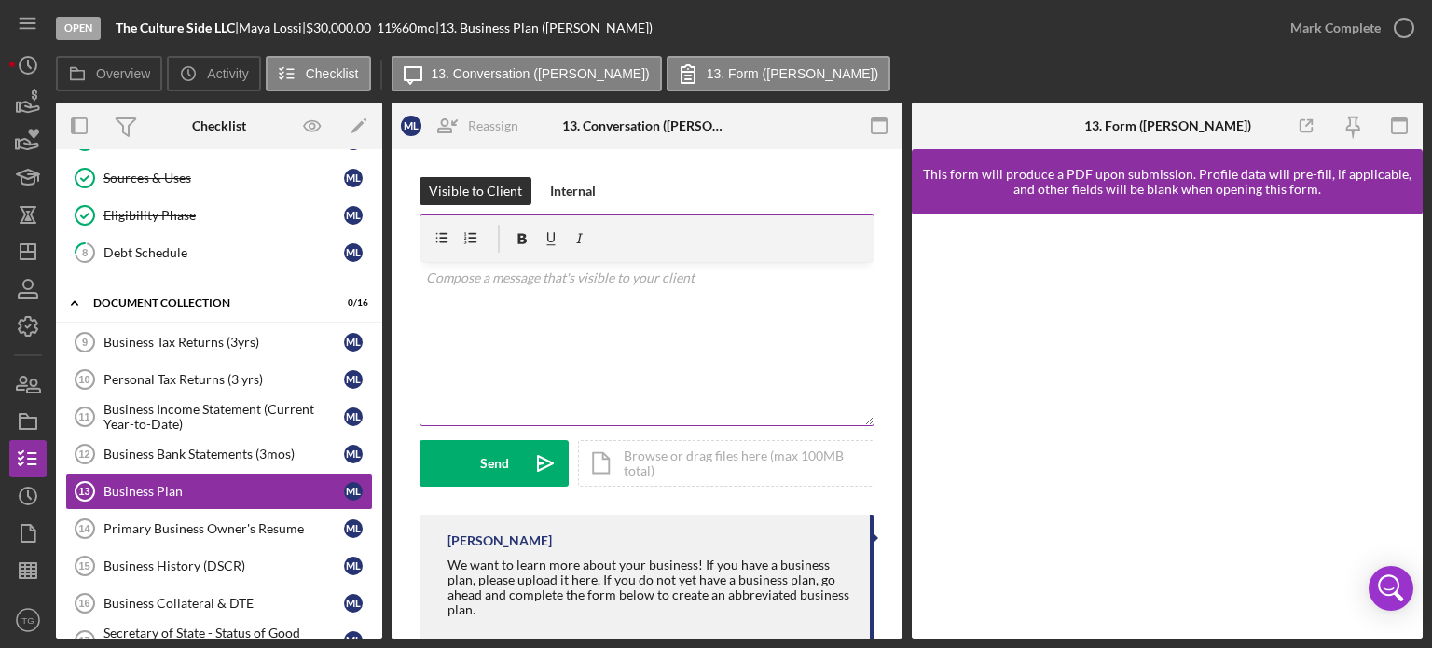
click at [488, 282] on p at bounding box center [647, 278] width 443 height 21
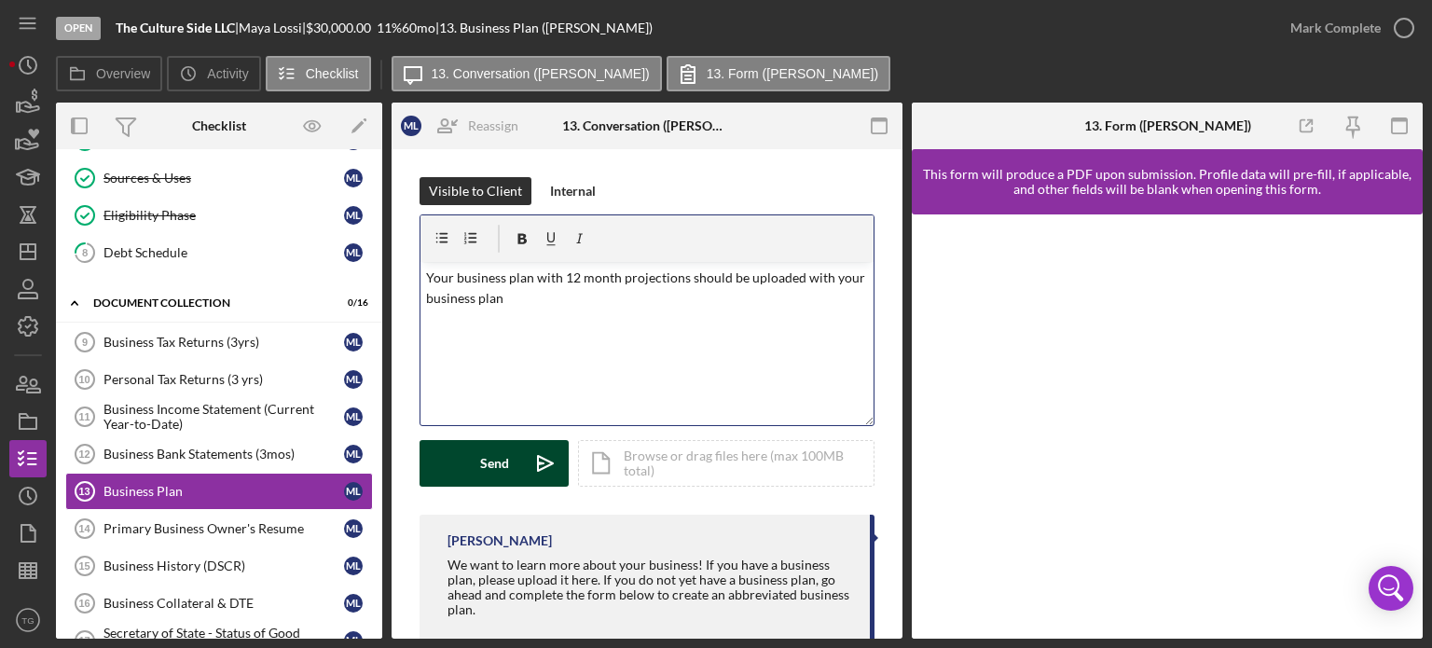
click at [456, 443] on button "Send Icon/icon-invite-send" at bounding box center [493, 463] width 149 height 47
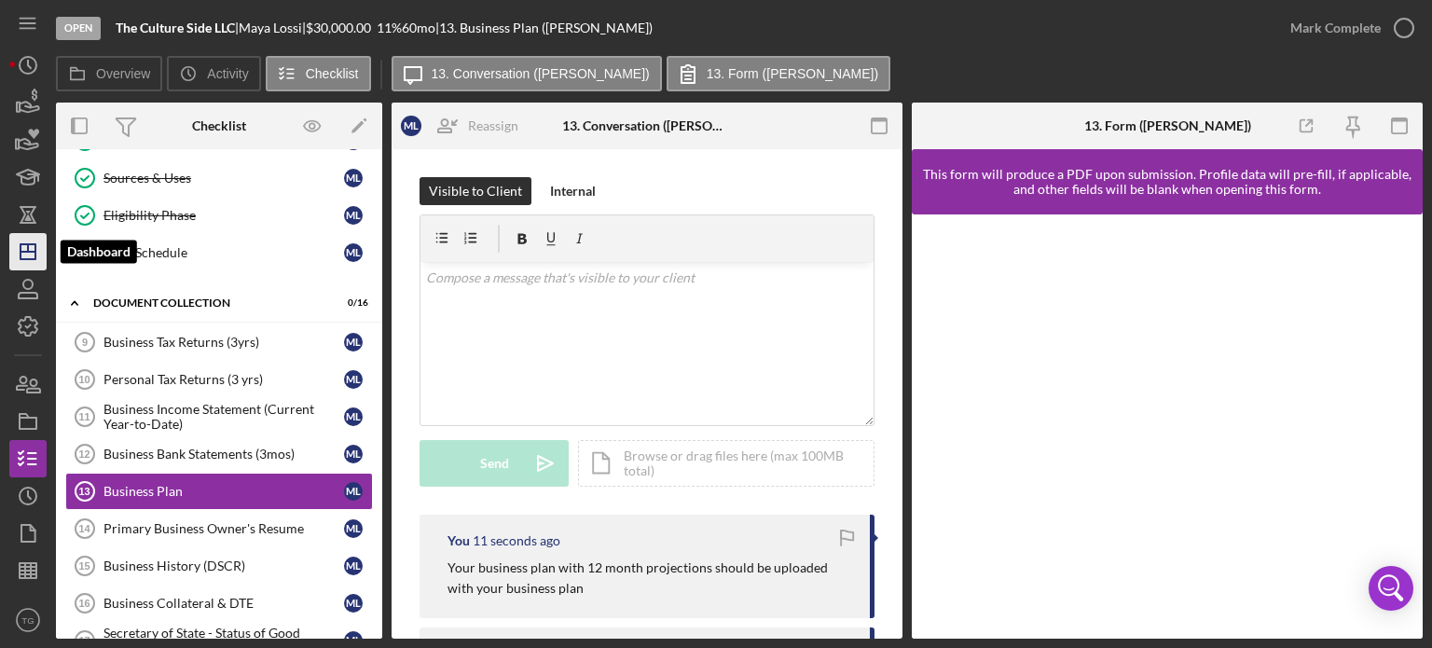
click at [34, 245] on polygon "button" at bounding box center [28, 251] width 15 height 15
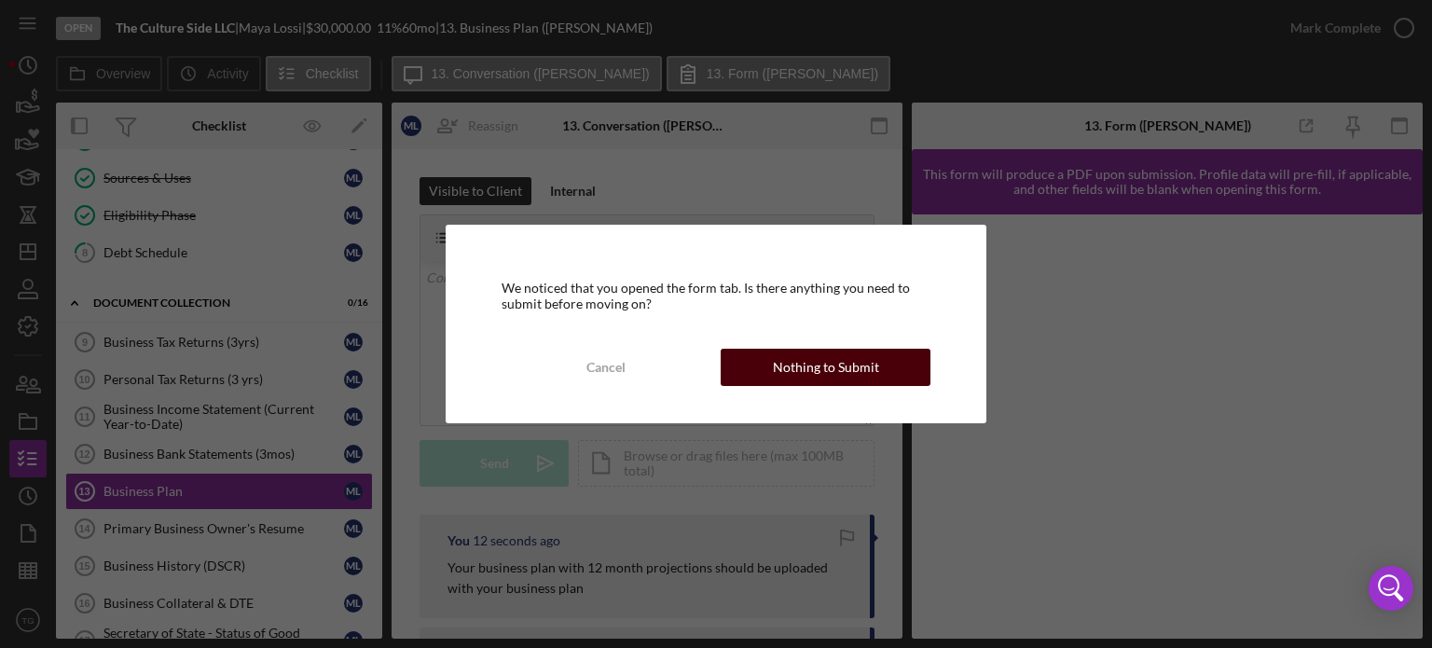
click at [913, 366] on button "Nothing to Submit" at bounding box center [826, 367] width 210 height 37
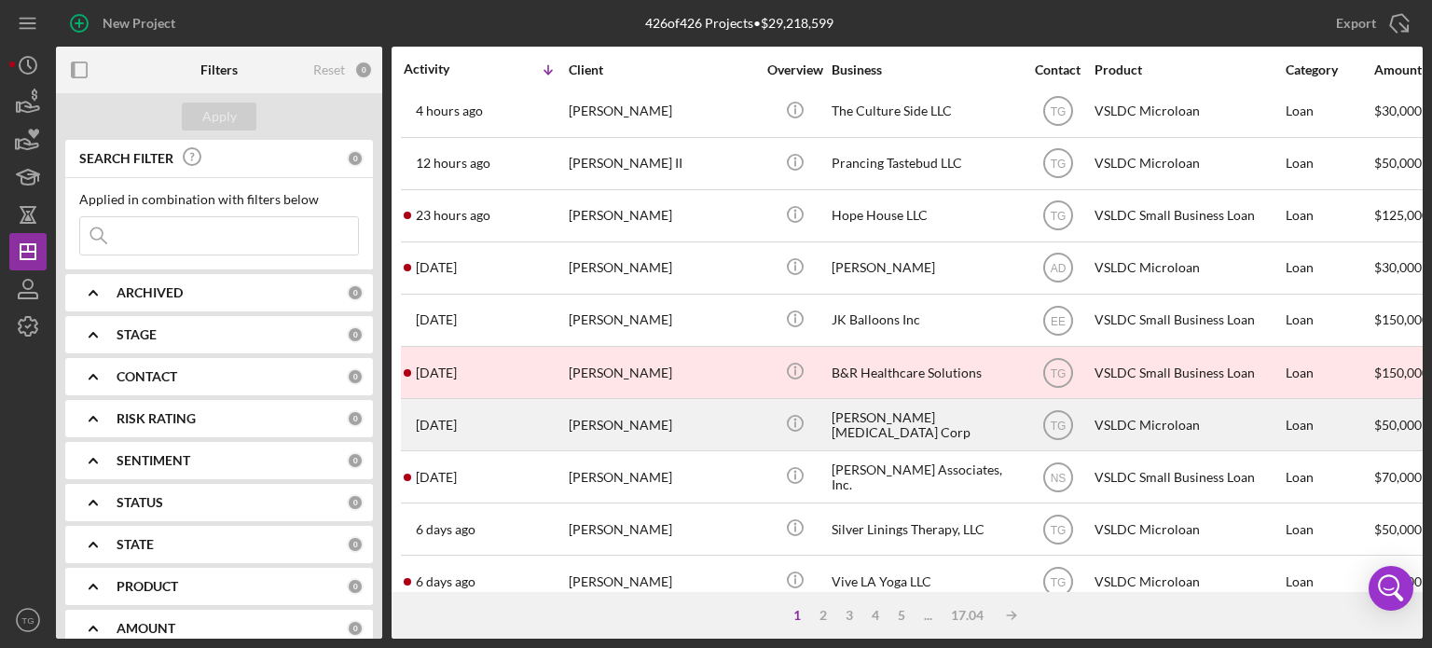
scroll to position [93, 0]
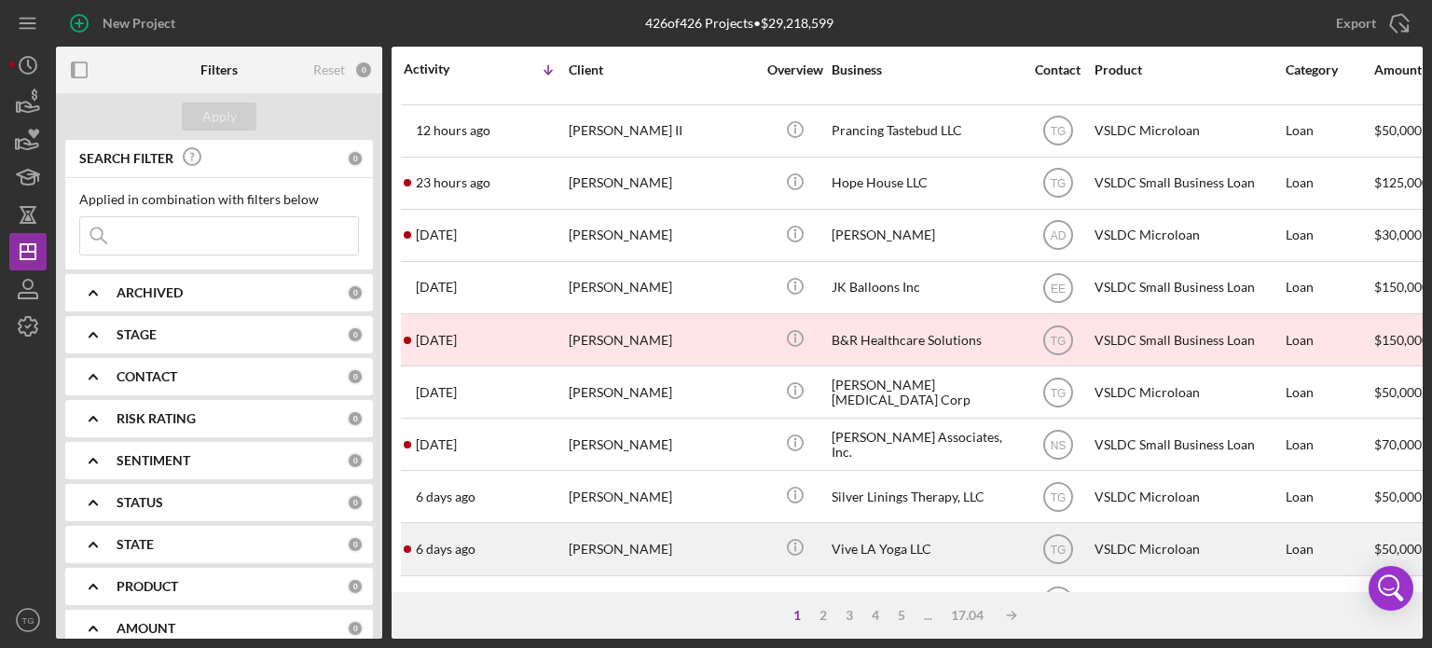
click at [630, 549] on div "Cara Rodriguez" at bounding box center [662, 548] width 186 height 49
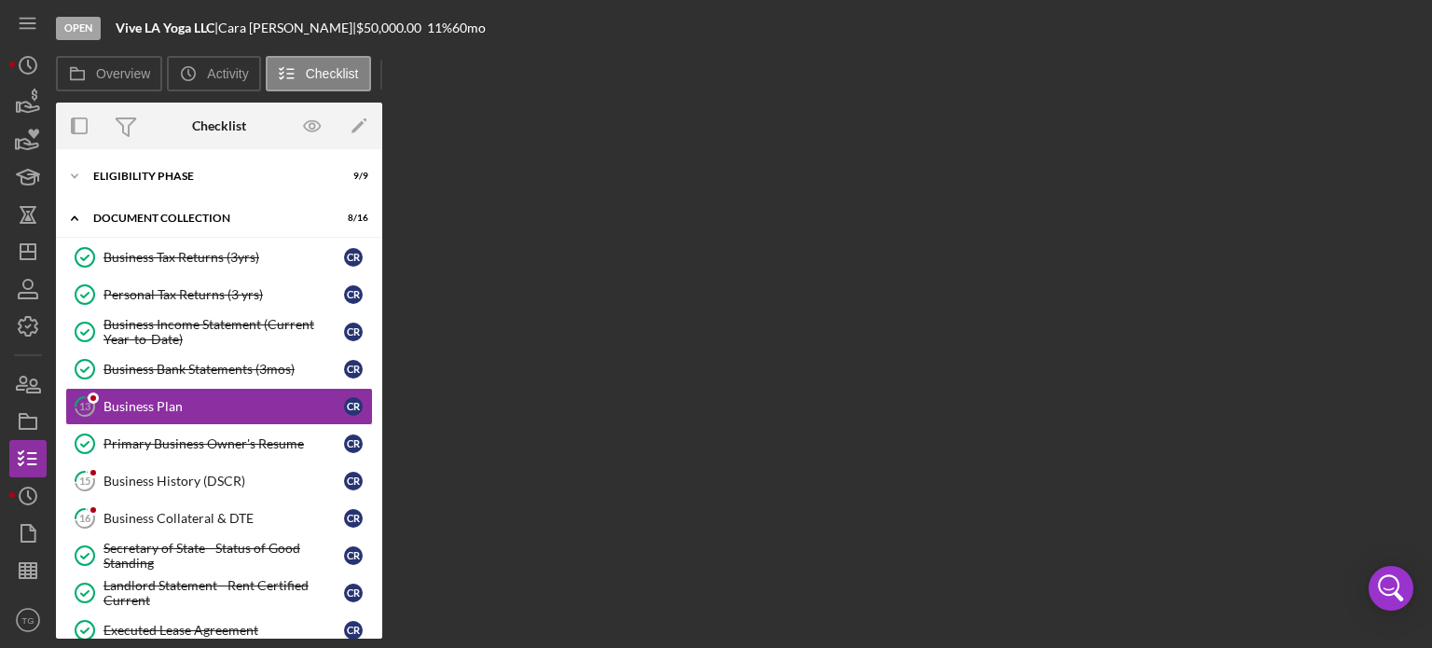
scroll to position [10, 0]
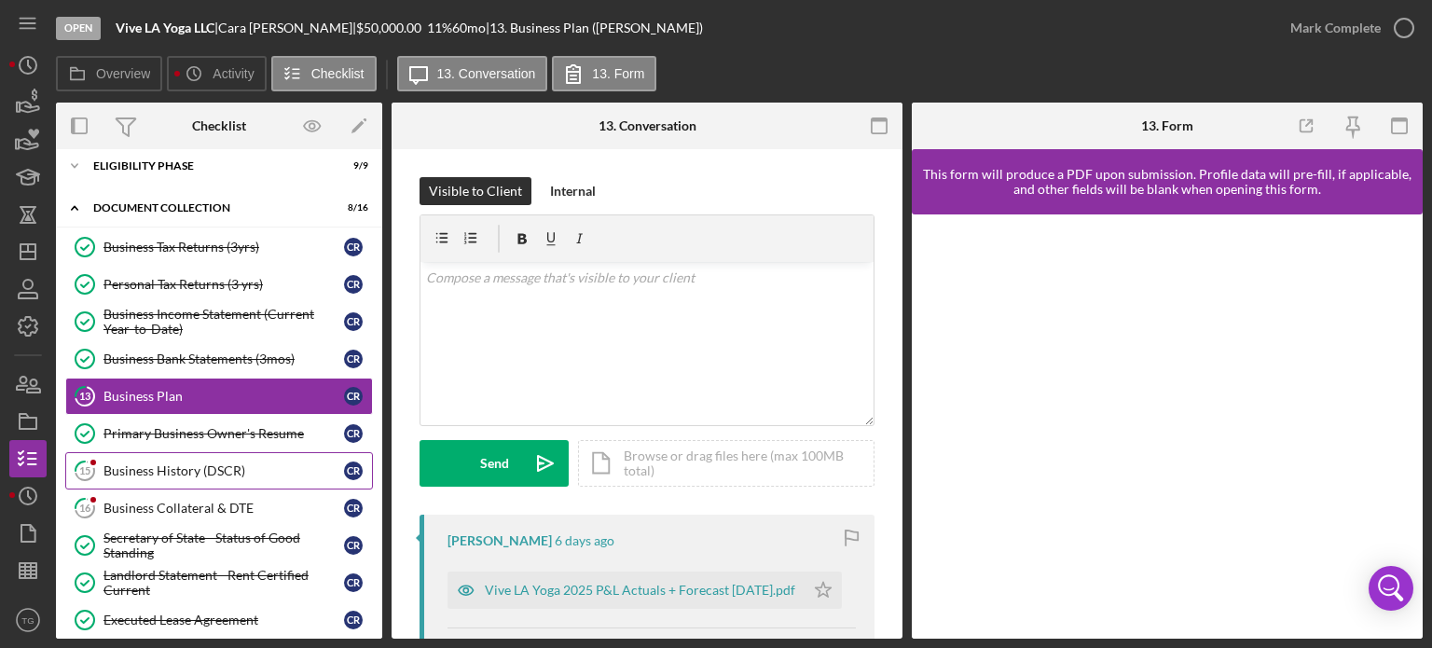
click at [201, 470] on div "Business History (DSCR)" at bounding box center [223, 470] width 241 height 15
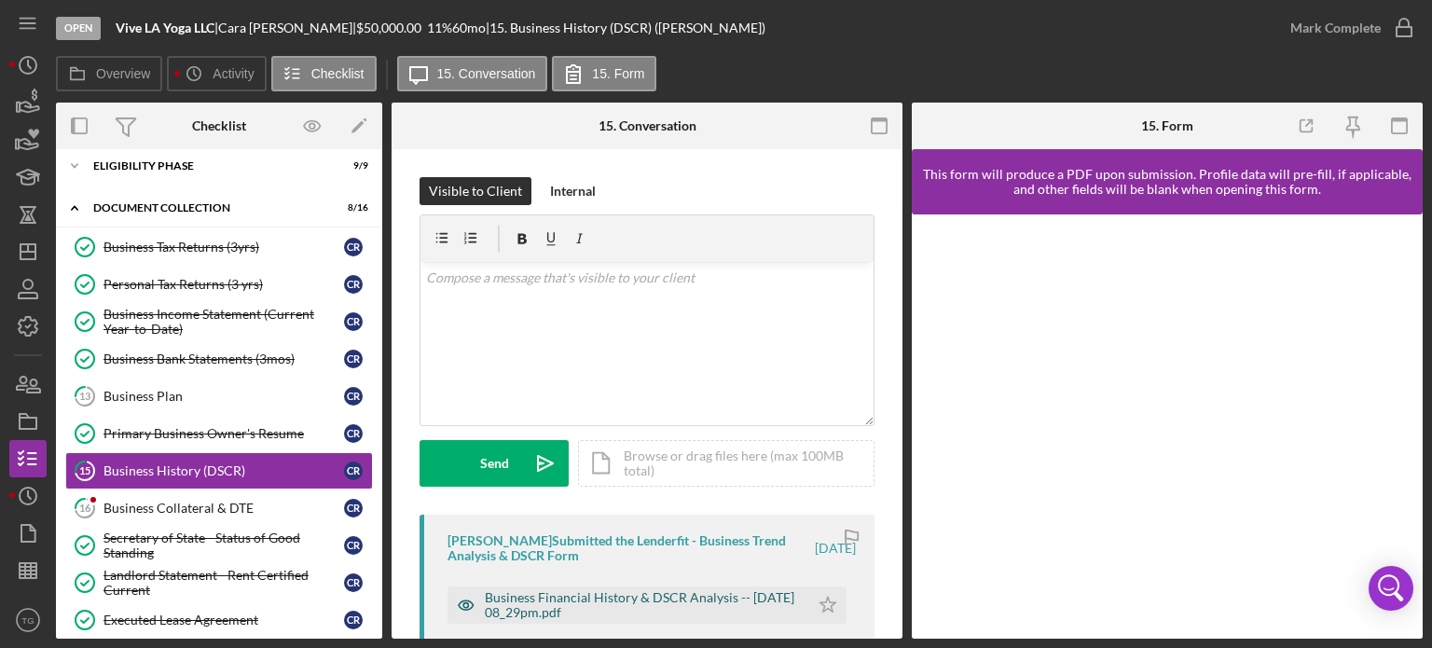
click at [598, 598] on div "Business Financial History & DSCR Analysis -- 2025-08-14 08_29pm.pdf" at bounding box center [642, 605] width 315 height 30
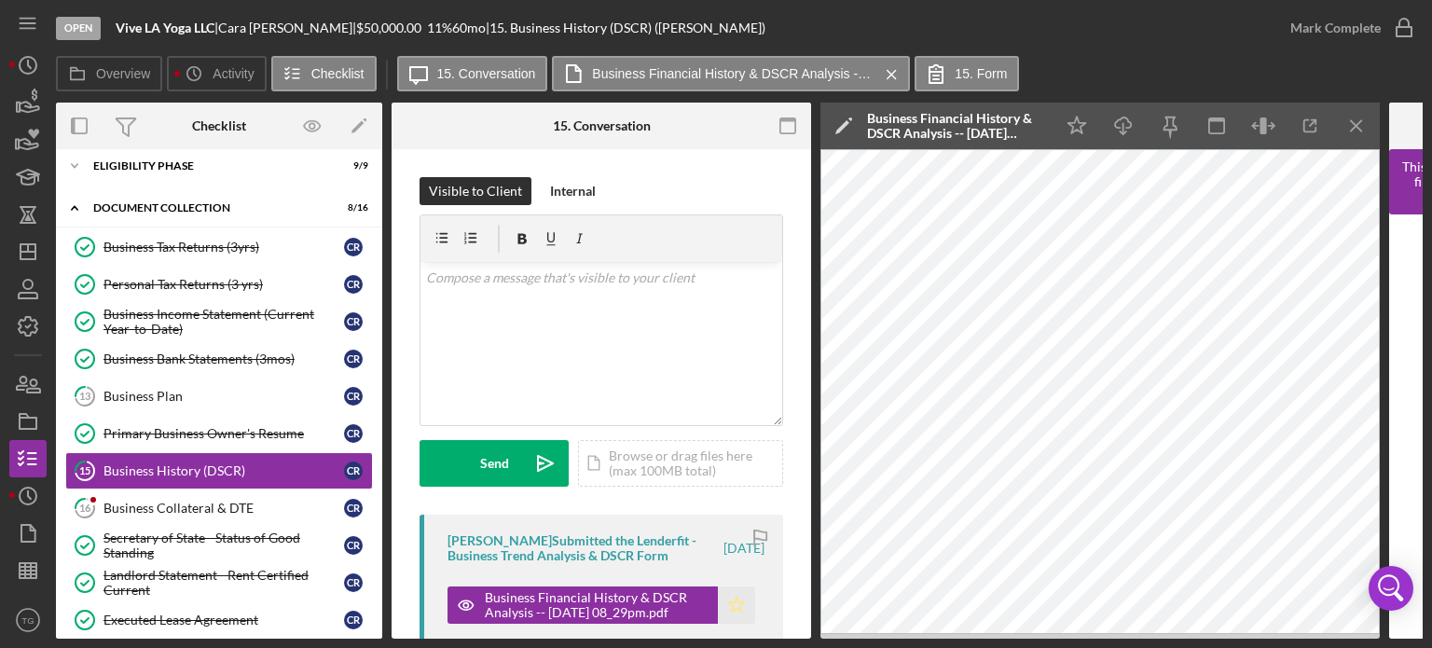
click at [736, 602] on polygon "button" at bounding box center [737, 604] width 16 height 15
click at [1401, 21] on icon "button" at bounding box center [1404, 28] width 47 height 47
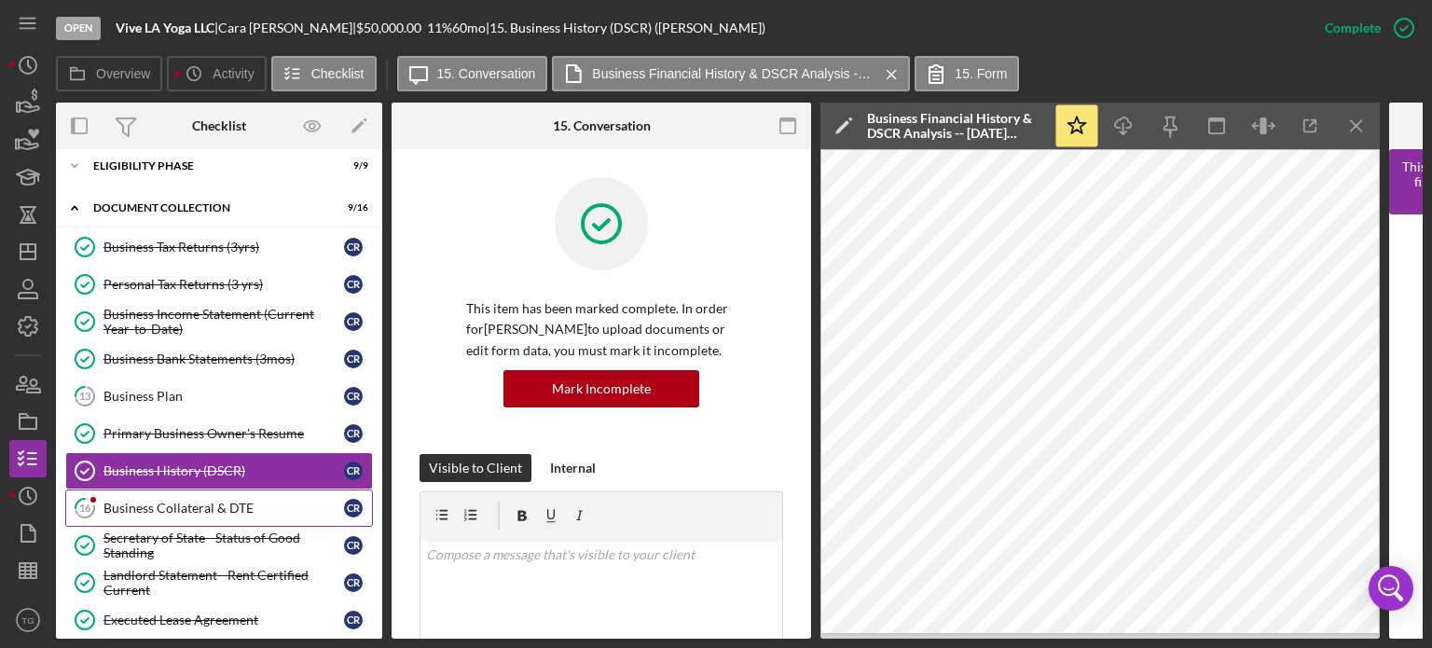
click at [226, 491] on link "16 Business Collateral & DTE C R" at bounding box center [219, 507] width 308 height 37
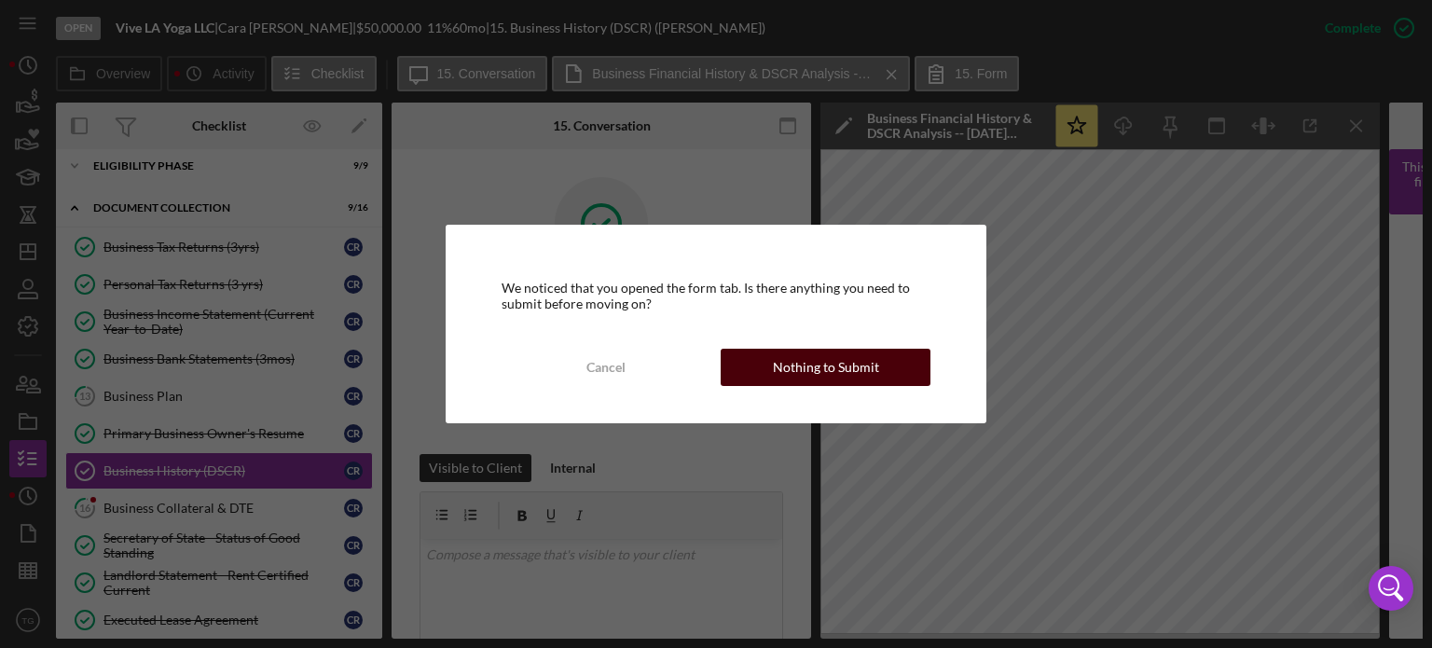
click at [846, 358] on div "Nothing to Submit" at bounding box center [826, 367] width 106 height 37
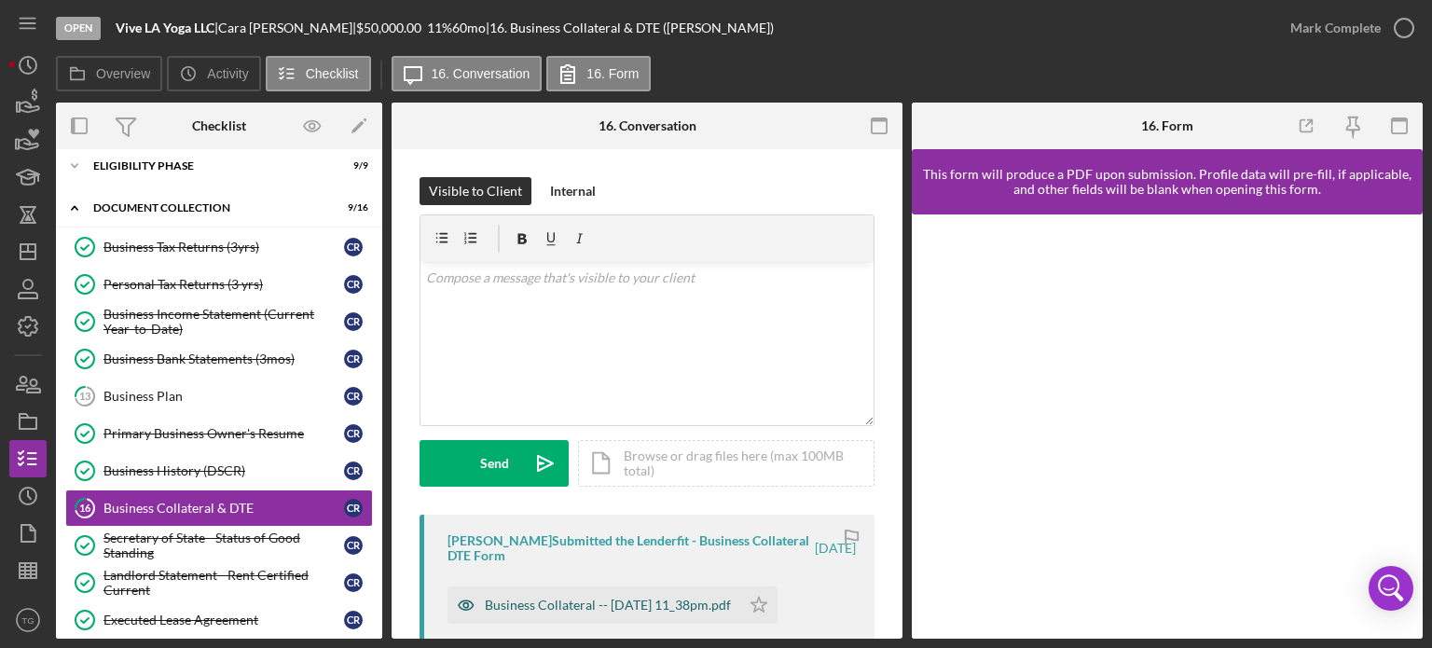
click at [603, 604] on div "Business Collateral -- 2025-08-14 11_38pm.pdf" at bounding box center [608, 605] width 246 height 15
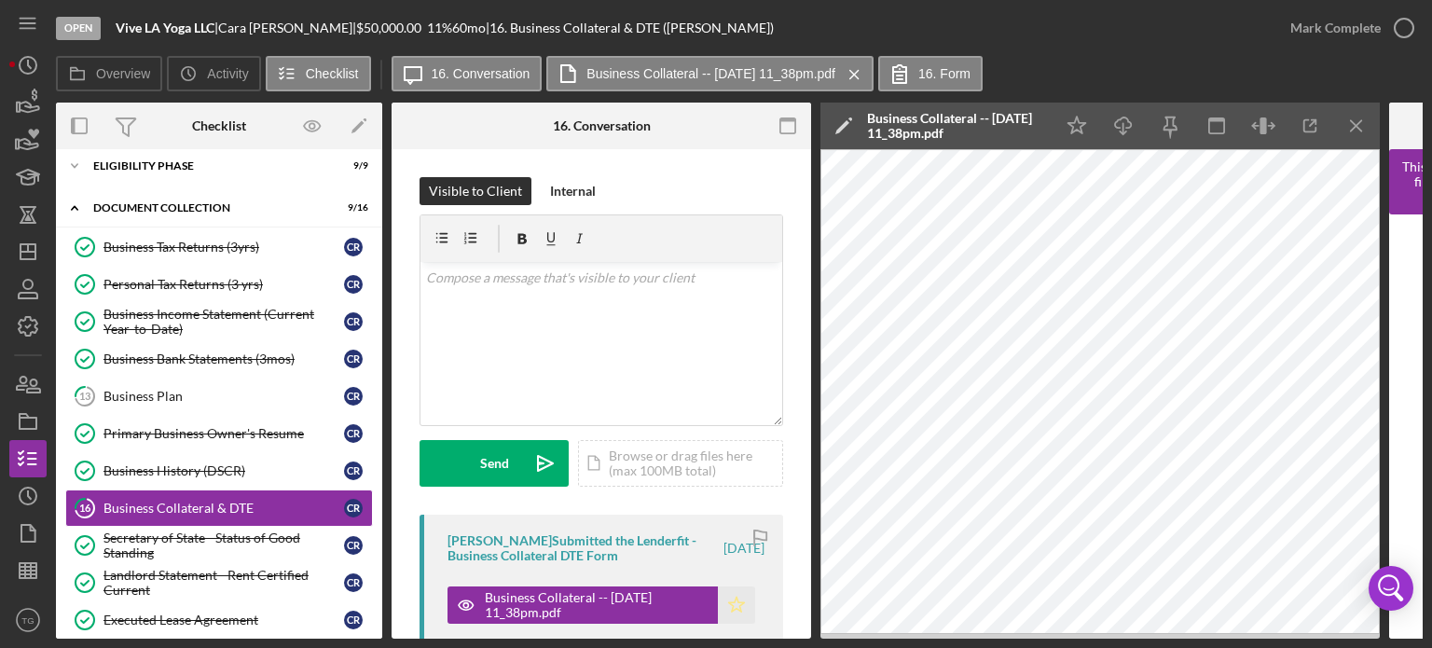
click at [733, 604] on icon "Icon/Star" at bounding box center [736, 604] width 37 height 37
click at [1404, 26] on icon "button" at bounding box center [1404, 28] width 47 height 47
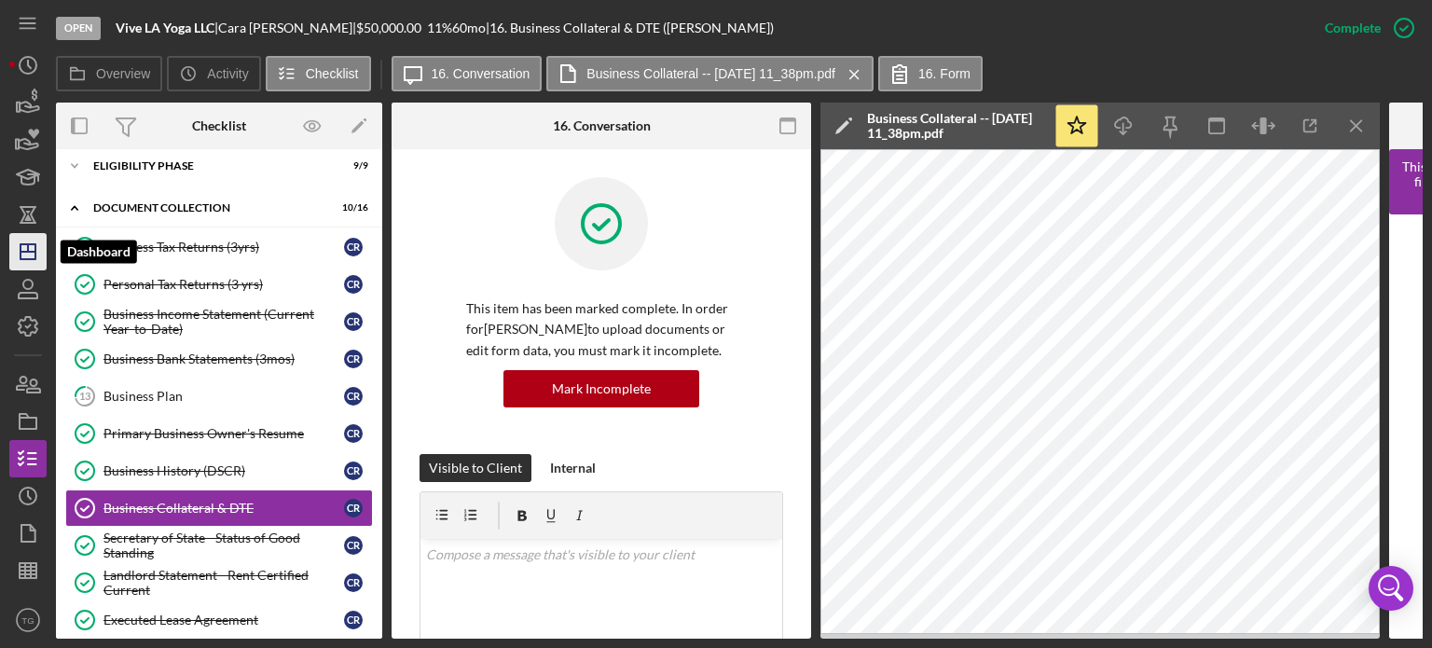
click at [30, 249] on icon "Icon/Dashboard" at bounding box center [28, 251] width 47 height 47
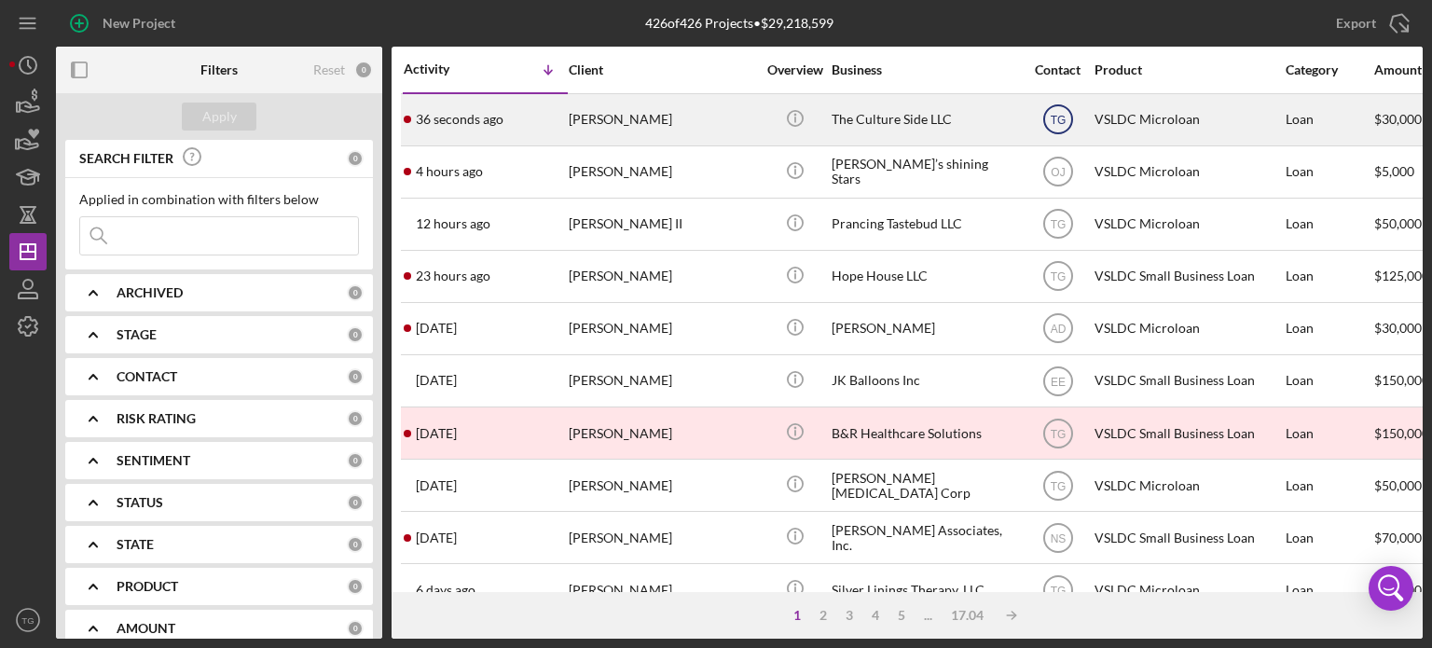
click at [1038, 103] on icon "TG" at bounding box center [1058, 119] width 47 height 47
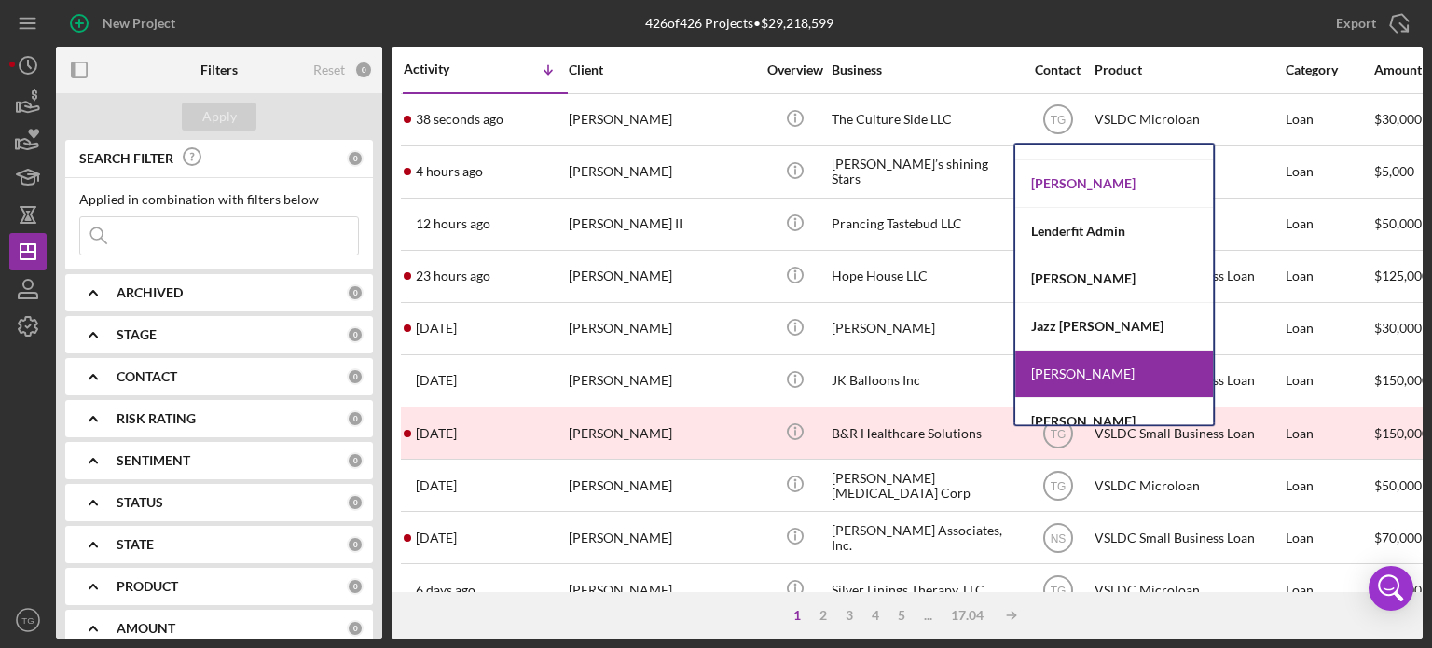
scroll to position [186, 0]
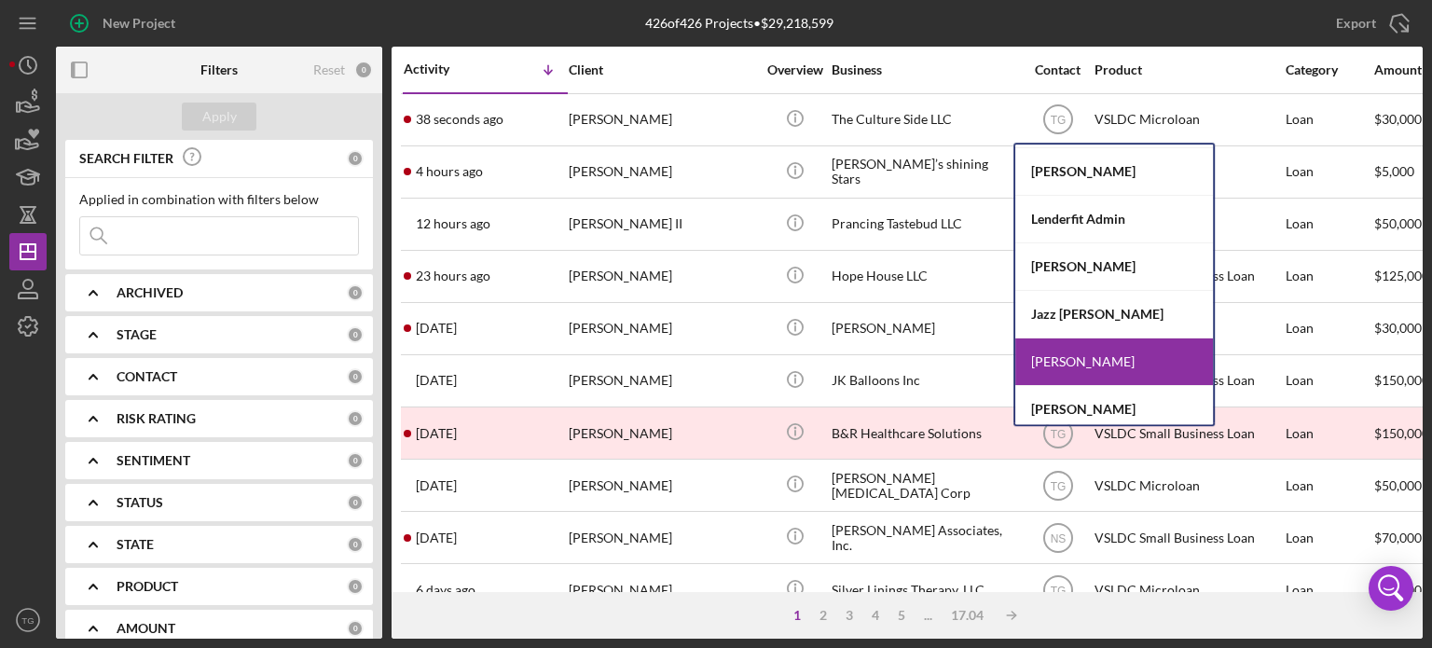
click at [1076, 352] on div "[PERSON_NAME]" at bounding box center [1114, 362] width 198 height 48
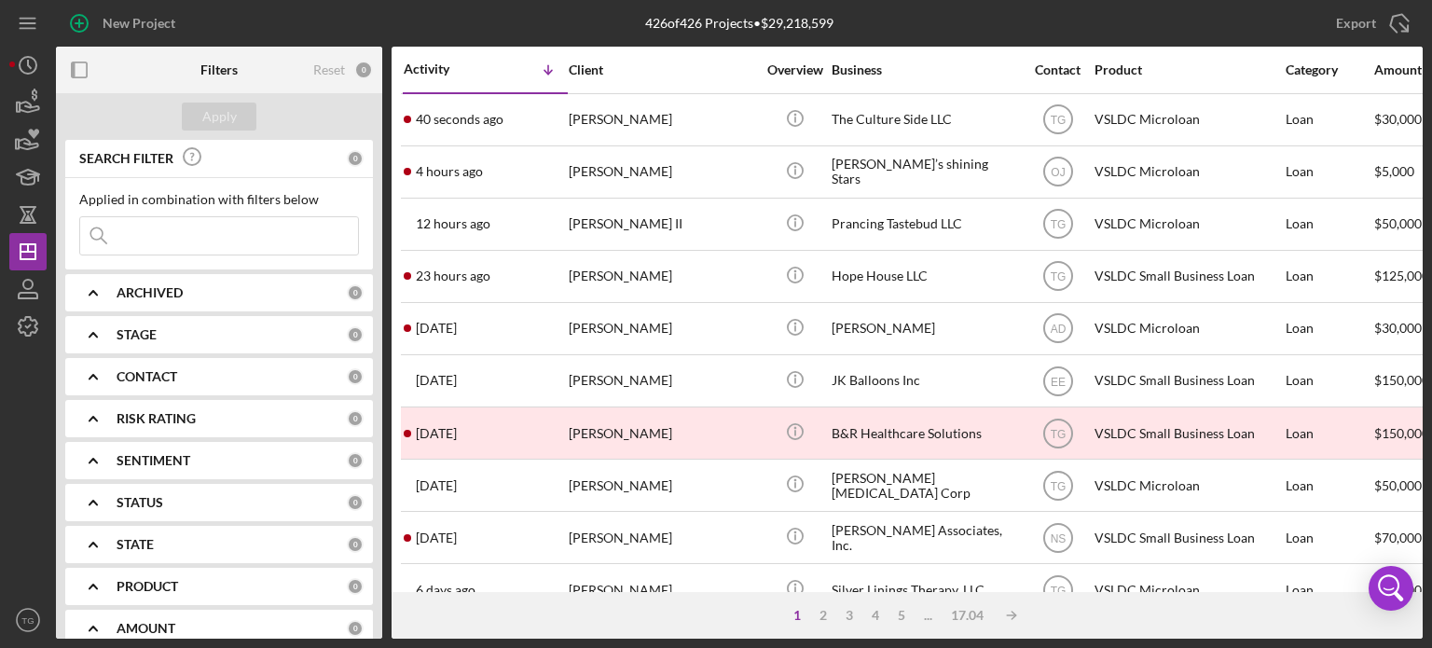
click at [1054, 68] on div "Contact" at bounding box center [1058, 69] width 70 height 15
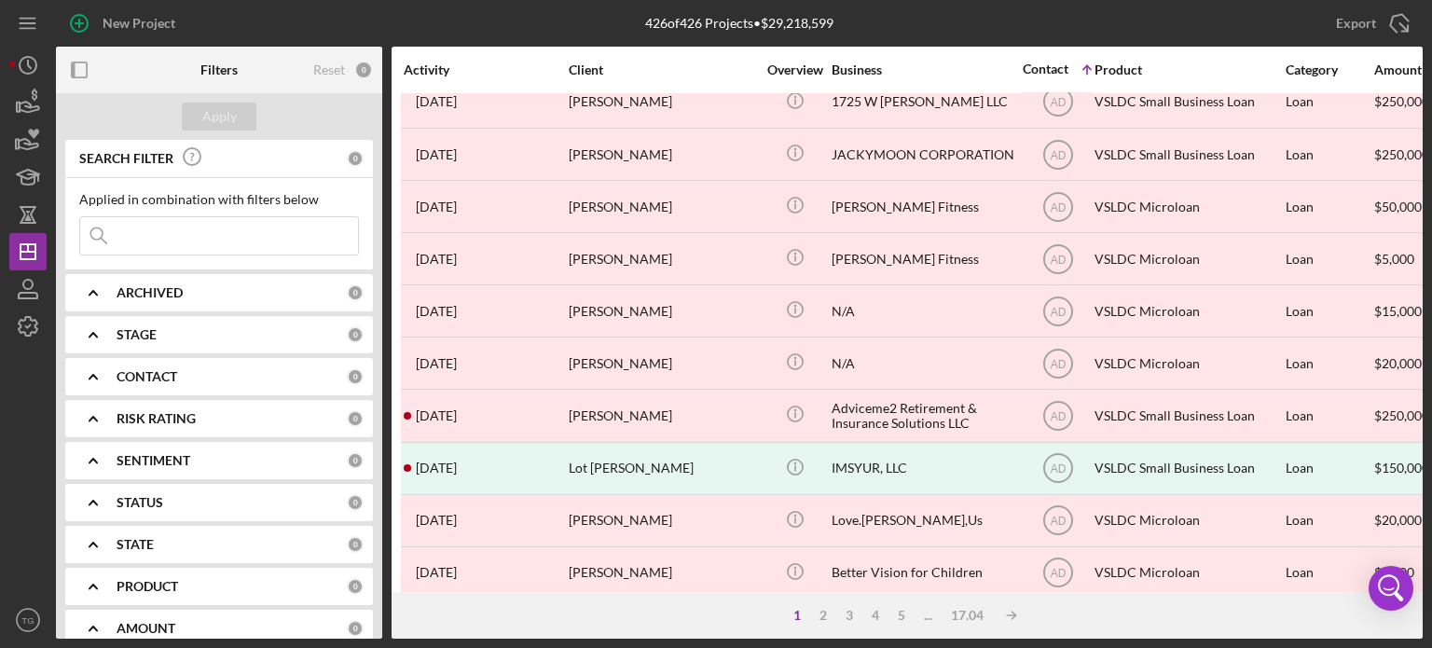
scroll to position [832, 0]
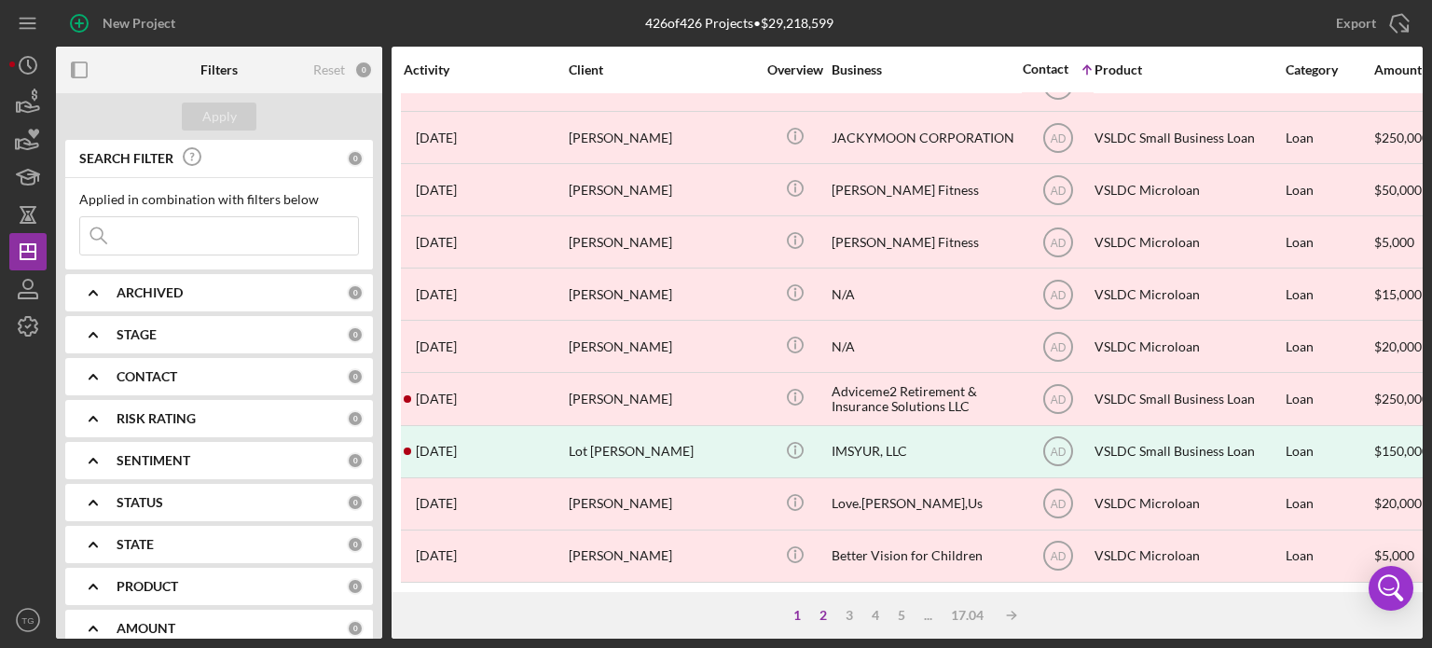
click at [826, 614] on div "2" at bounding box center [823, 615] width 26 height 15
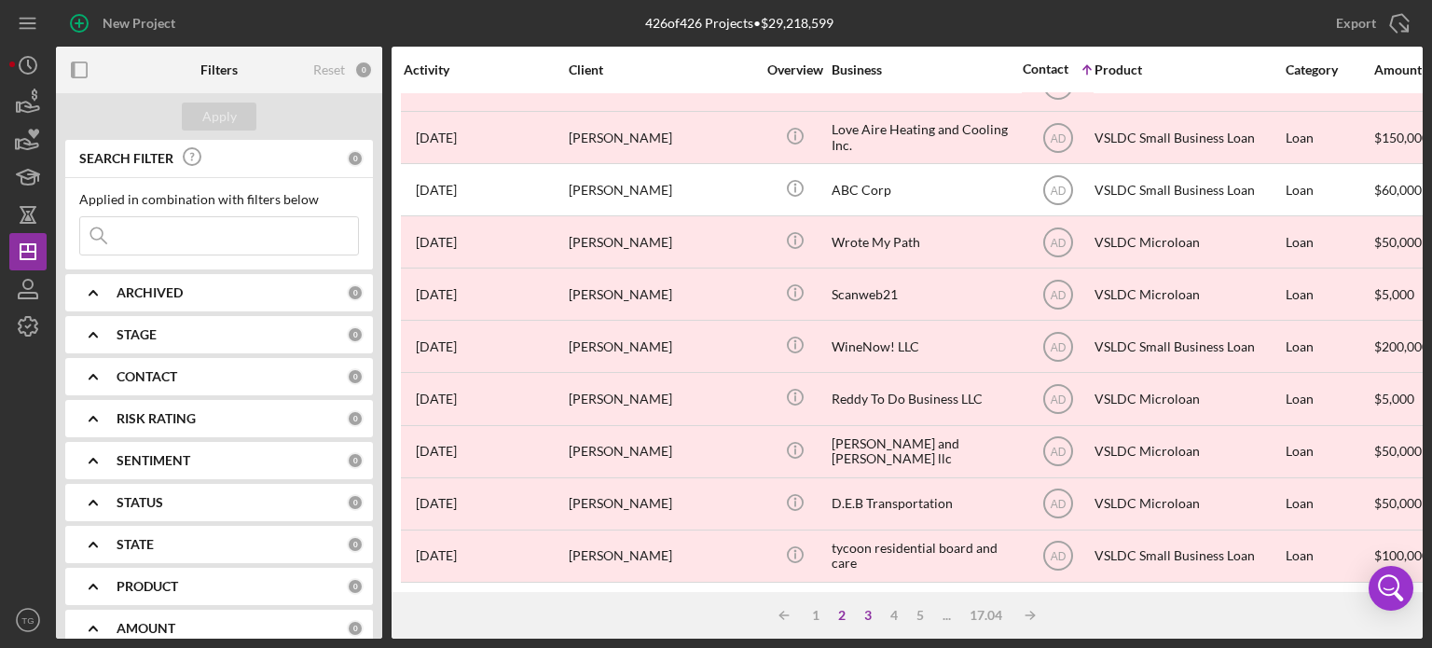
click at [869, 614] on div "3" at bounding box center [868, 615] width 26 height 15
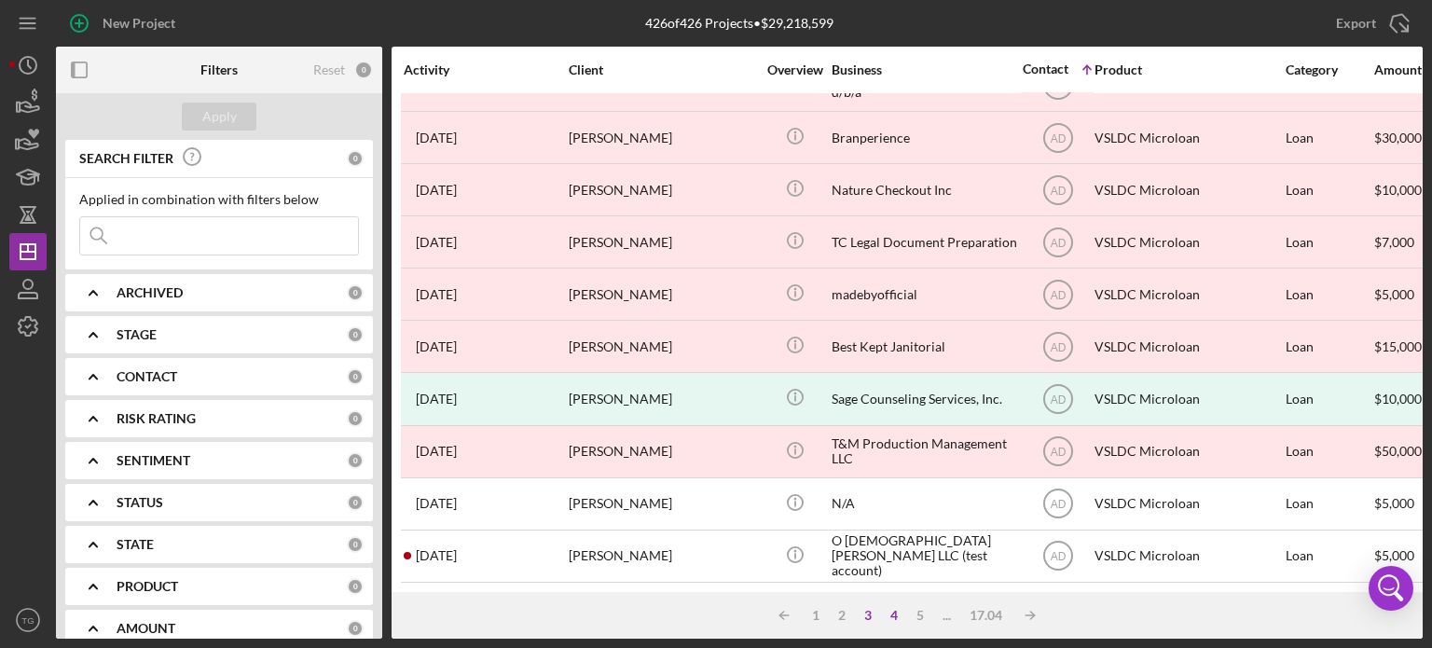
click at [891, 614] on div "4" at bounding box center [894, 615] width 26 height 15
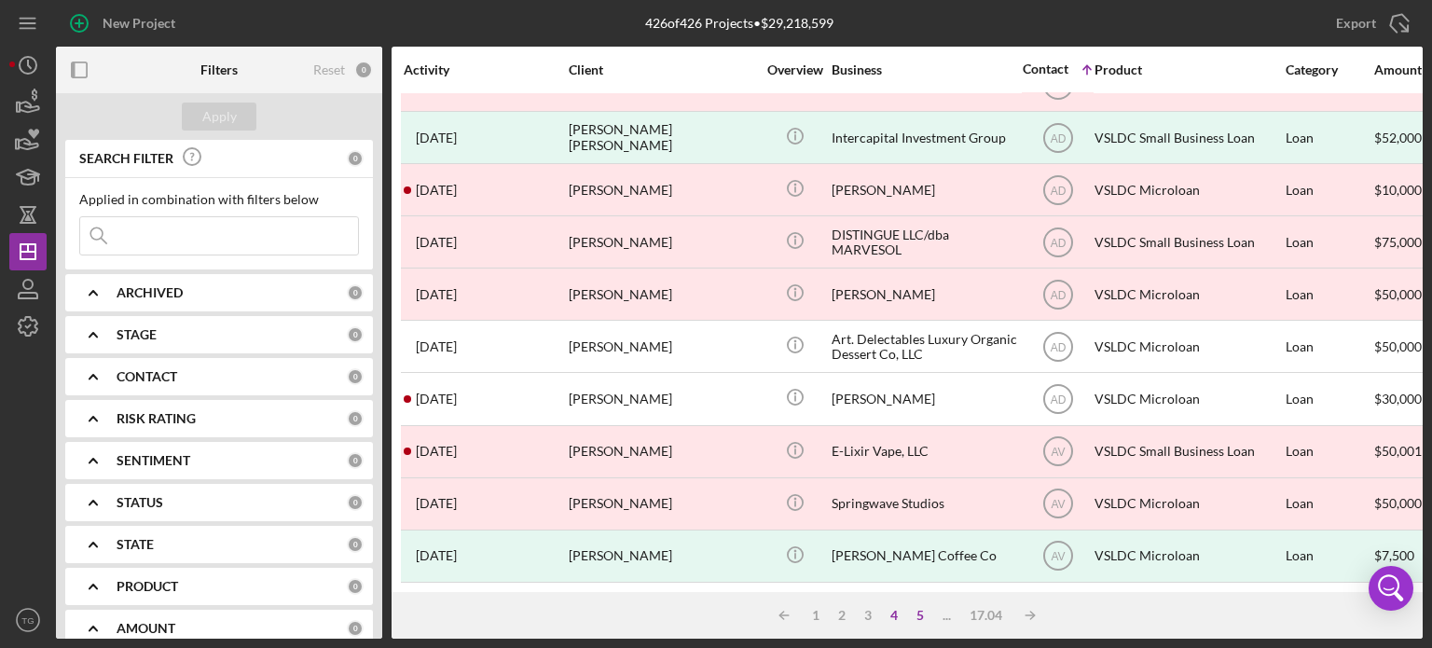
click at [918, 615] on div "5" at bounding box center [920, 615] width 26 height 15
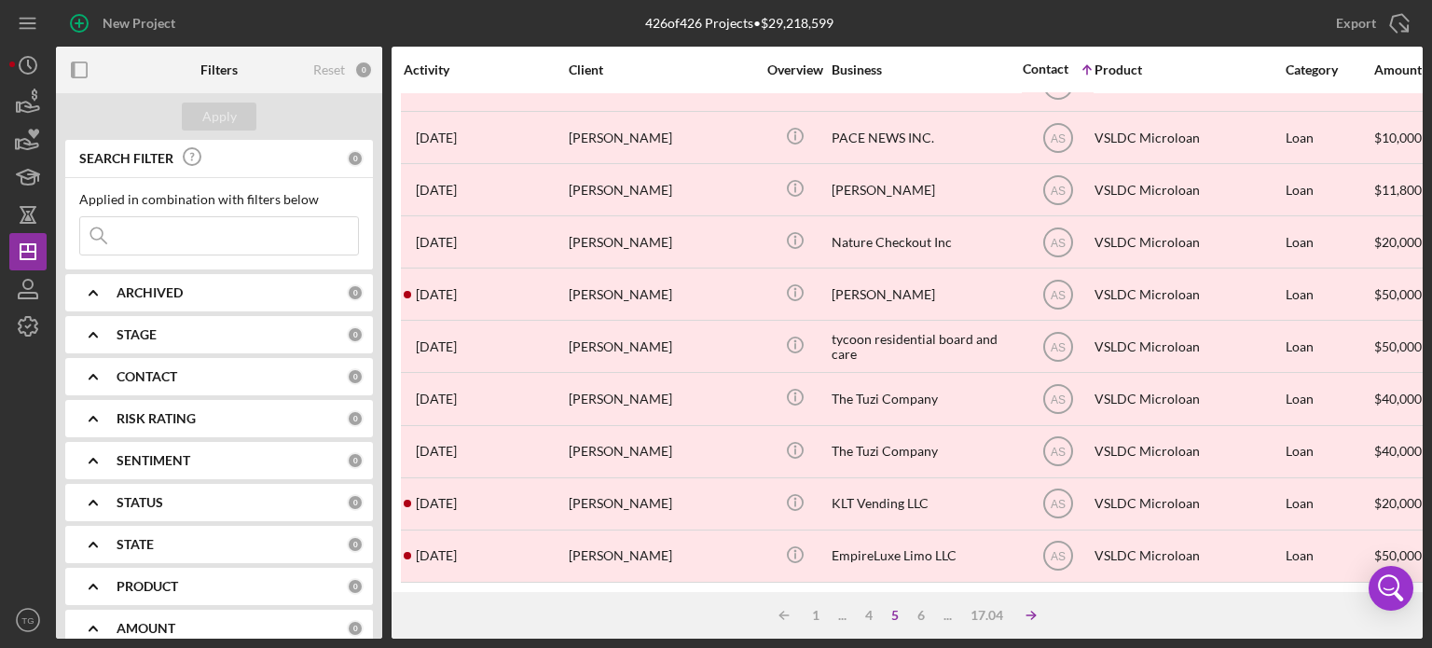
click at [1029, 616] on icon "Icon/Table Sort Arrow" at bounding box center [1030, 615] width 37 height 37
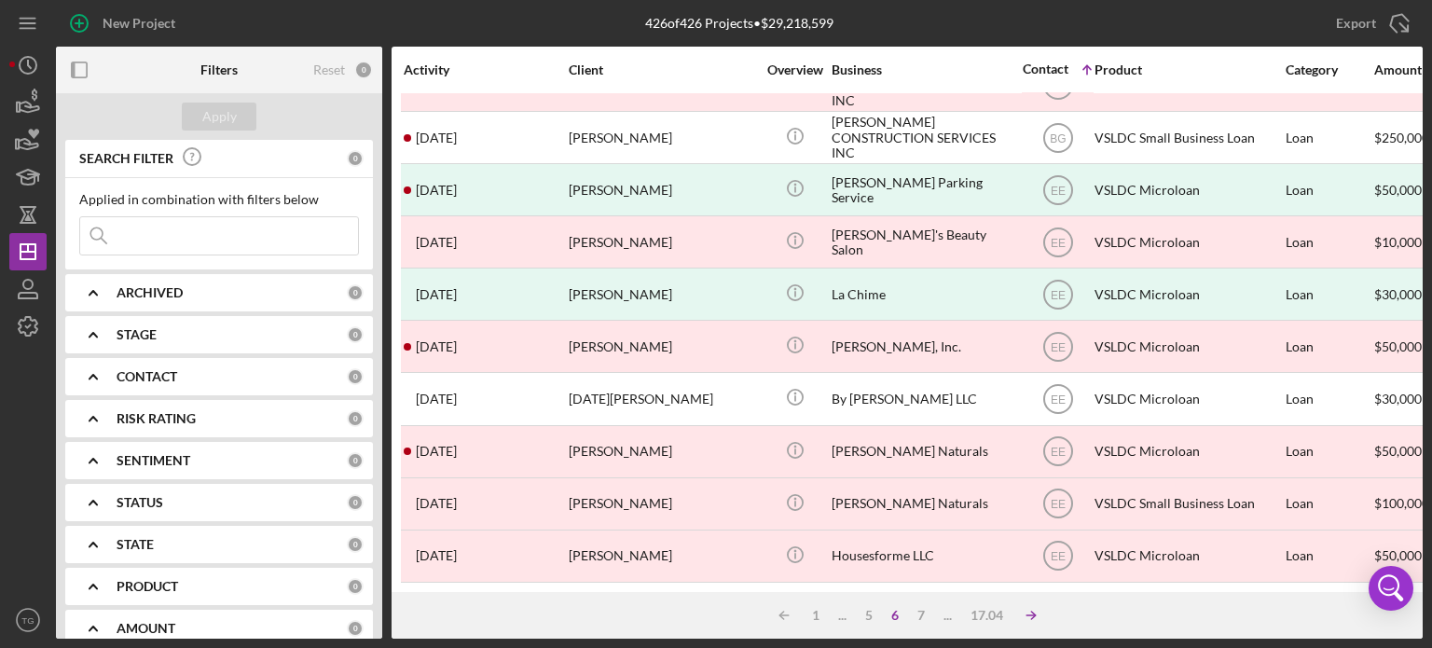
click at [1029, 616] on icon "Icon/Table Sort Arrow" at bounding box center [1030, 615] width 37 height 37
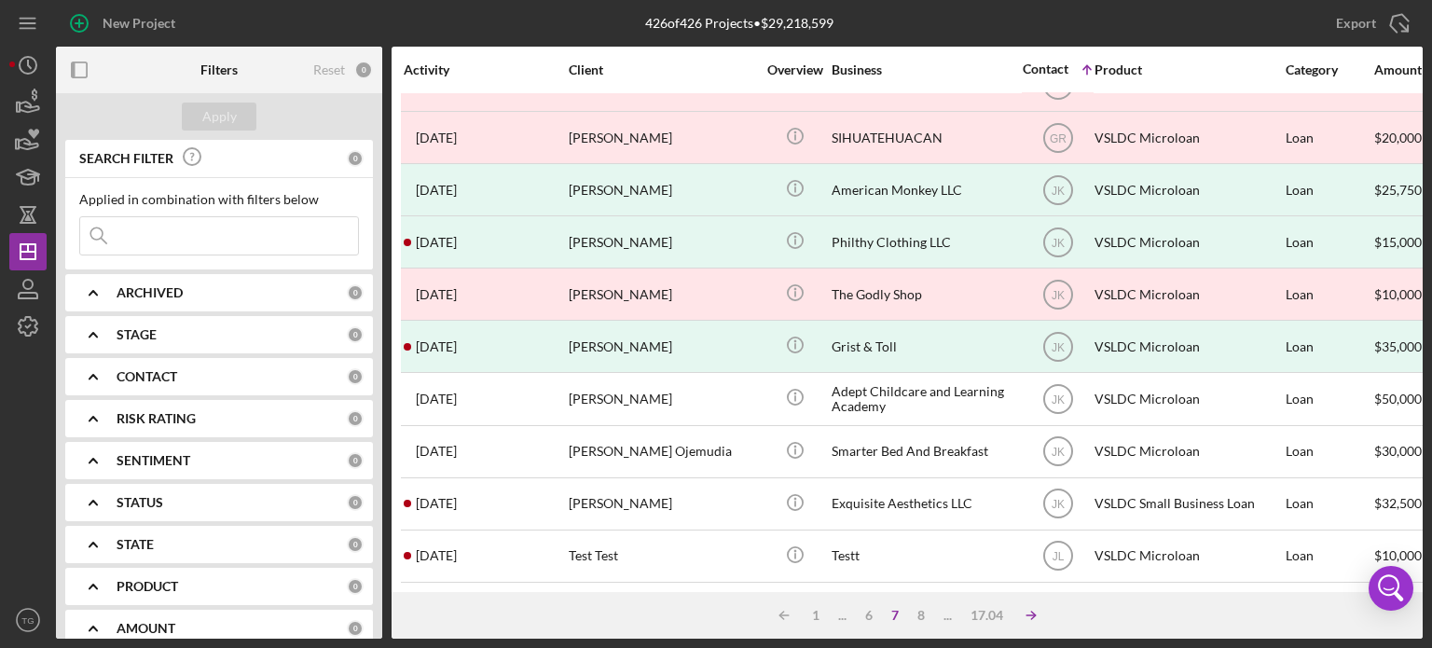
click at [1029, 616] on icon "Icon/Table Sort Arrow" at bounding box center [1030, 615] width 37 height 37
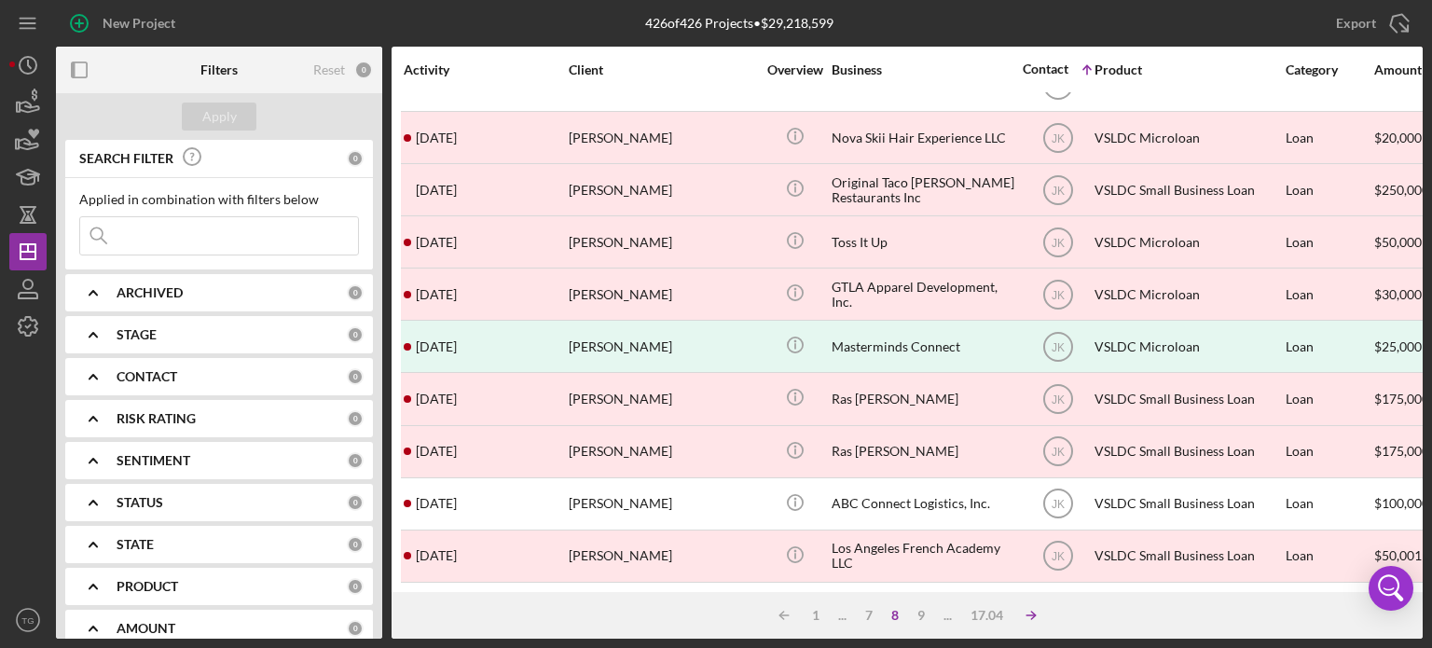
click at [1021, 611] on icon "Icon/Table Sort Arrow" at bounding box center [1030, 615] width 37 height 37
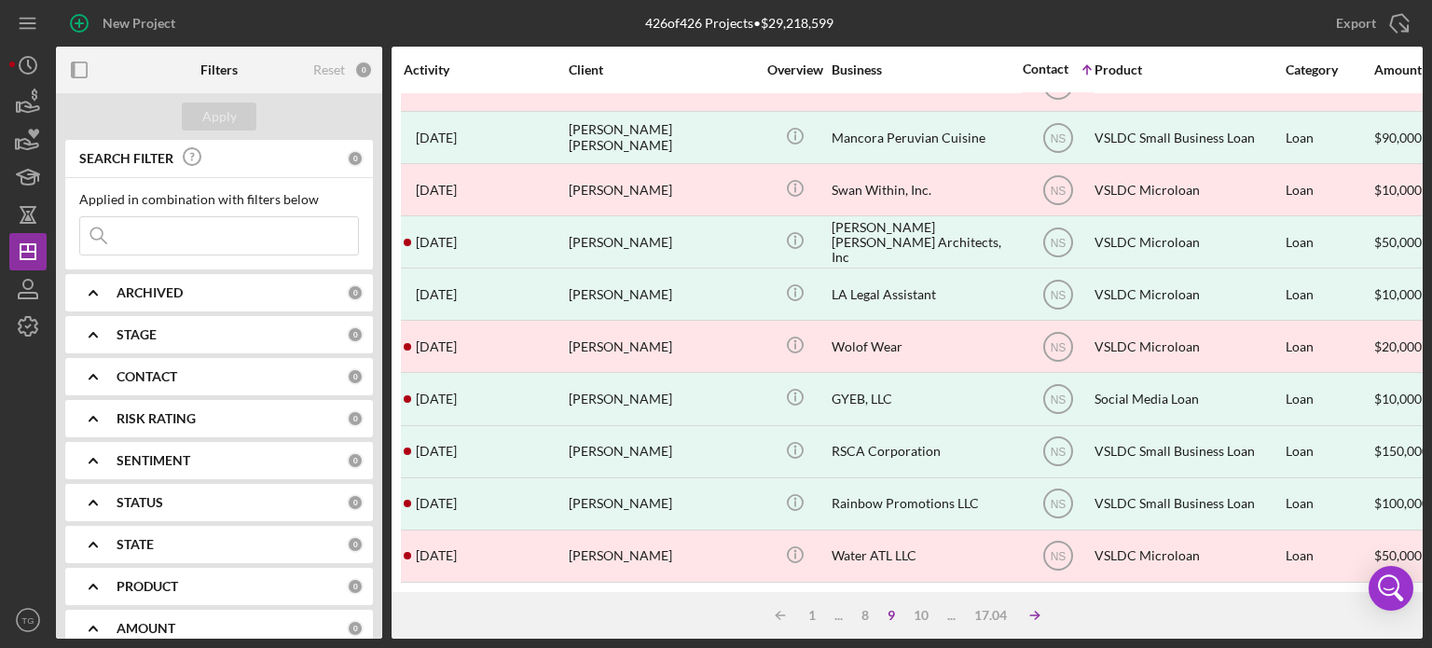
click at [1021, 611] on icon "Icon/Table Sort Arrow" at bounding box center [1034, 615] width 37 height 37
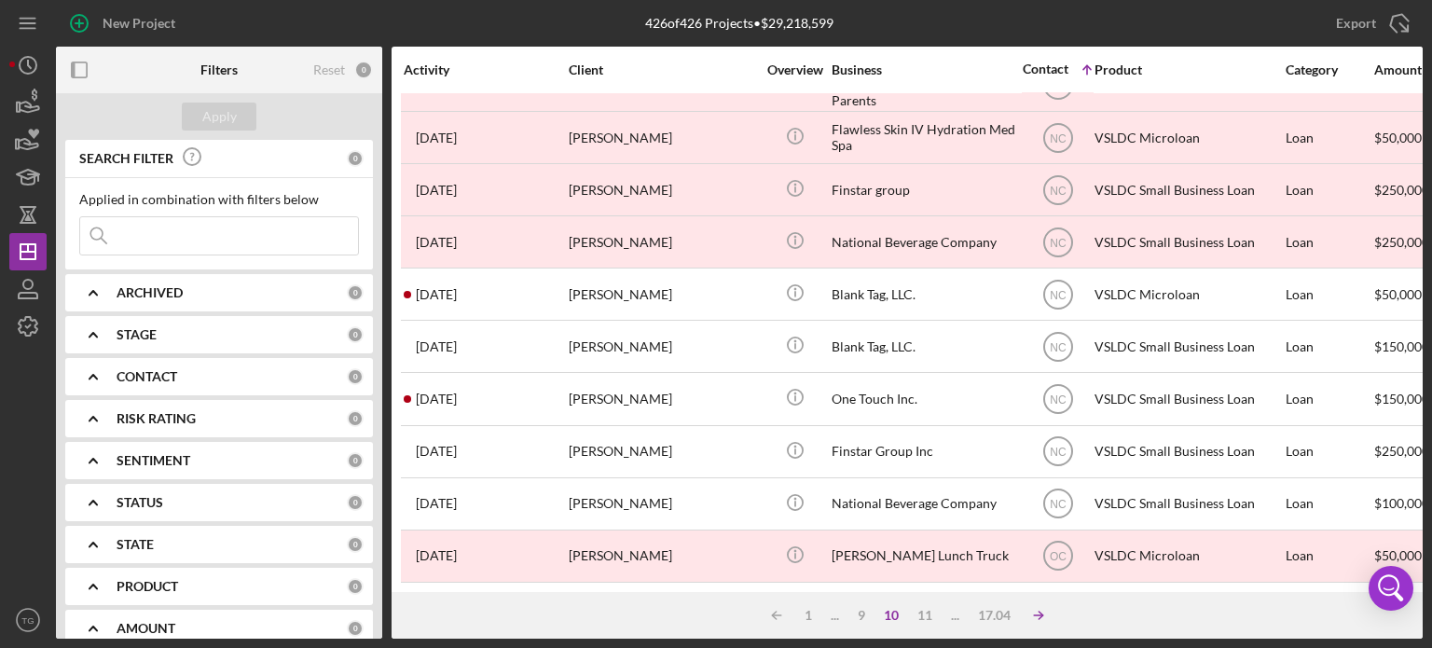
click at [781, 615] on line at bounding box center [777, 615] width 8 height 0
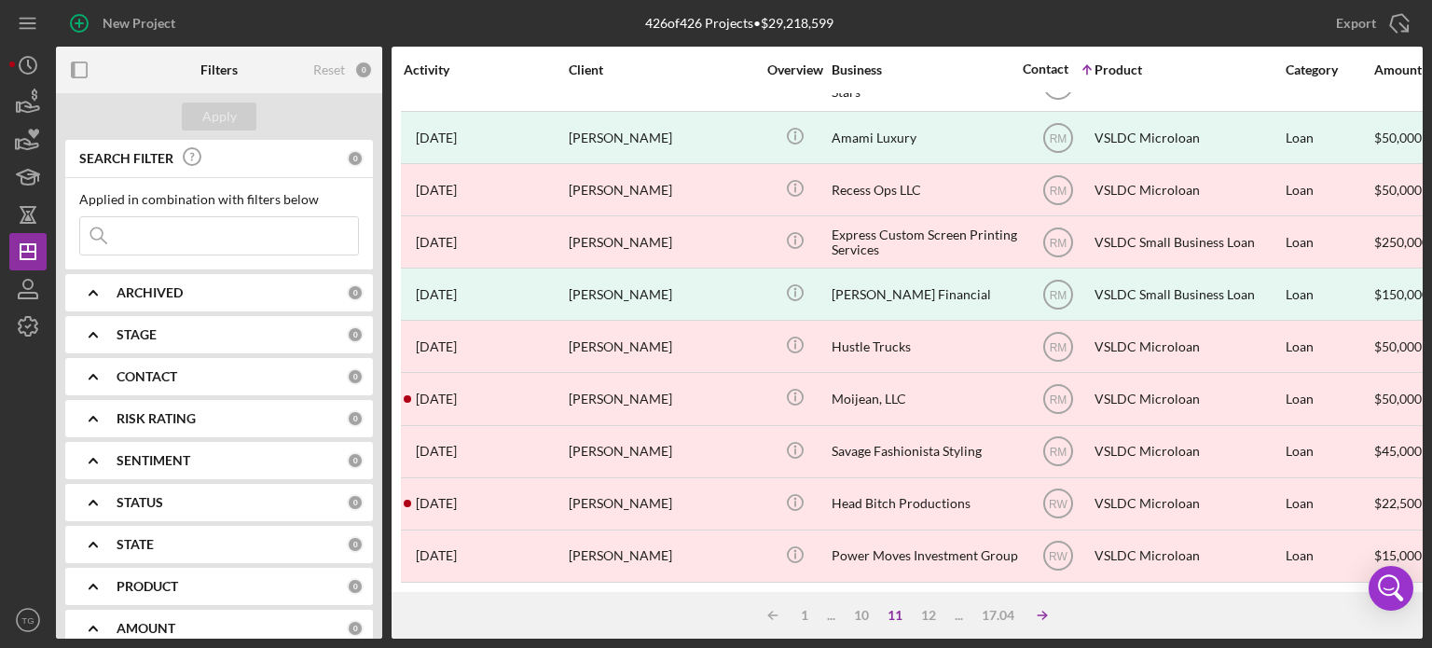
click at [1037, 616] on icon "Icon/Table Sort Arrow" at bounding box center [1042, 615] width 37 height 37
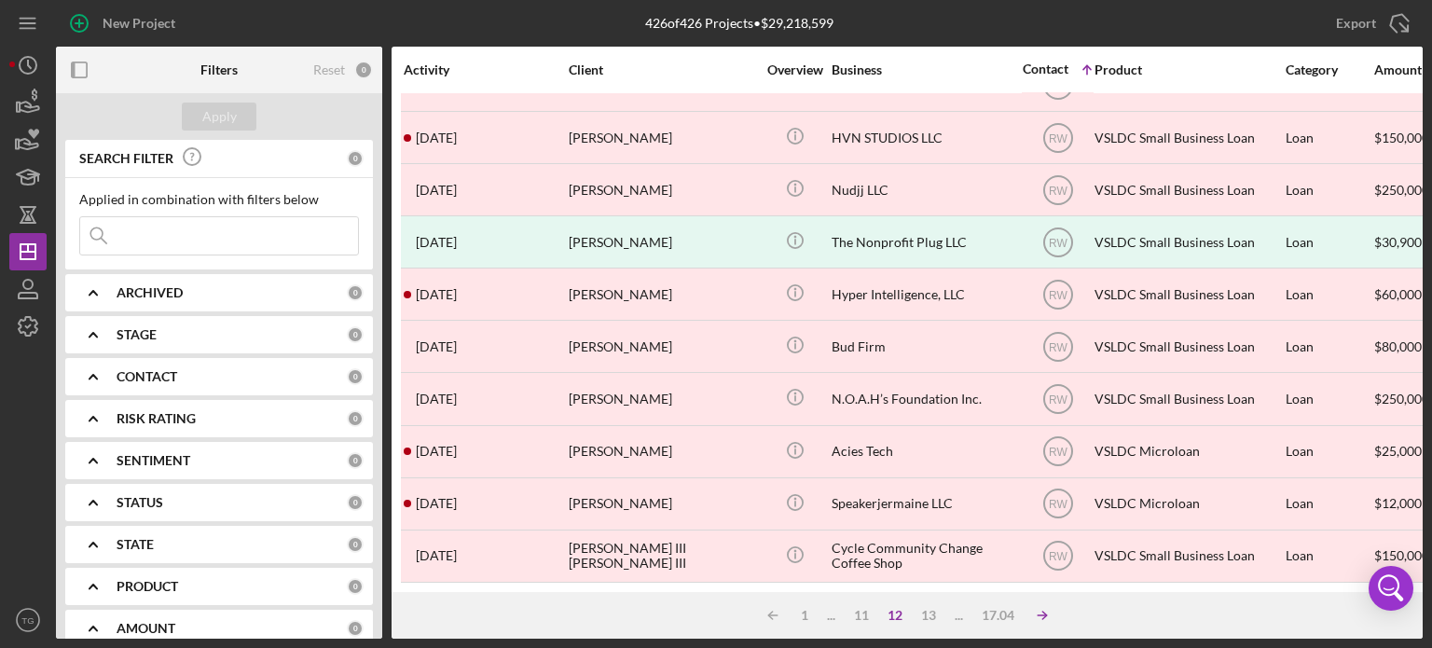
click at [1037, 616] on icon "Icon/Table Sort Arrow" at bounding box center [1042, 615] width 37 height 37
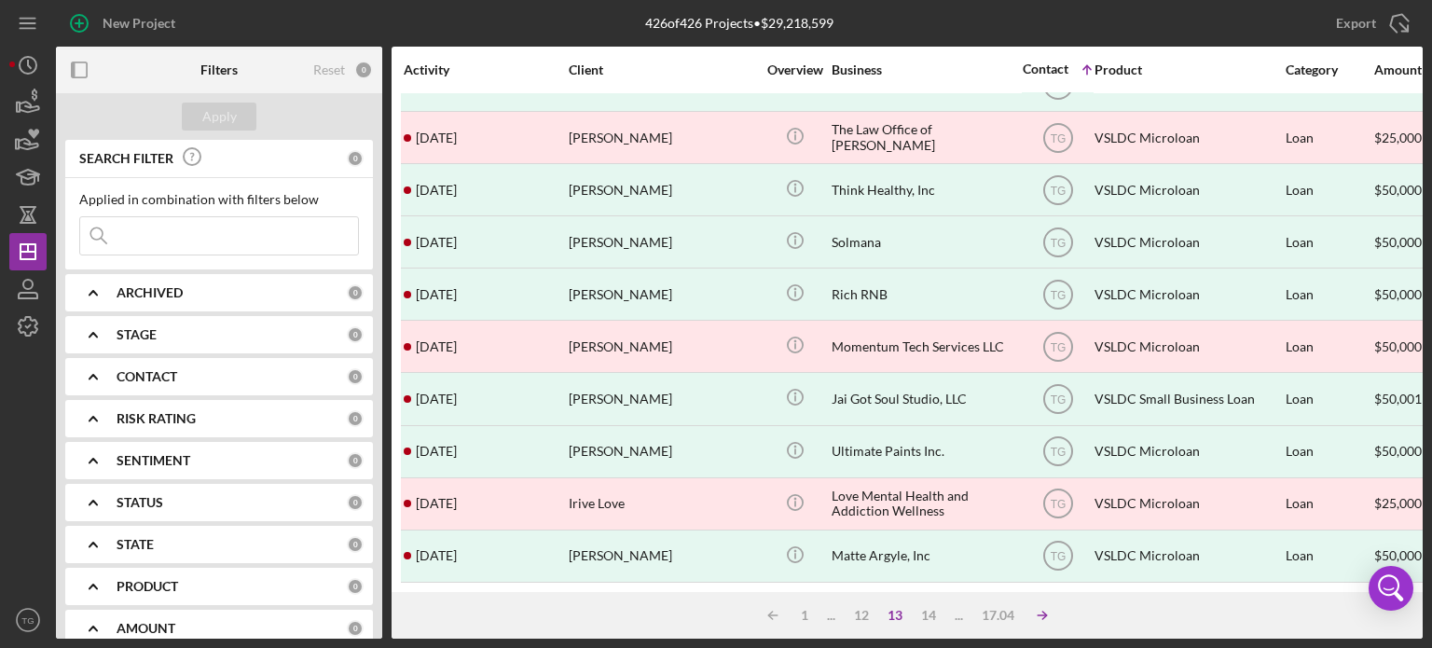
click at [772, 618] on polyline at bounding box center [770, 615] width 4 height 7
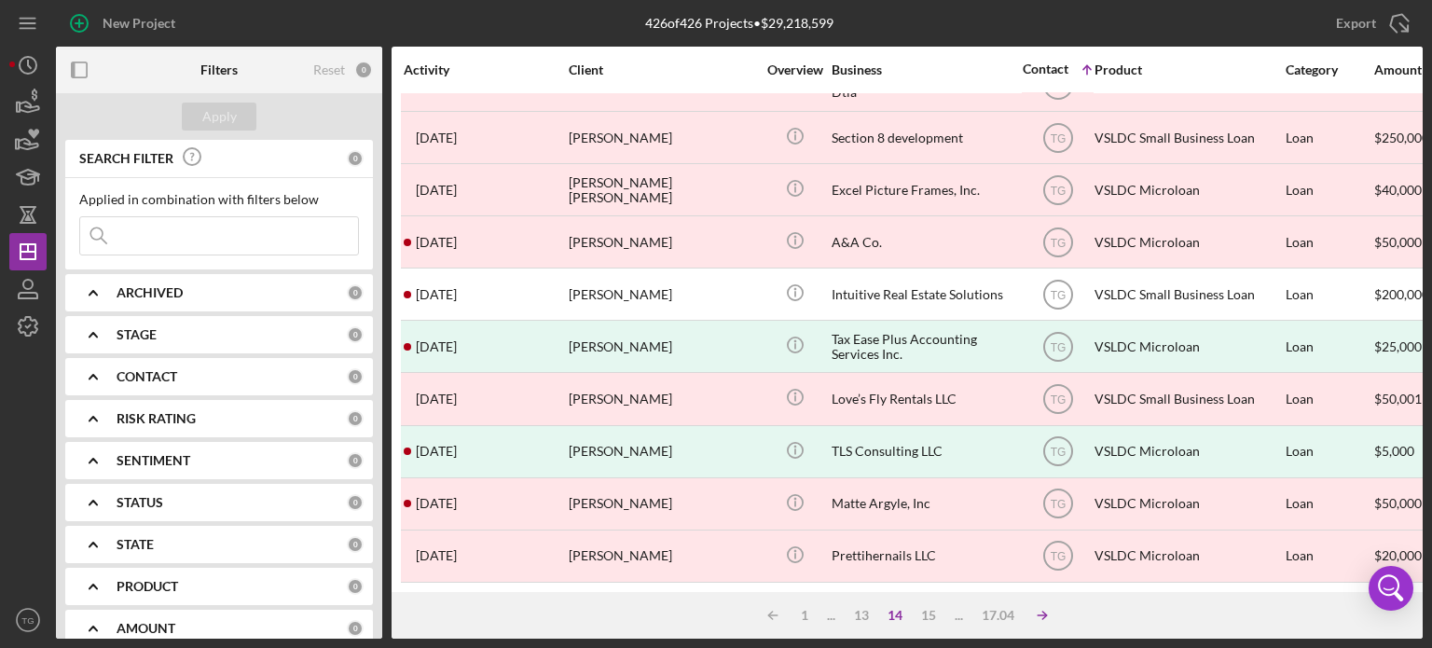
click at [772, 618] on polyline at bounding box center [770, 615] width 4 height 7
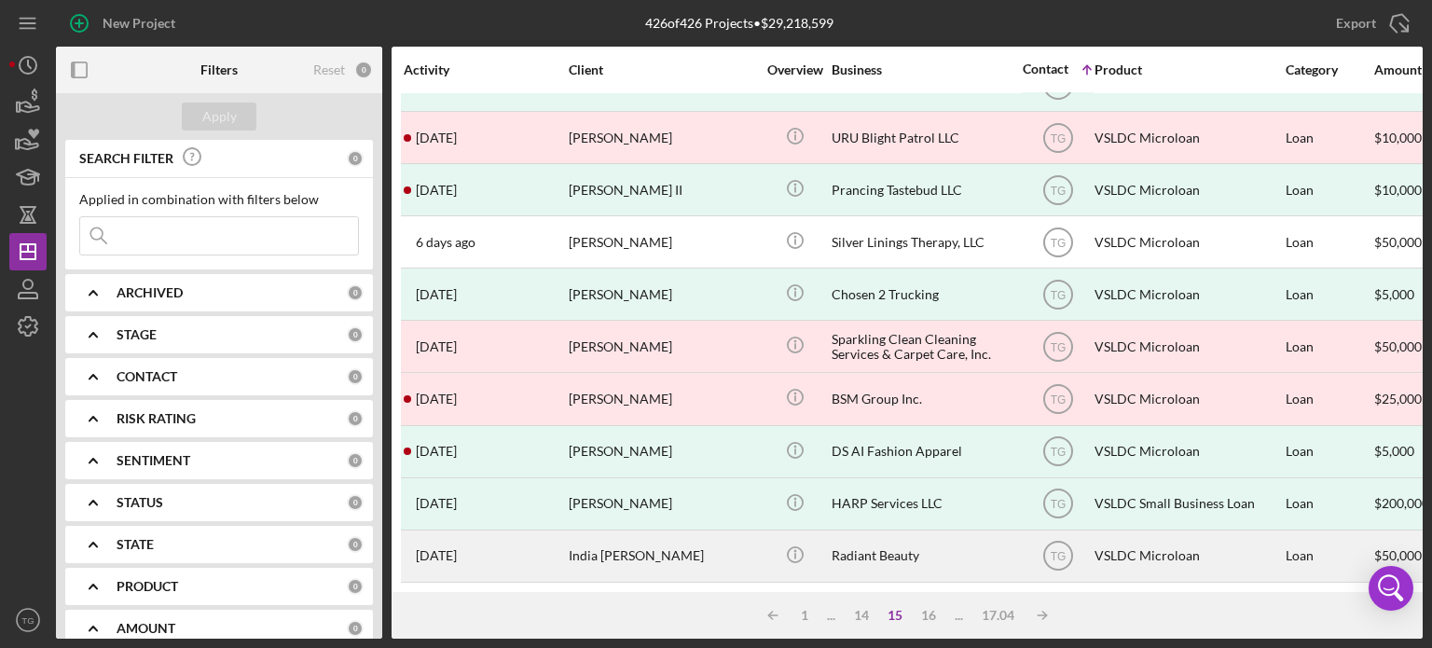
click at [593, 535] on div "India Gault" at bounding box center [662, 555] width 186 height 49
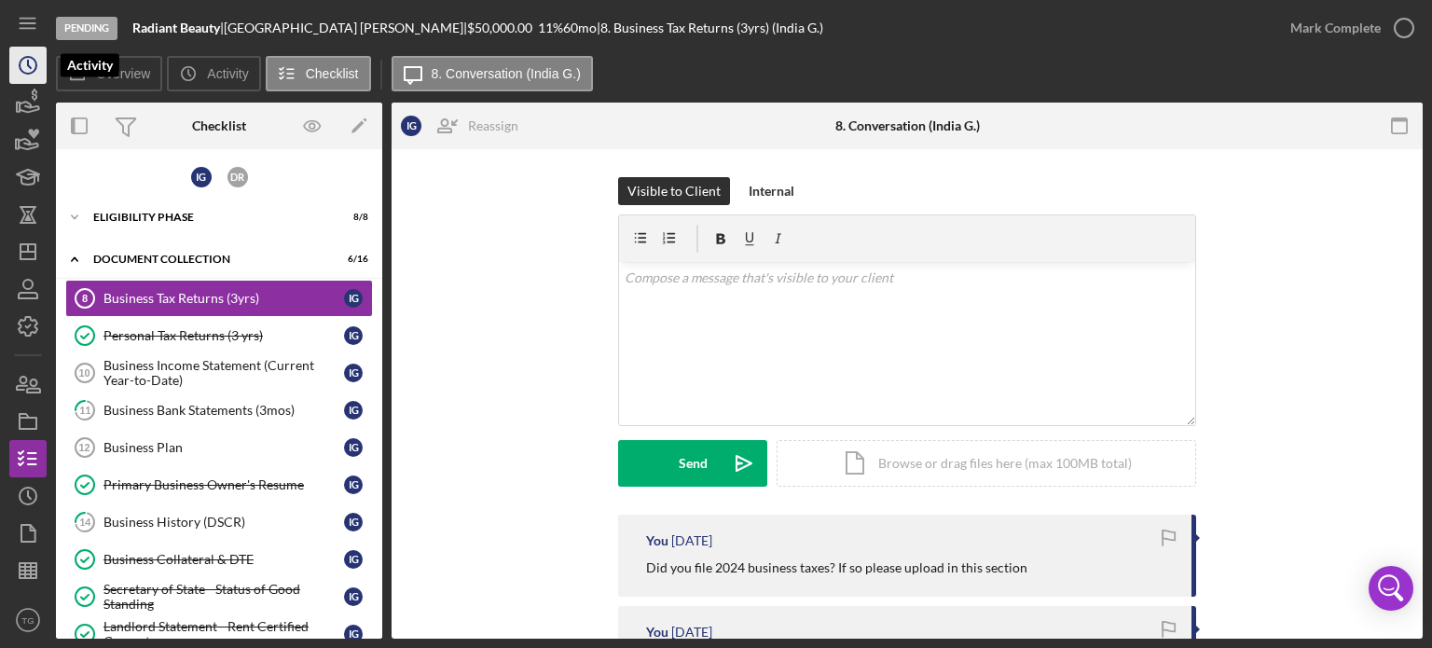
click at [34, 68] on icon "Icon/History" at bounding box center [28, 65] width 47 height 47
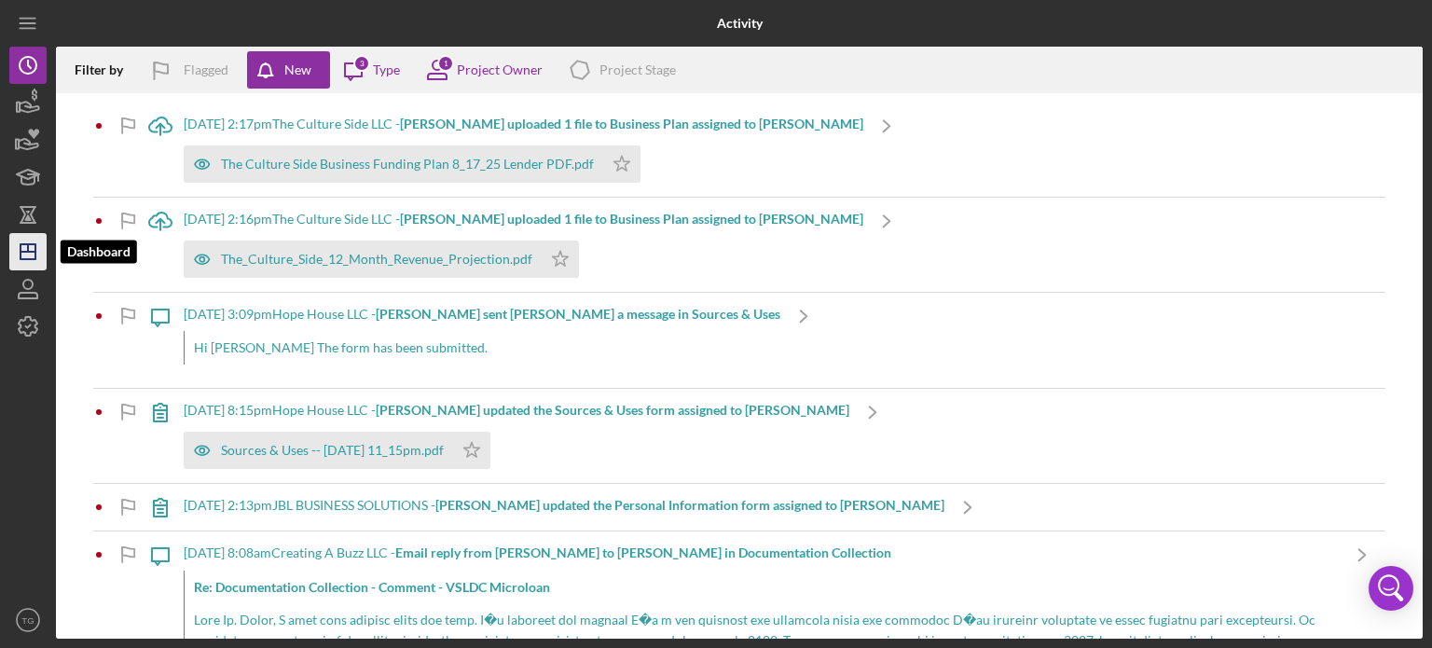
click at [21, 244] on polygon "button" at bounding box center [28, 251] width 15 height 15
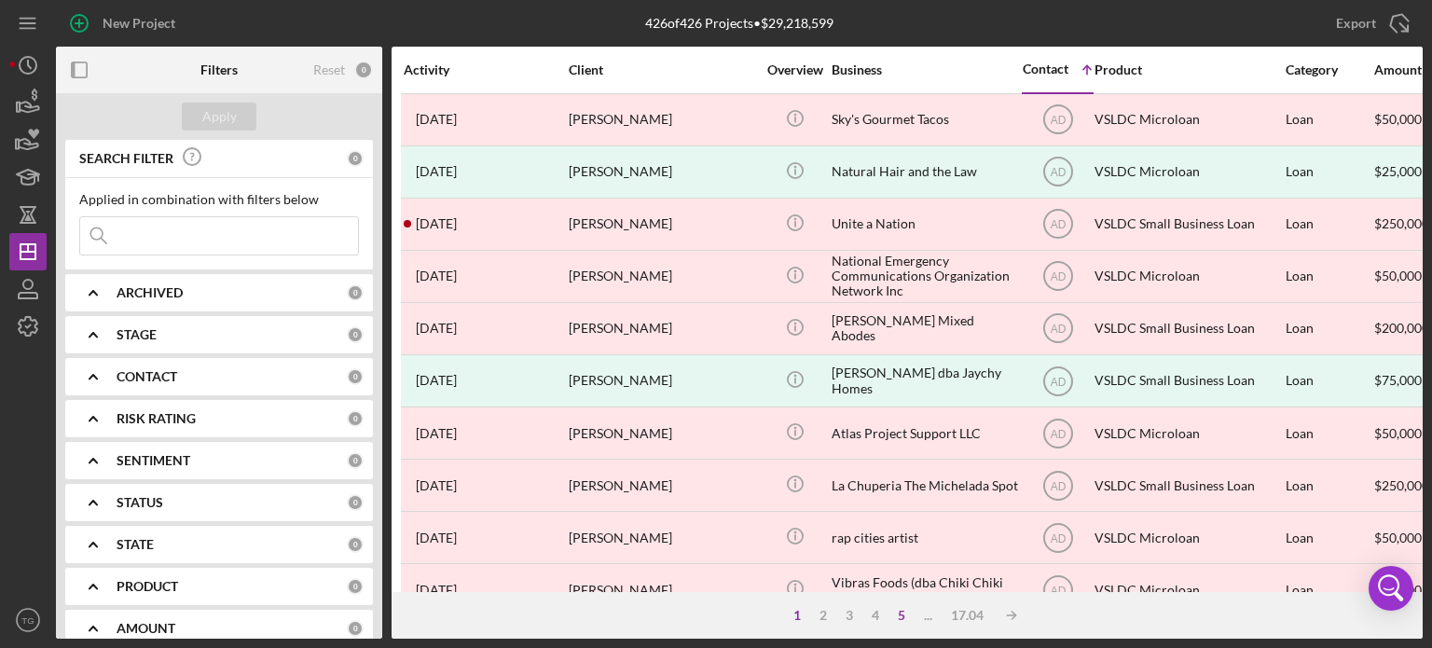
click at [906, 618] on div "5" at bounding box center [901, 615] width 26 height 15
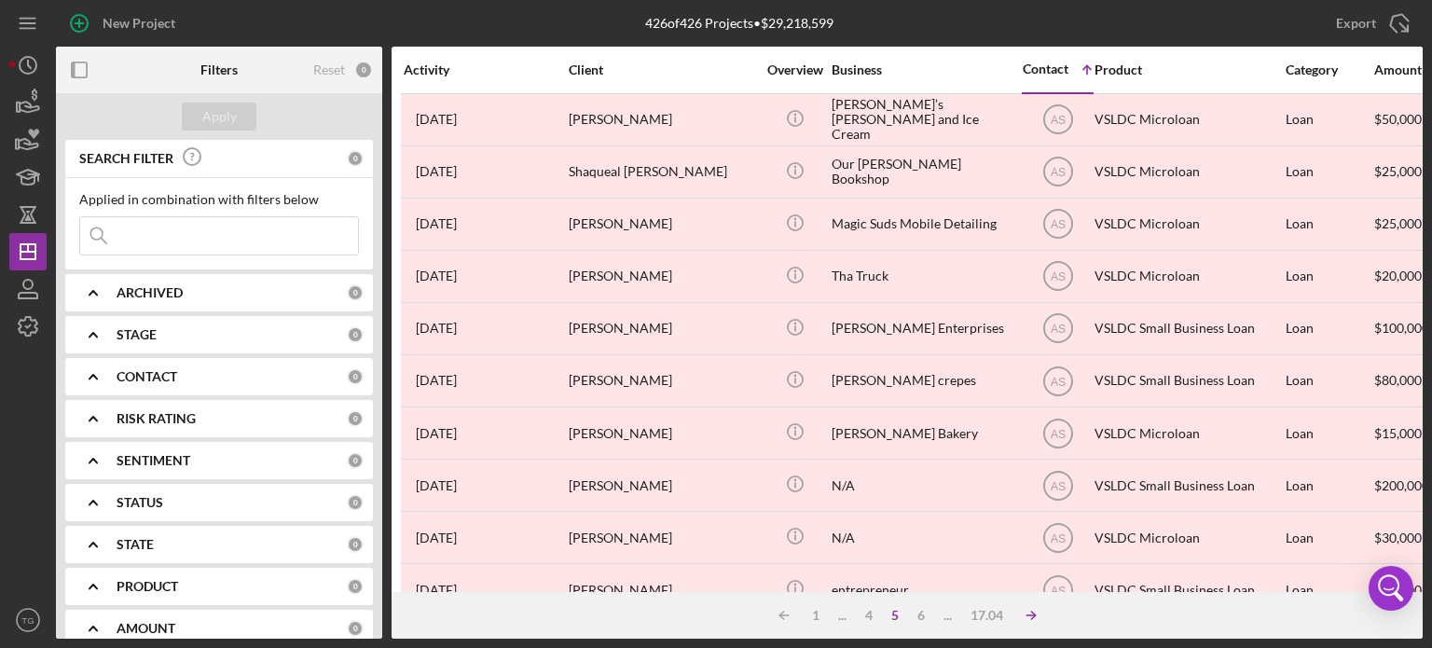
click at [1026, 614] on icon "Icon/Table Sort Arrow" at bounding box center [1030, 615] width 37 height 37
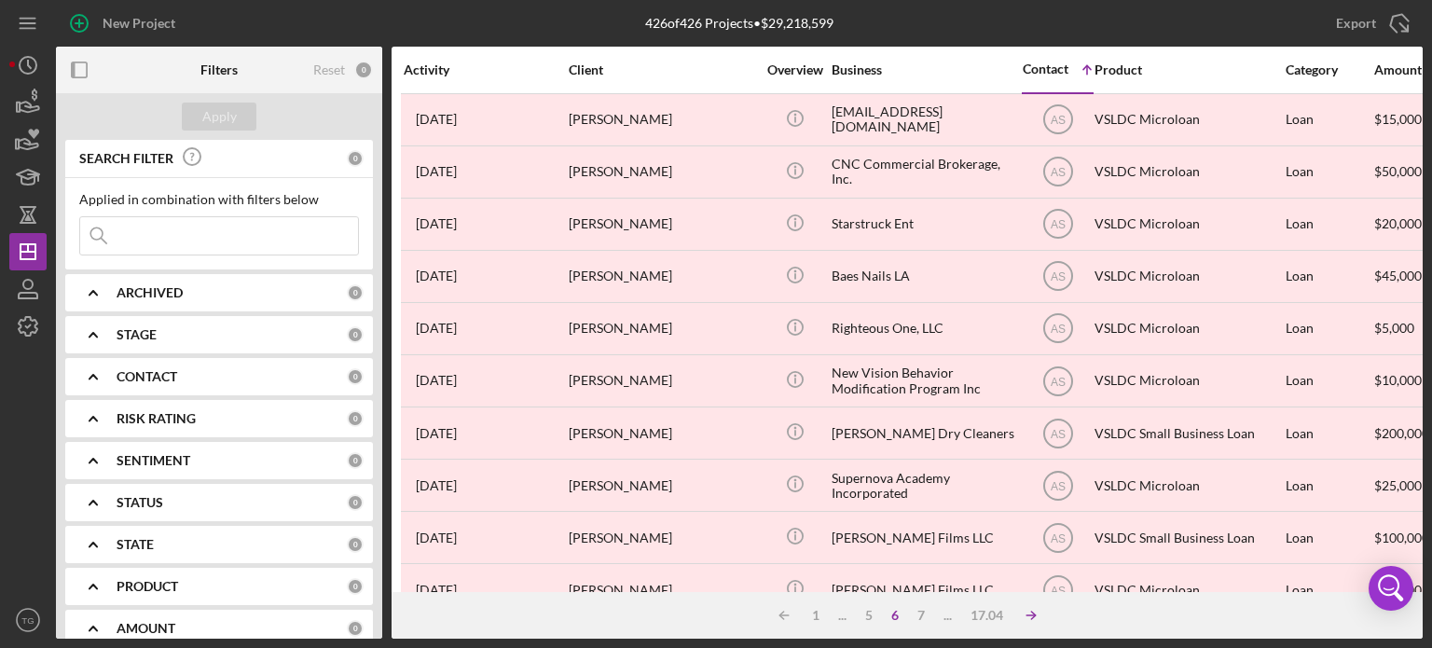
click at [1026, 614] on icon "Icon/Table Sort Arrow" at bounding box center [1030, 615] width 37 height 37
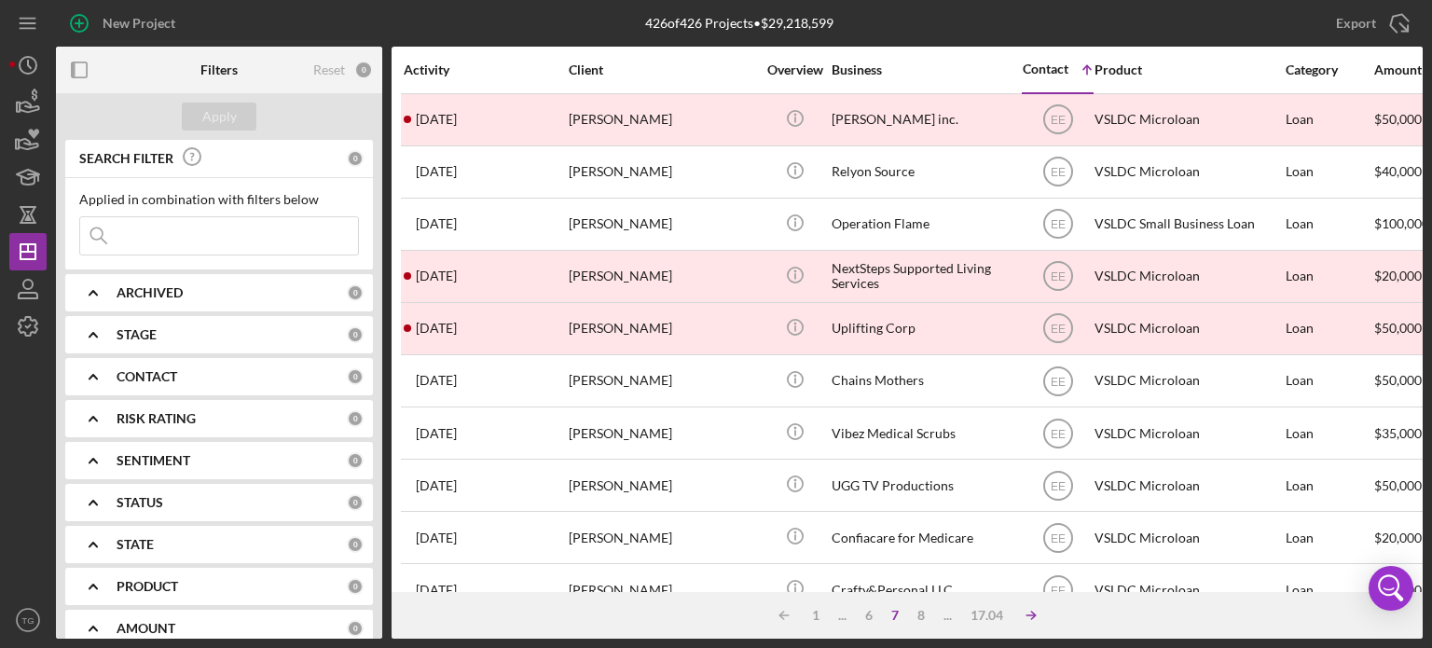
click at [1026, 614] on icon "Icon/Table Sort Arrow" at bounding box center [1030, 615] width 37 height 37
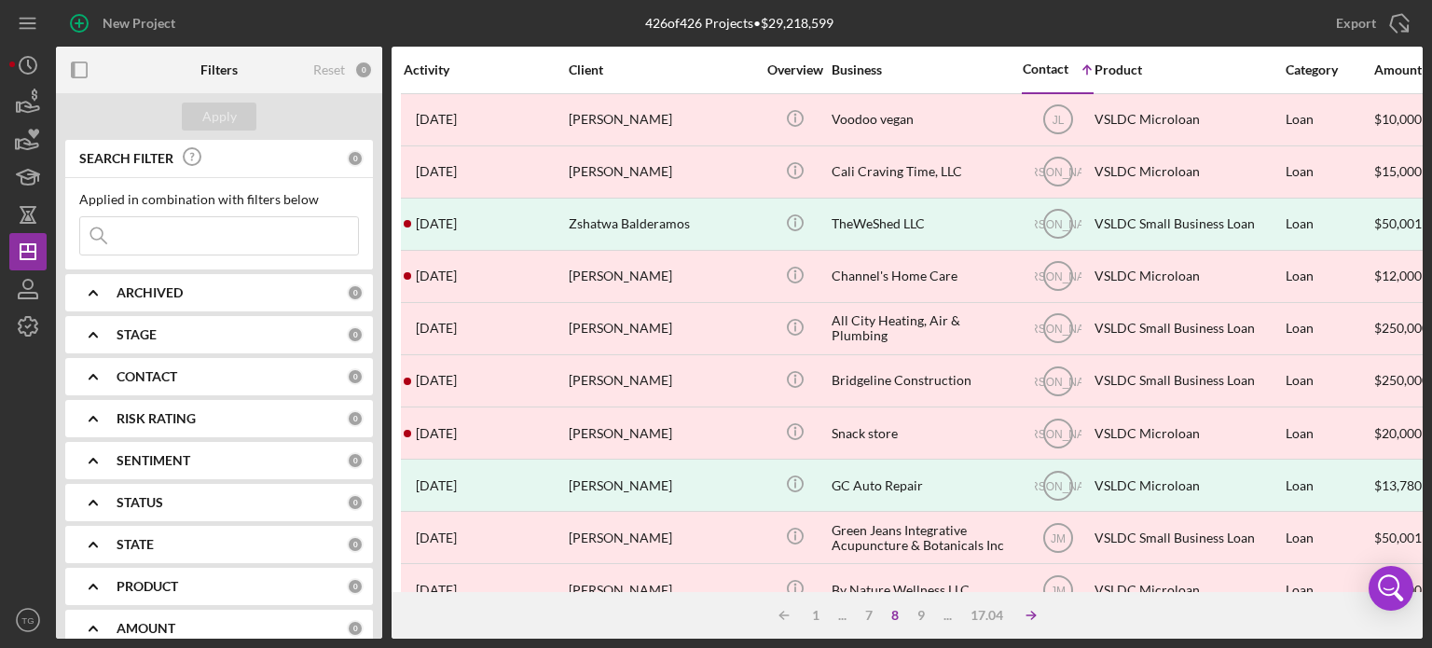
click at [783, 615] on polyline at bounding box center [781, 615] width 4 height 7
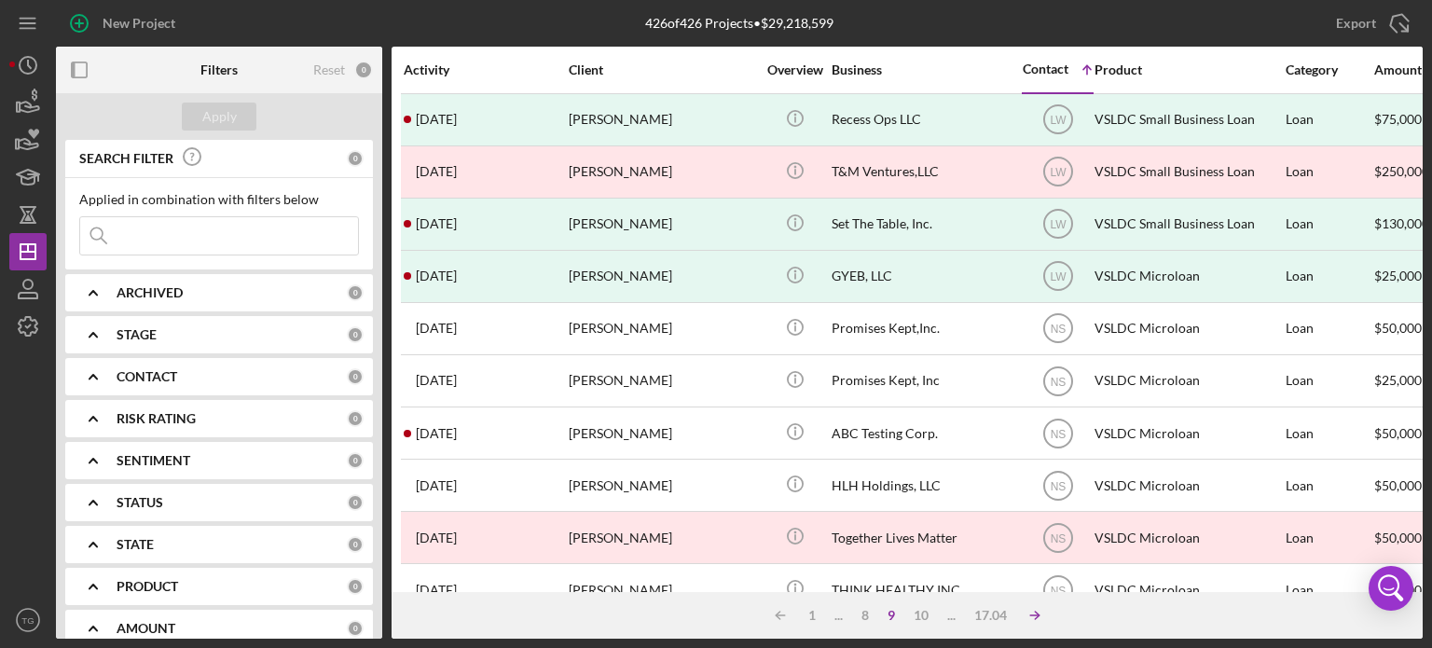
click at [1035, 613] on icon "Icon/Table Sort Arrow" at bounding box center [1034, 615] width 37 height 37
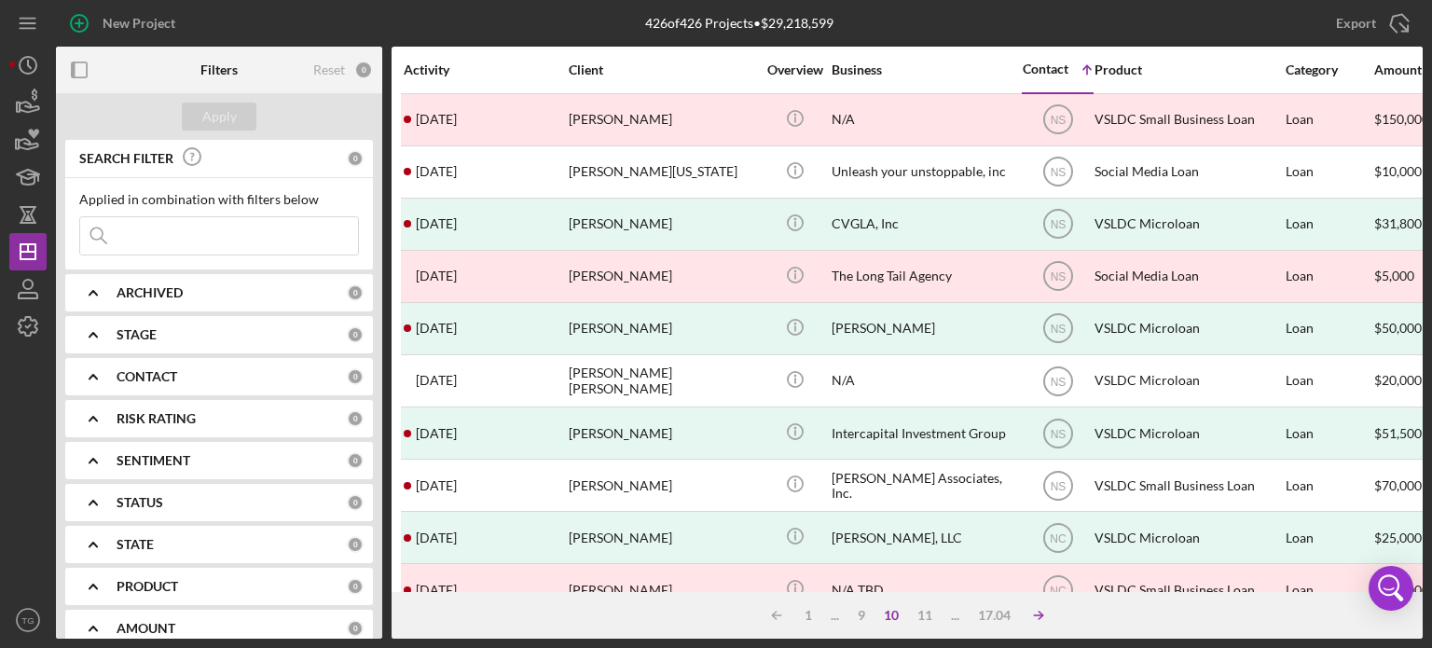
click at [1035, 613] on icon "Icon/Table Sort Arrow" at bounding box center [1038, 615] width 37 height 37
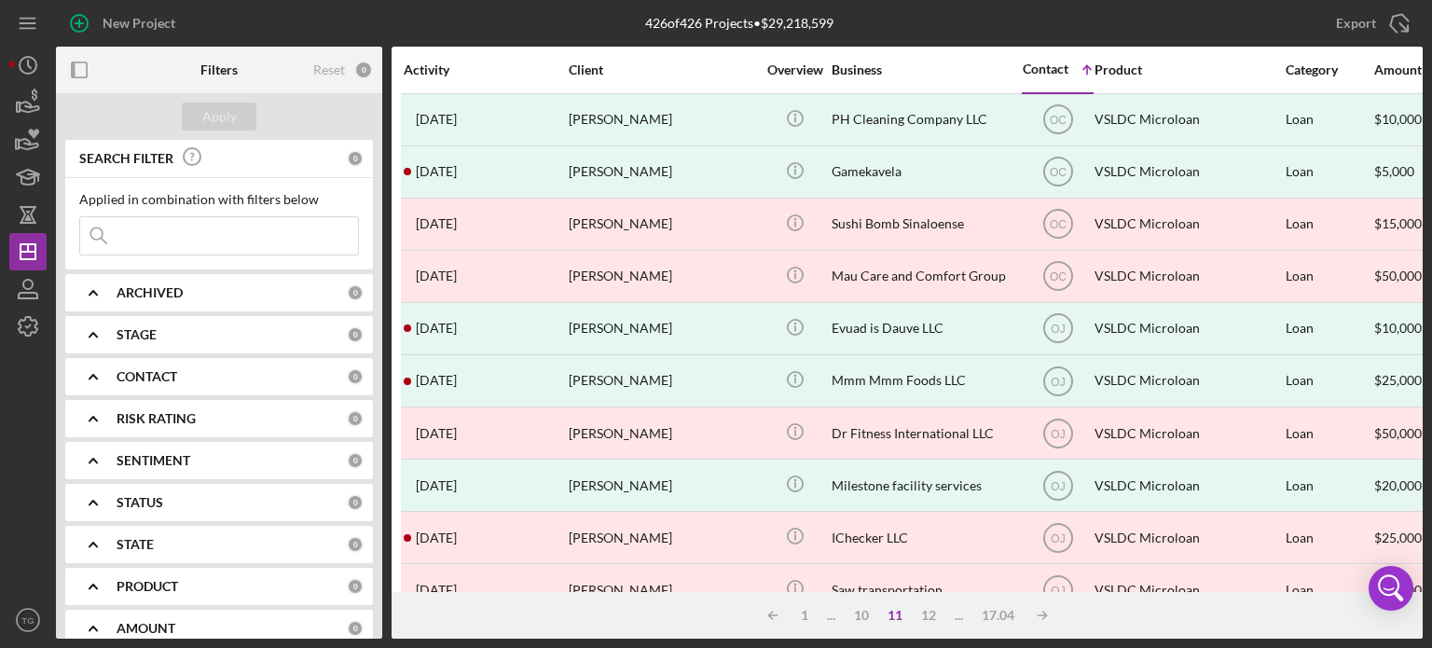
click at [1034, 613] on icon "Icon/Table Sort Arrow" at bounding box center [1042, 615] width 37 height 37
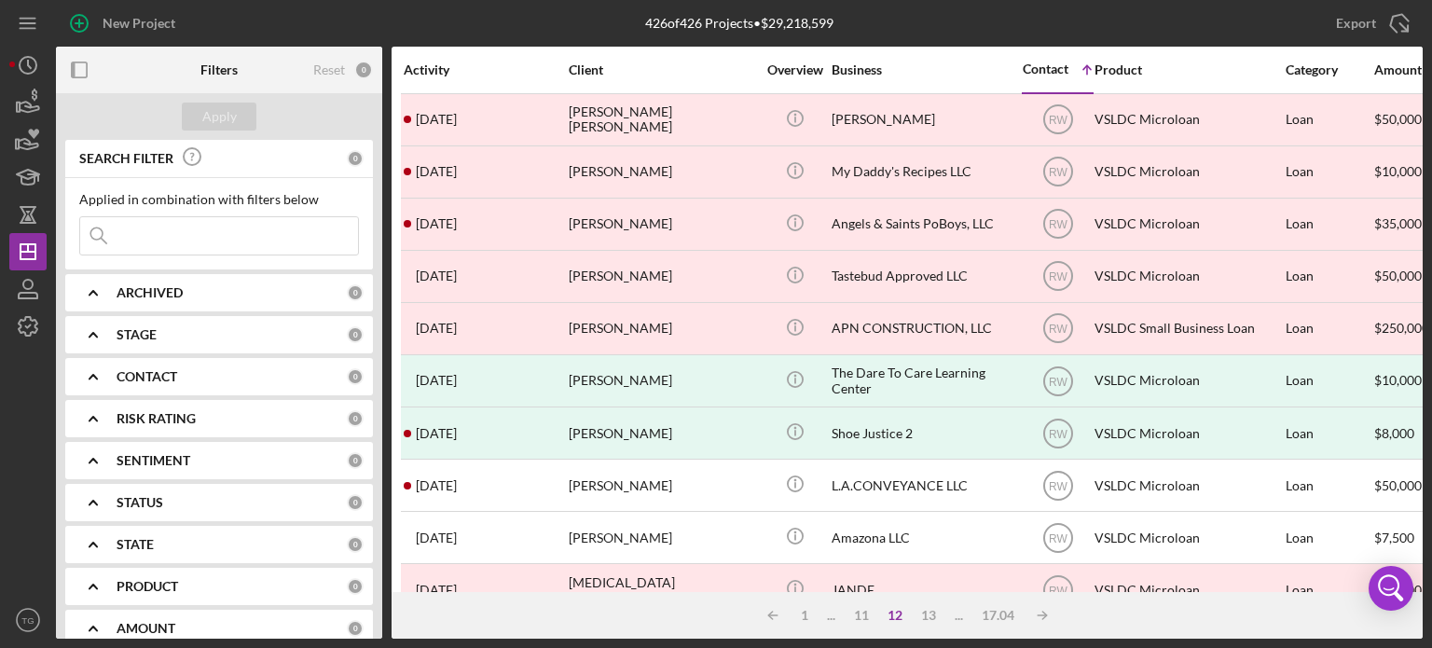
click at [1034, 613] on icon "Icon/Table Sort Arrow" at bounding box center [1042, 615] width 37 height 37
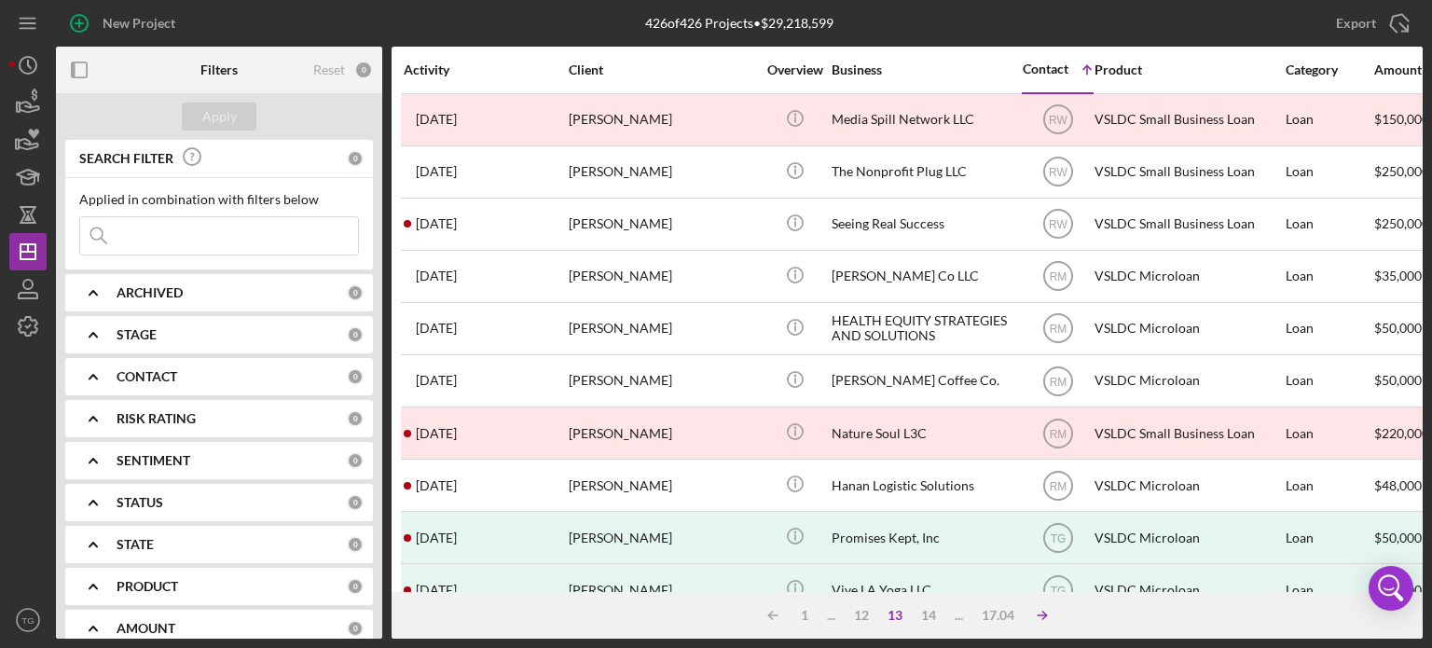
click at [1034, 613] on icon "Icon/Table Sort Arrow" at bounding box center [1042, 615] width 37 height 37
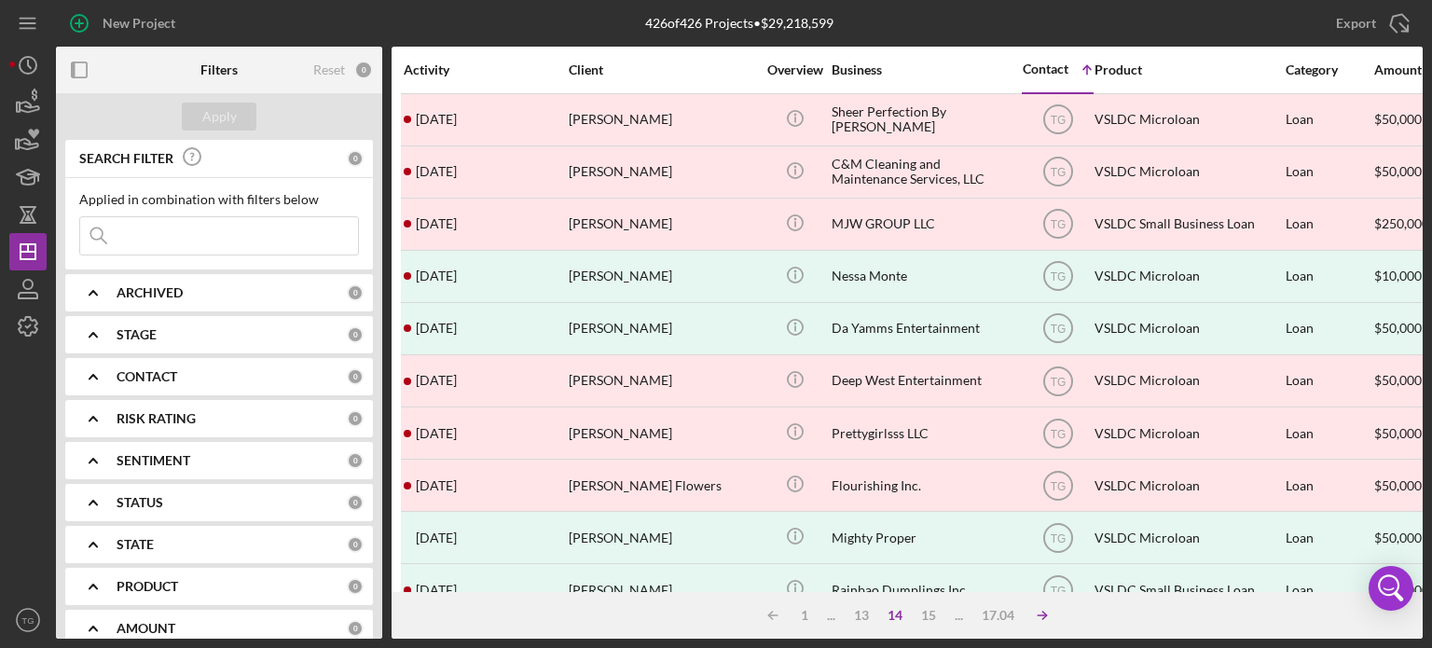
click at [1038, 618] on icon "Icon/Table Sort Arrow" at bounding box center [1042, 615] width 37 height 37
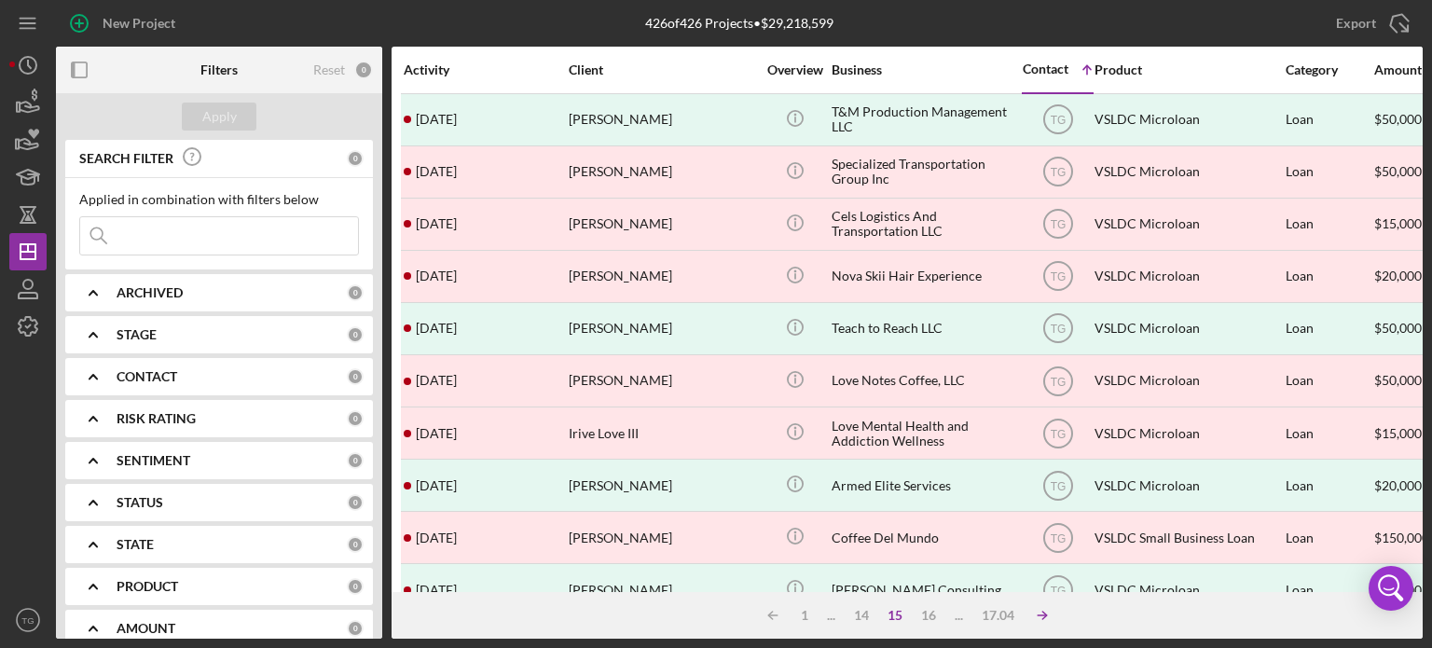
click at [1031, 613] on icon "Icon/Table Sort Arrow" at bounding box center [1042, 615] width 37 height 37
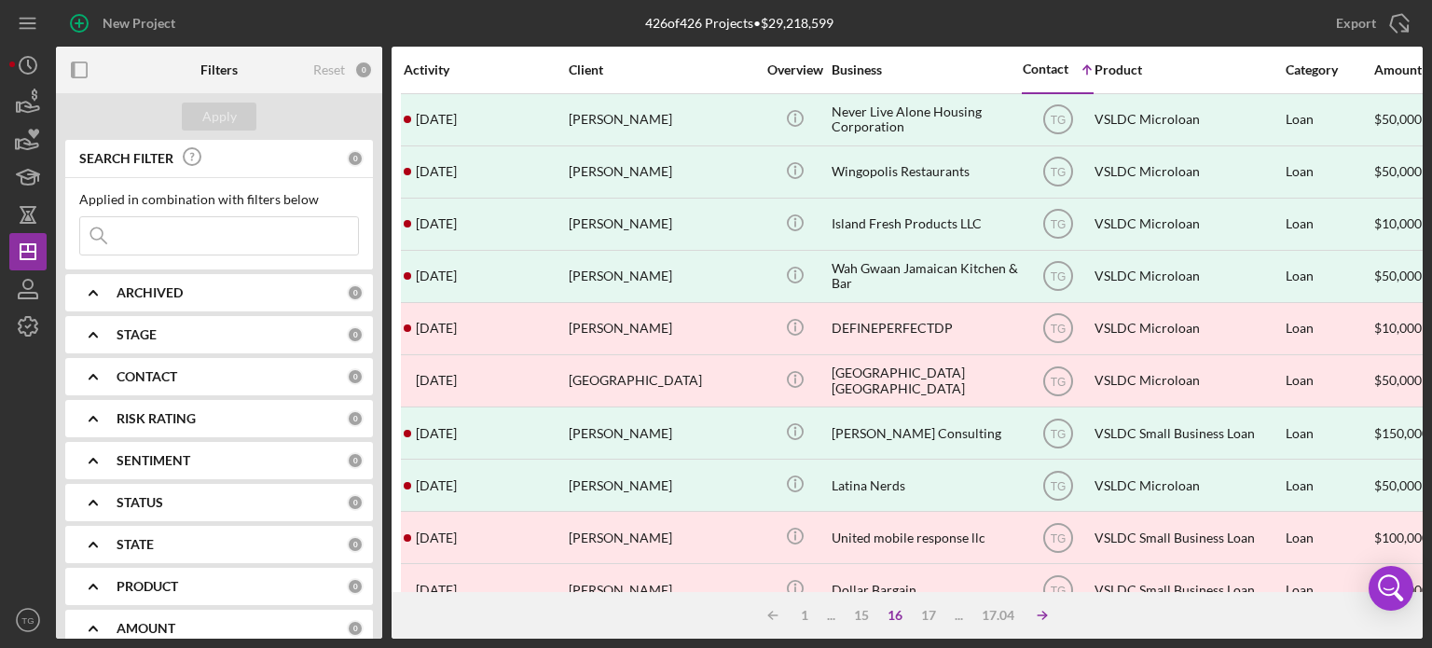
click at [1048, 614] on icon "Icon/Table Sort Arrow" at bounding box center [1042, 615] width 37 height 37
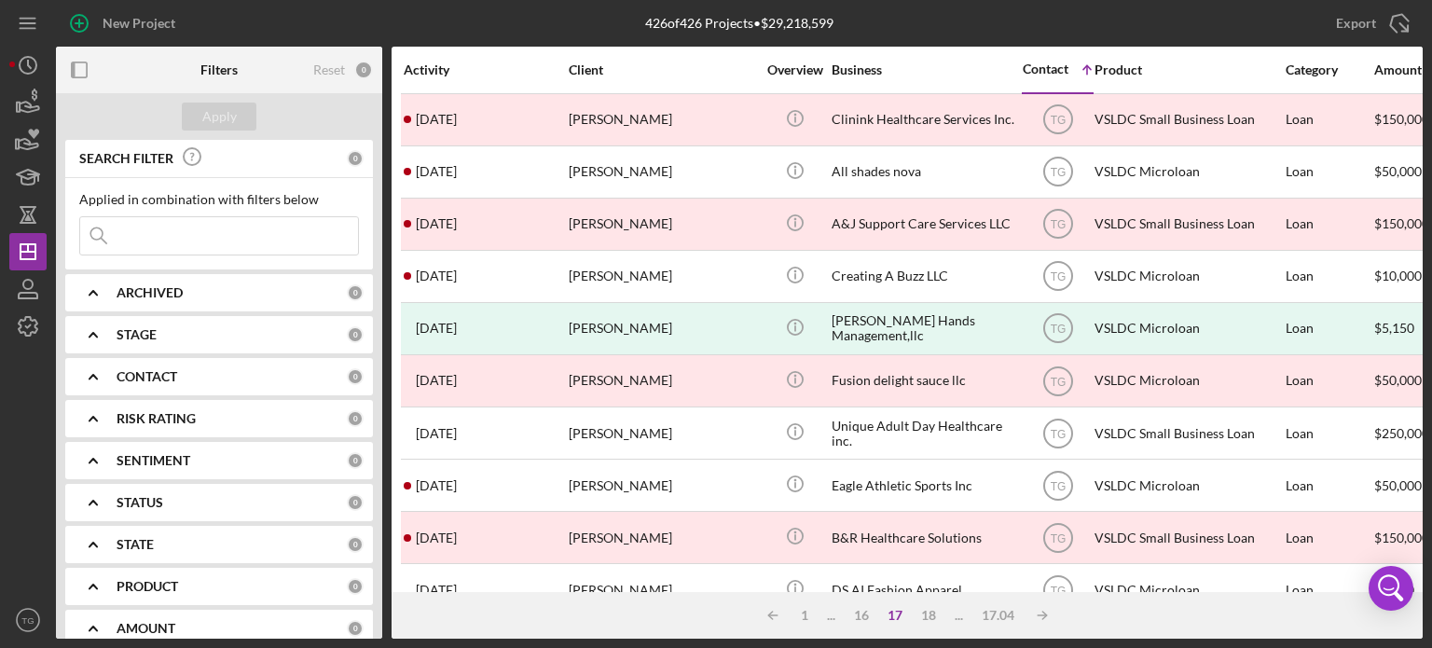
click at [205, 231] on input at bounding box center [219, 235] width 278 height 37
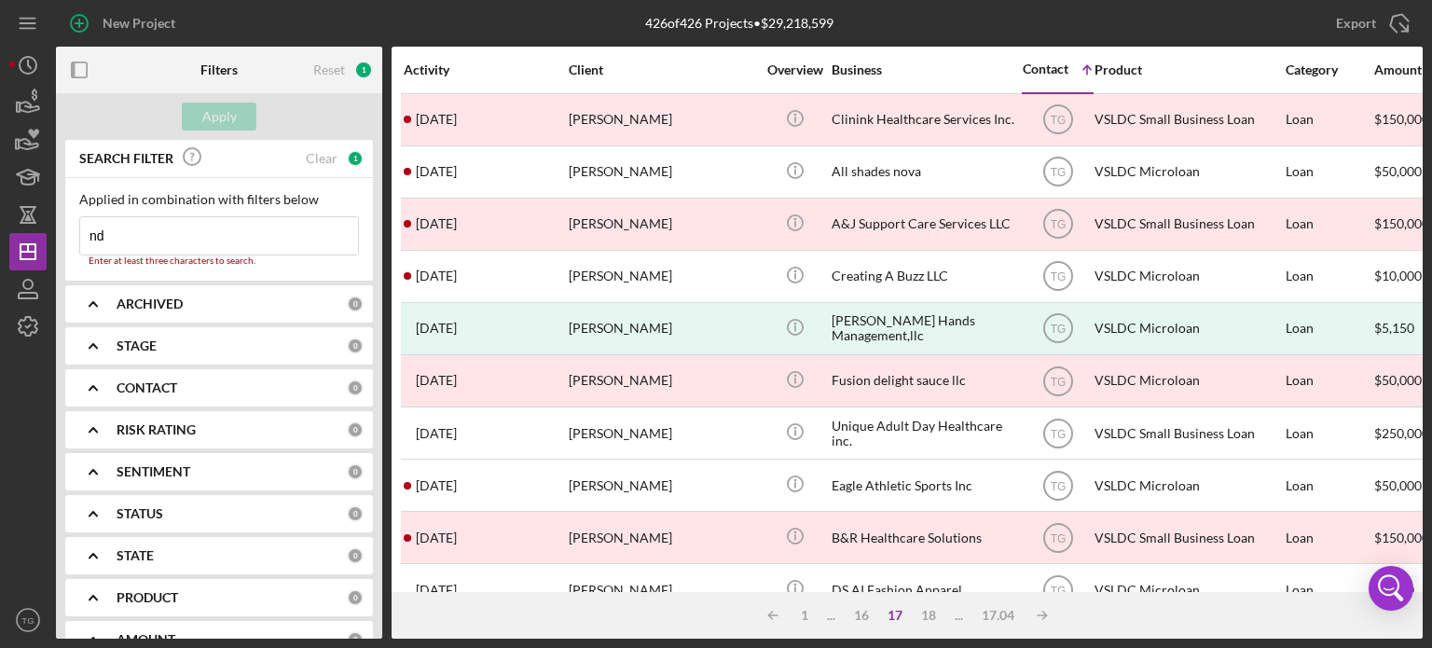
type input "n"
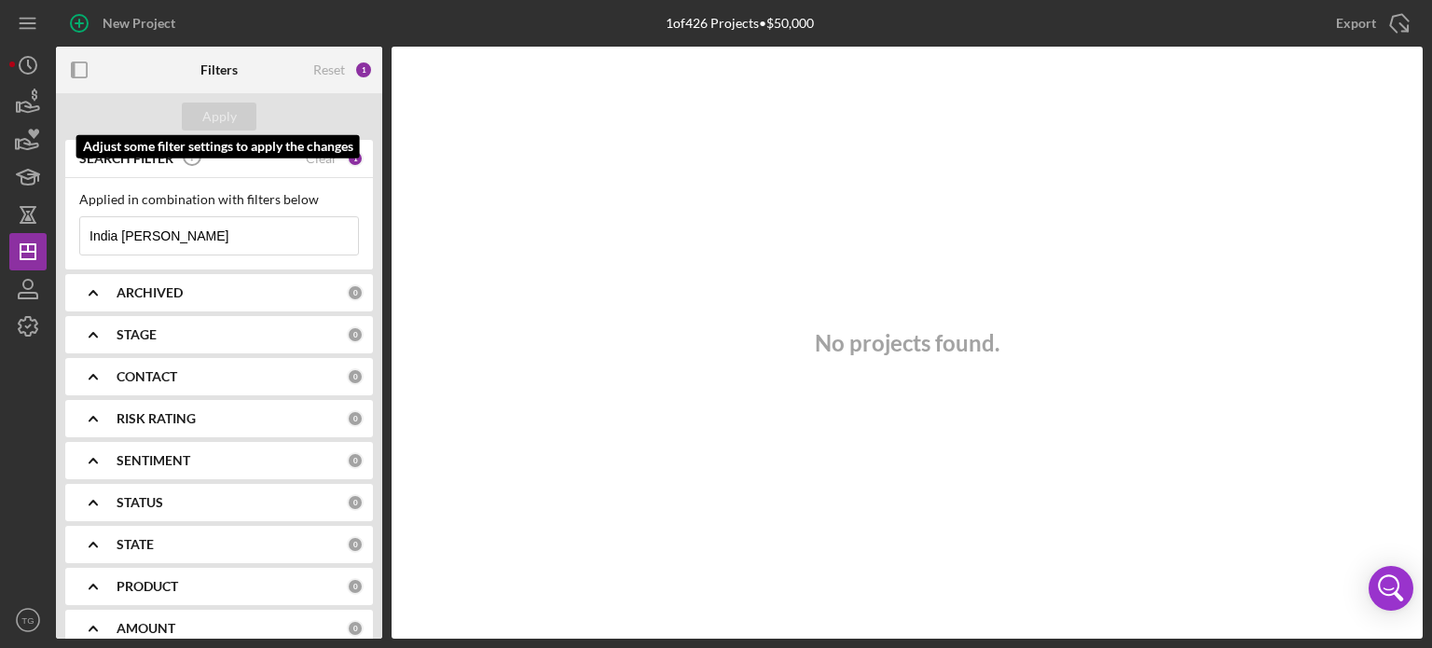
type input "India Gault"
click at [214, 239] on input "India Gault" at bounding box center [219, 235] width 278 height 37
click at [319, 152] on div "Clear" at bounding box center [322, 158] width 32 height 15
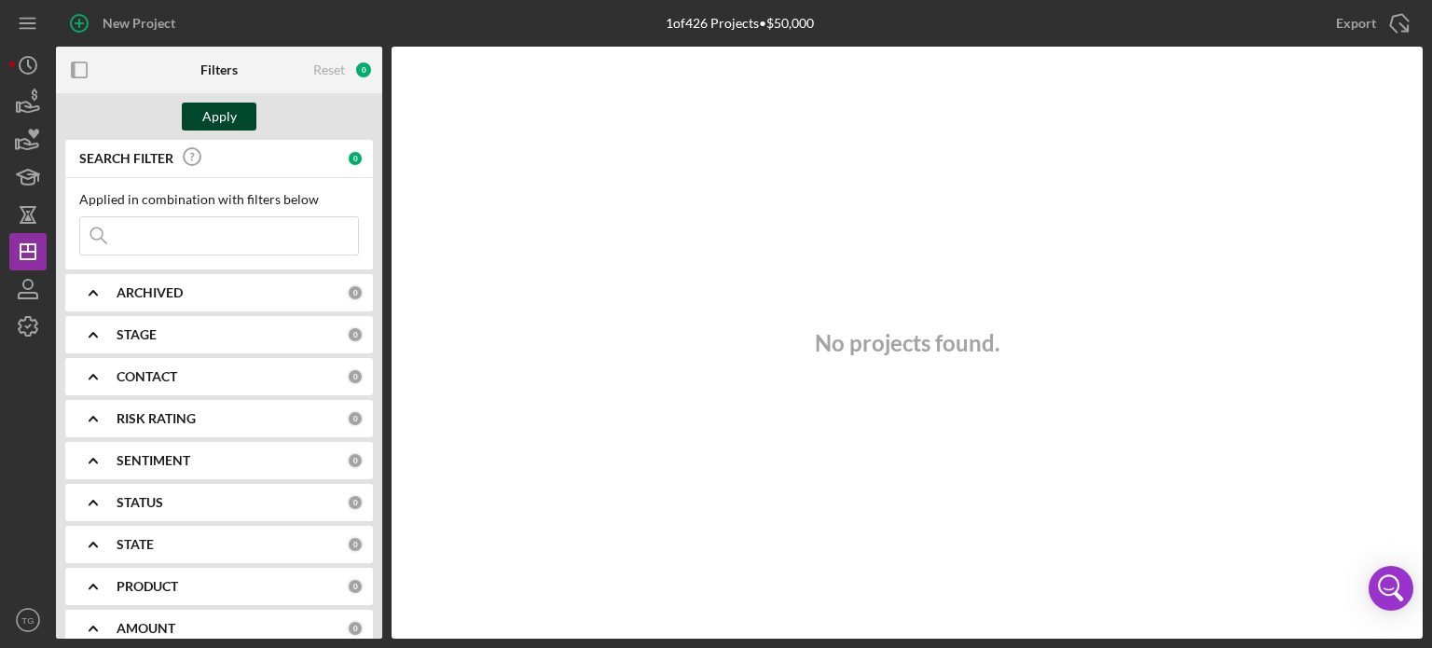
click at [210, 110] on div "Apply" at bounding box center [219, 117] width 34 height 28
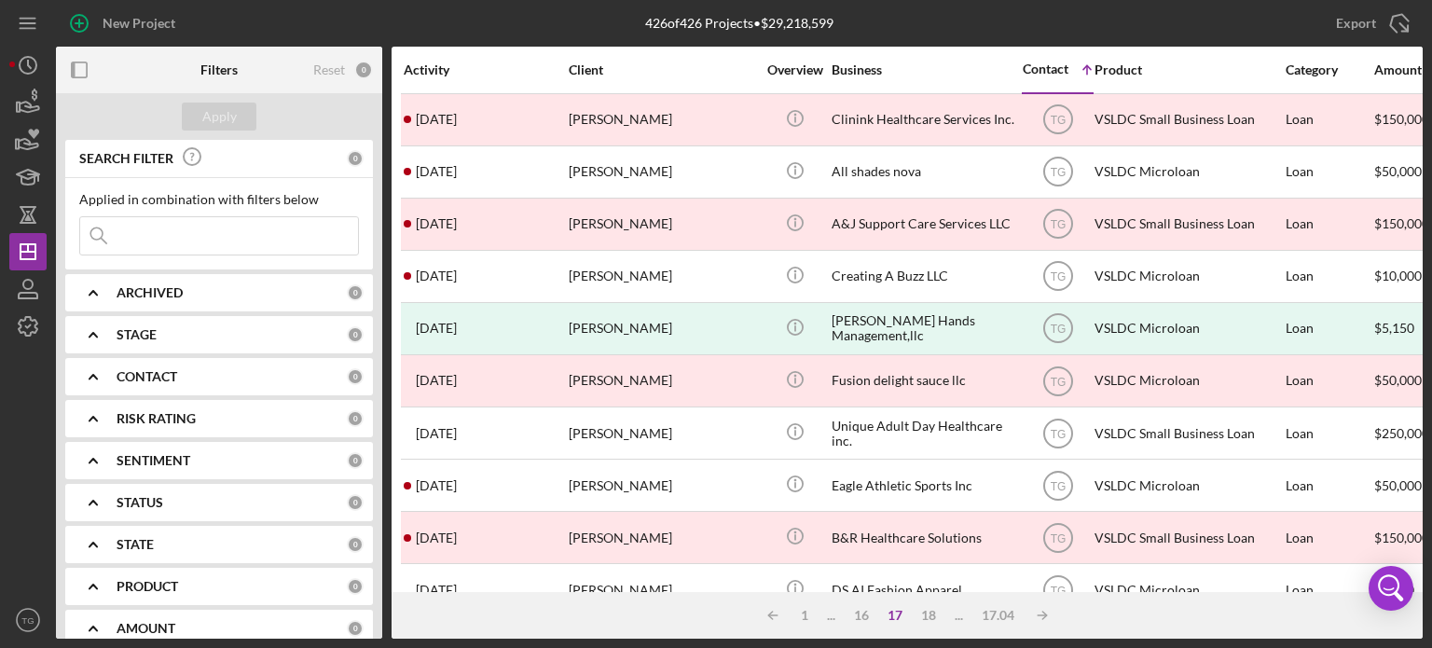
click at [168, 229] on input at bounding box center [219, 235] width 278 height 37
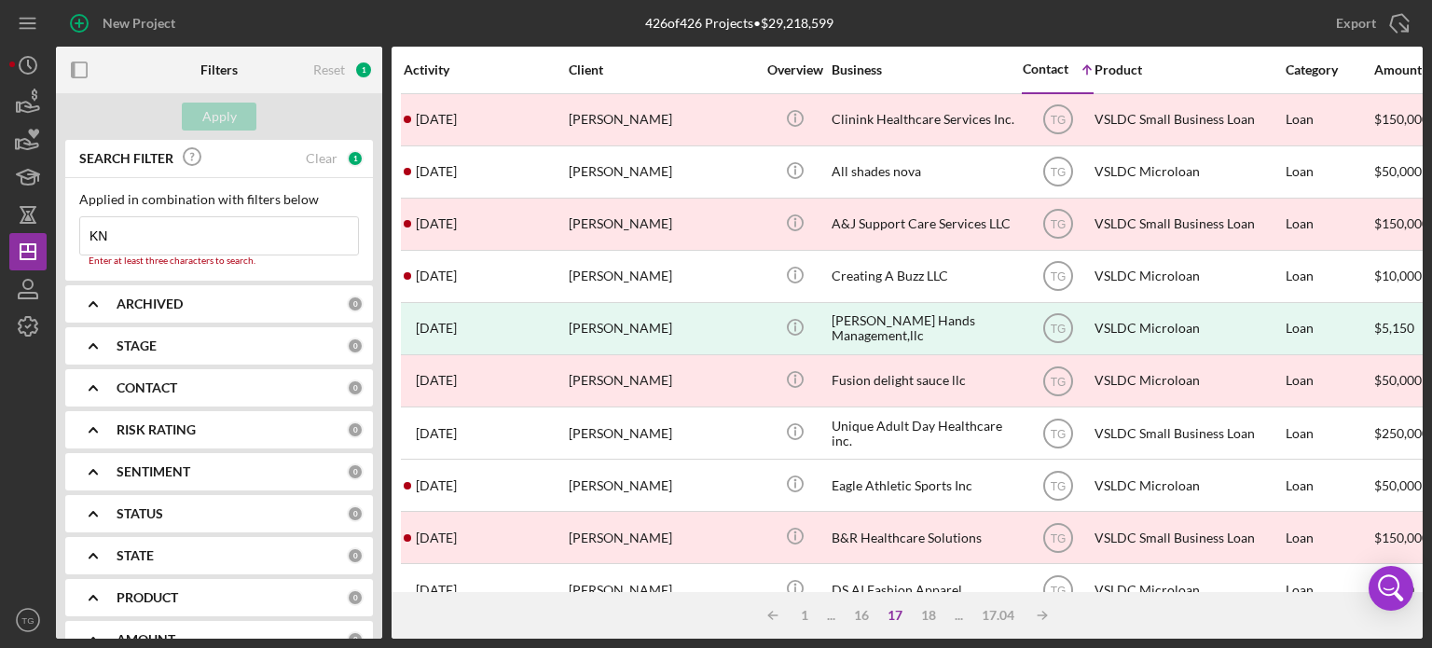
type input "K"
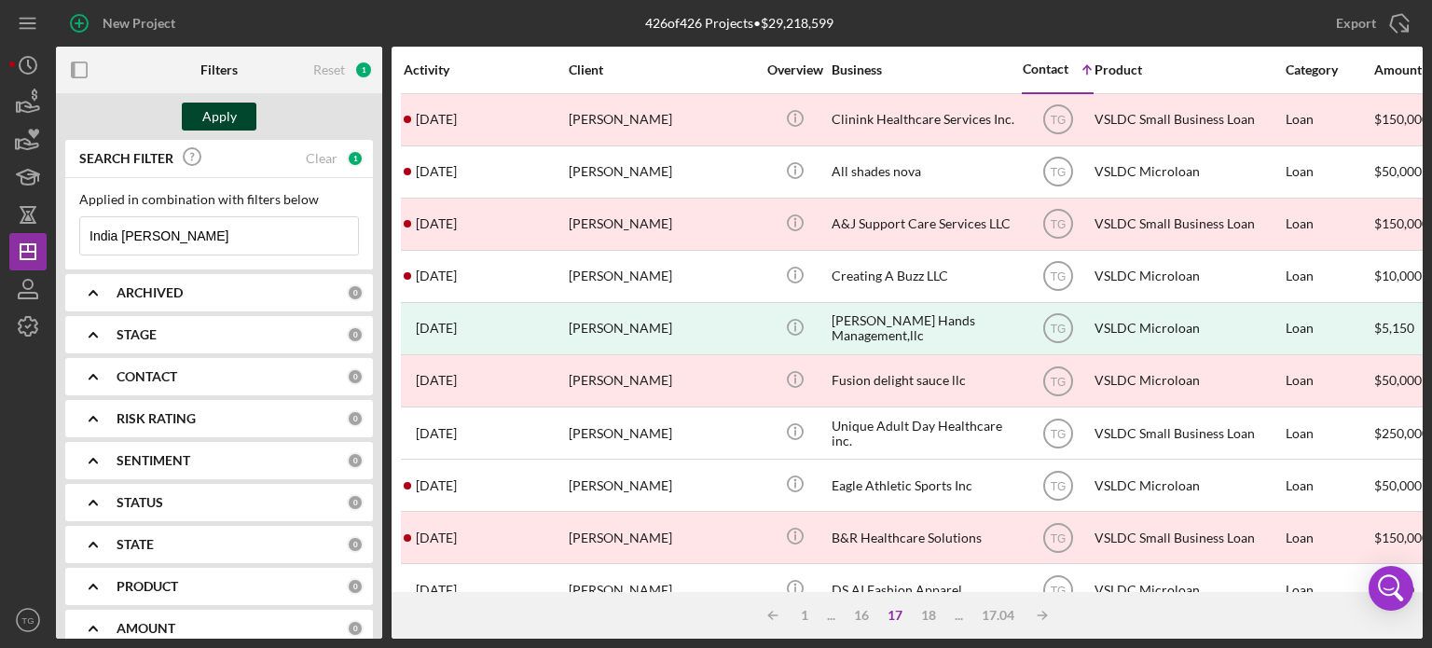
click at [223, 106] on div "Apply" at bounding box center [219, 117] width 34 height 28
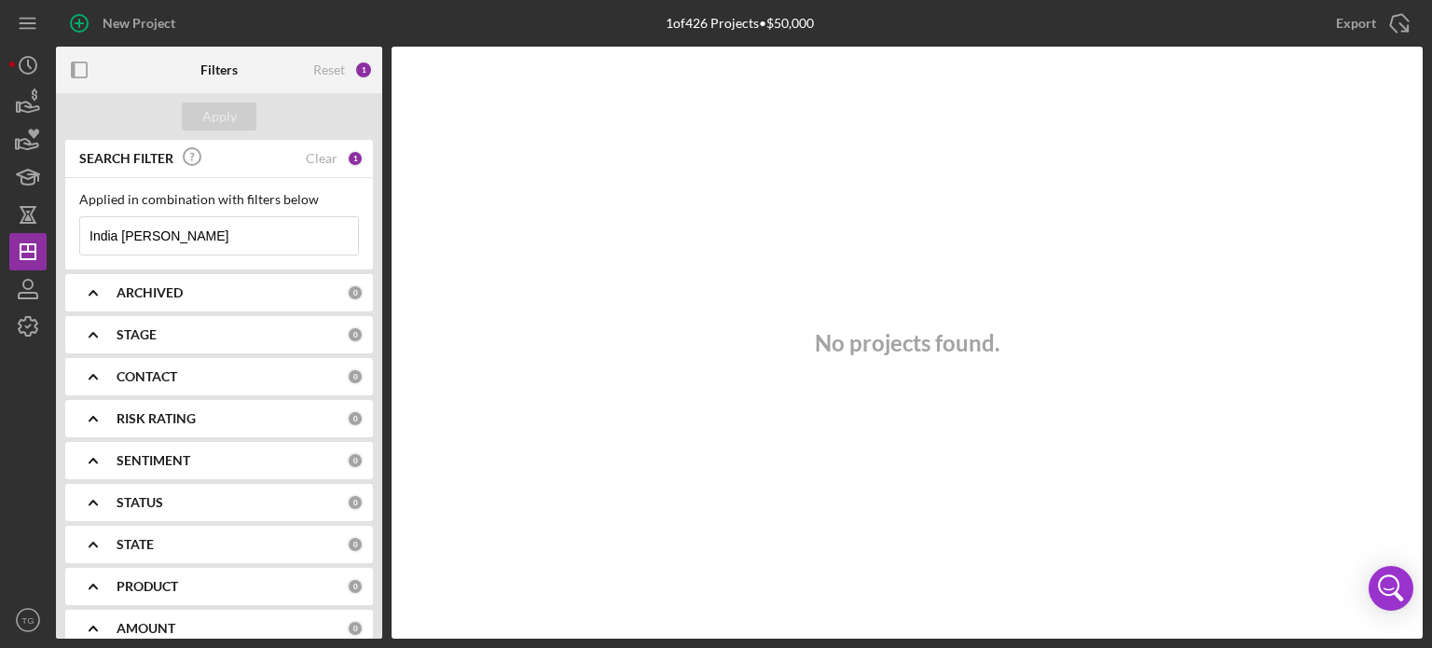
click at [169, 233] on input "India Gault" at bounding box center [219, 235] width 278 height 37
click at [183, 234] on input "India Gault" at bounding box center [219, 235] width 278 height 37
click at [200, 112] on button "Apply" at bounding box center [219, 117] width 75 height 28
click at [131, 249] on input "India" at bounding box center [219, 235] width 278 height 37
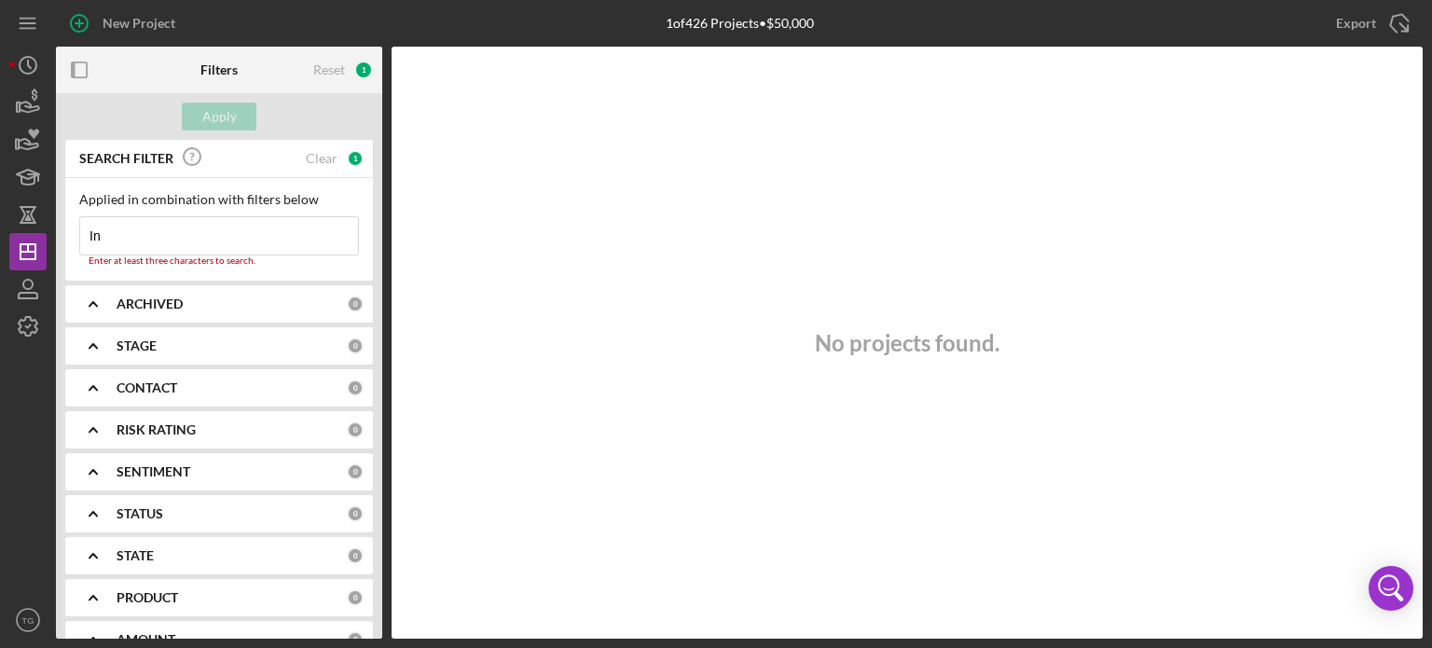
type input "I"
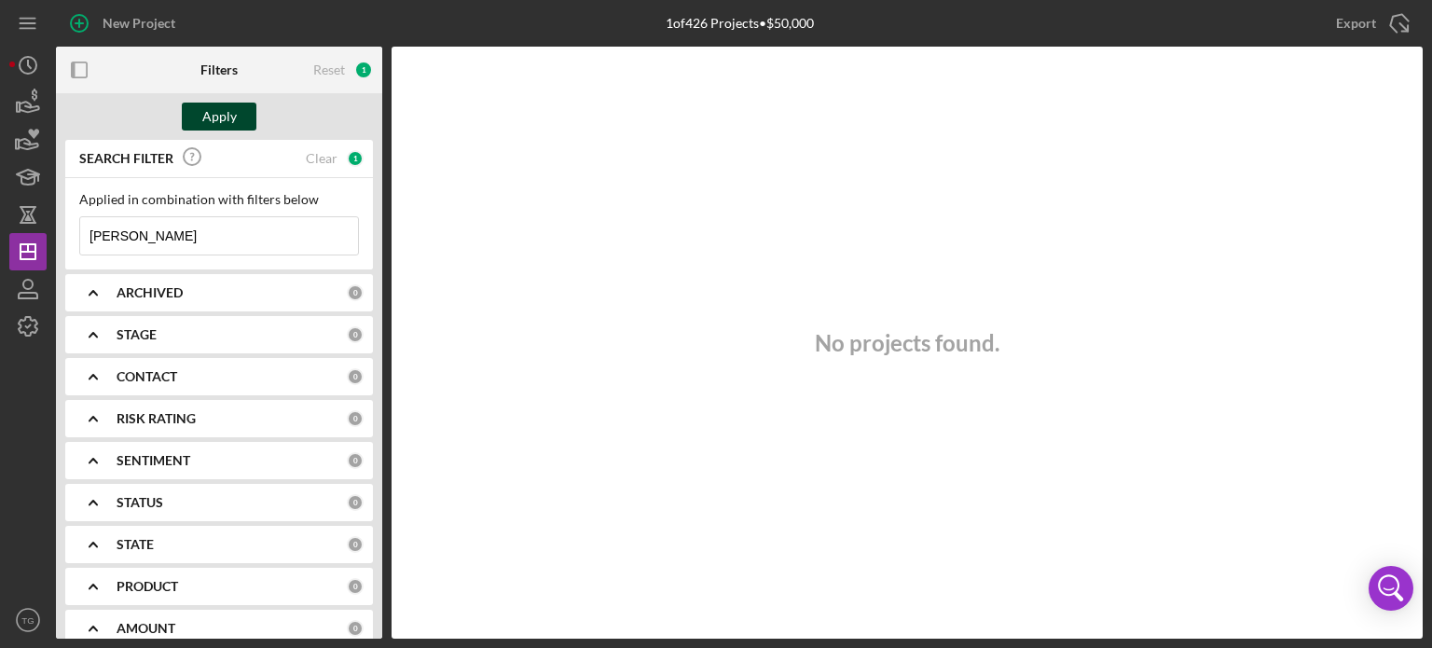
click at [211, 119] on div "Apply" at bounding box center [219, 117] width 34 height 28
click at [190, 233] on input "Gault" at bounding box center [219, 235] width 278 height 37
click at [82, 234] on input "Gault" at bounding box center [219, 235] width 278 height 37
type input "India Gault"
click at [242, 127] on button "Apply" at bounding box center [219, 117] width 75 height 28
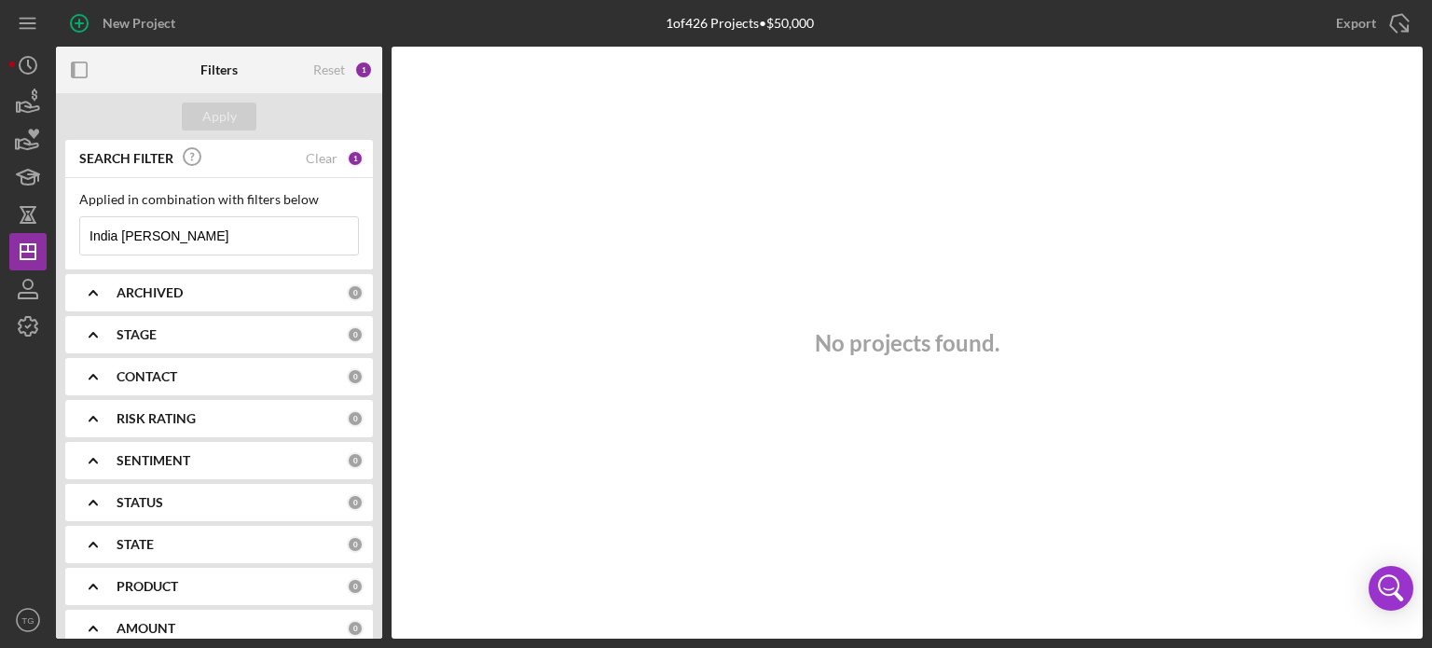
click at [210, 233] on input "India Gault" at bounding box center [219, 235] width 278 height 37
click at [313, 159] on div "Clear" at bounding box center [322, 158] width 32 height 15
click at [129, 232] on input at bounding box center [219, 235] width 278 height 37
type input "India Gault"
click at [315, 160] on div "Clear" at bounding box center [322, 158] width 32 height 15
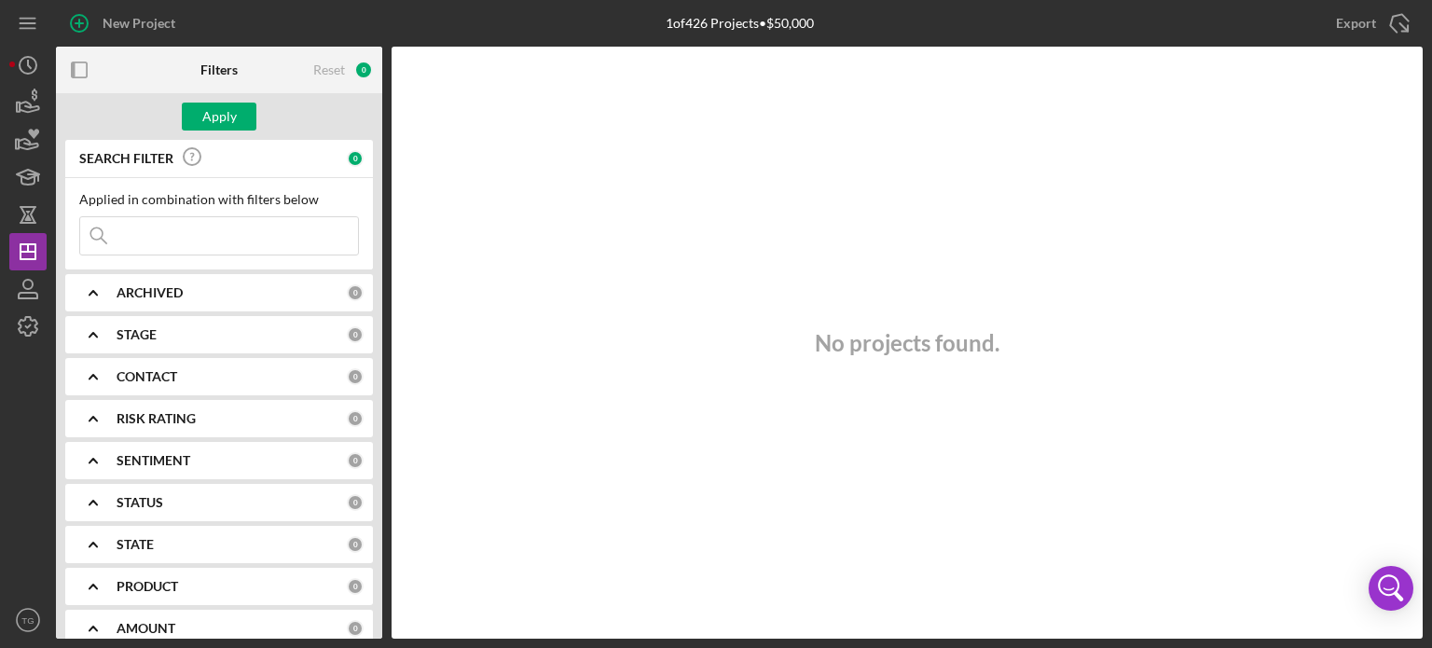
click at [152, 231] on input at bounding box center [219, 235] width 278 height 37
type input "India Gault"
click at [336, 71] on div "Reset" at bounding box center [329, 69] width 32 height 15
click at [155, 228] on input at bounding box center [219, 235] width 278 height 37
type input "India Gault"
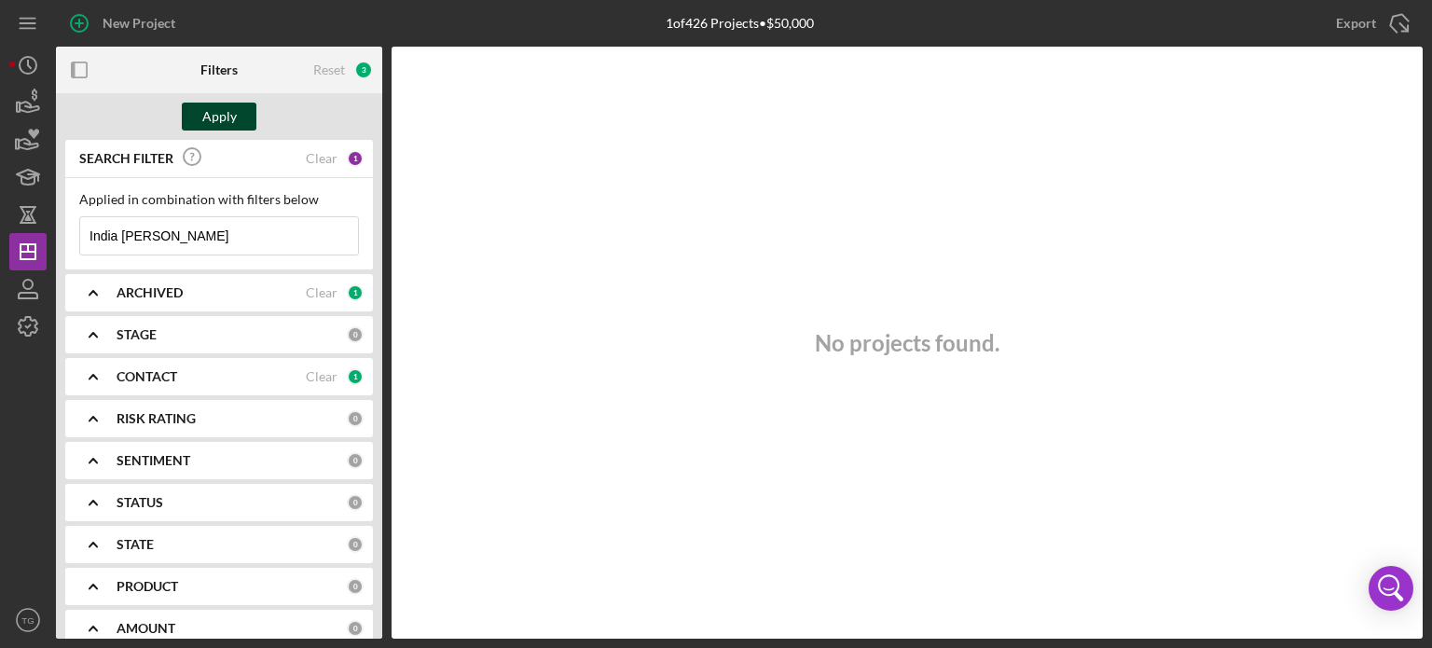
click at [220, 119] on div "Apply" at bounding box center [219, 117] width 34 height 28
click at [284, 156] on div "SEARCH FILTER" at bounding box center [190, 159] width 231 height 42
click at [141, 374] on b "CONTACT" at bounding box center [147, 376] width 61 height 15
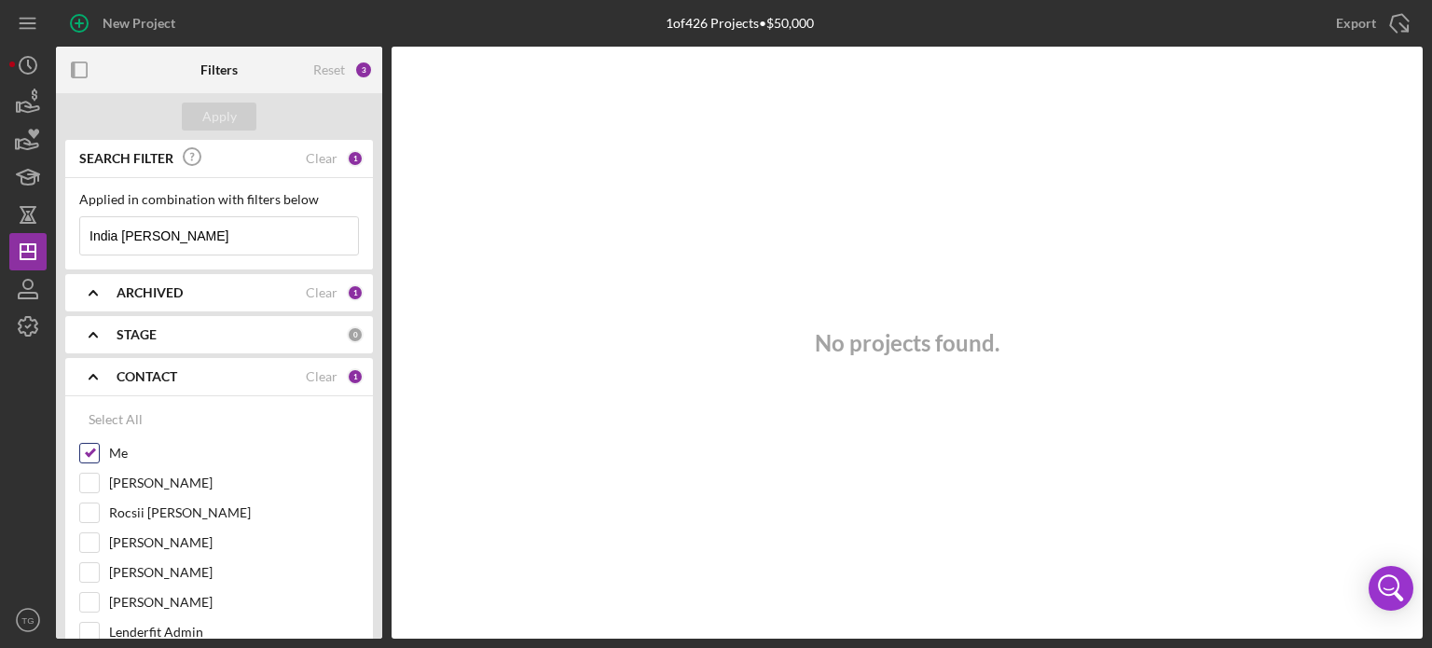
click at [120, 458] on label "Me" at bounding box center [234, 453] width 250 height 19
click at [99, 458] on input "Me" at bounding box center [89, 453] width 19 height 19
click at [94, 452] on input "Me" at bounding box center [89, 453] width 19 height 19
click at [122, 448] on label "Me" at bounding box center [234, 453] width 250 height 19
click at [99, 448] on input "Me" at bounding box center [89, 453] width 19 height 19
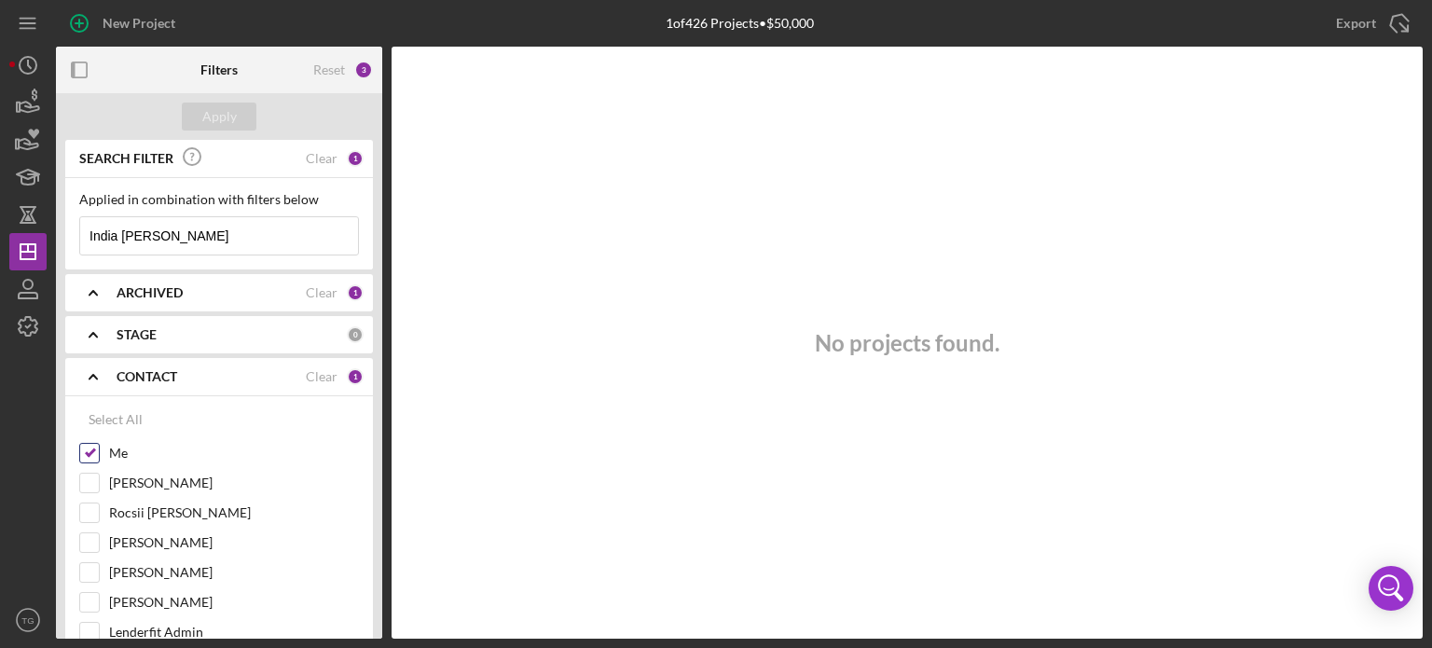
checkbox input "false"
click at [232, 117] on div "Apply" at bounding box center [219, 117] width 34 height 28
click at [22, 254] on icon "Icon/Dashboard" at bounding box center [28, 251] width 47 height 47
click at [22, 253] on icon "Icon/Dashboard" at bounding box center [28, 251] width 47 height 47
click at [21, 215] on icon "button" at bounding box center [28, 214] width 47 height 47
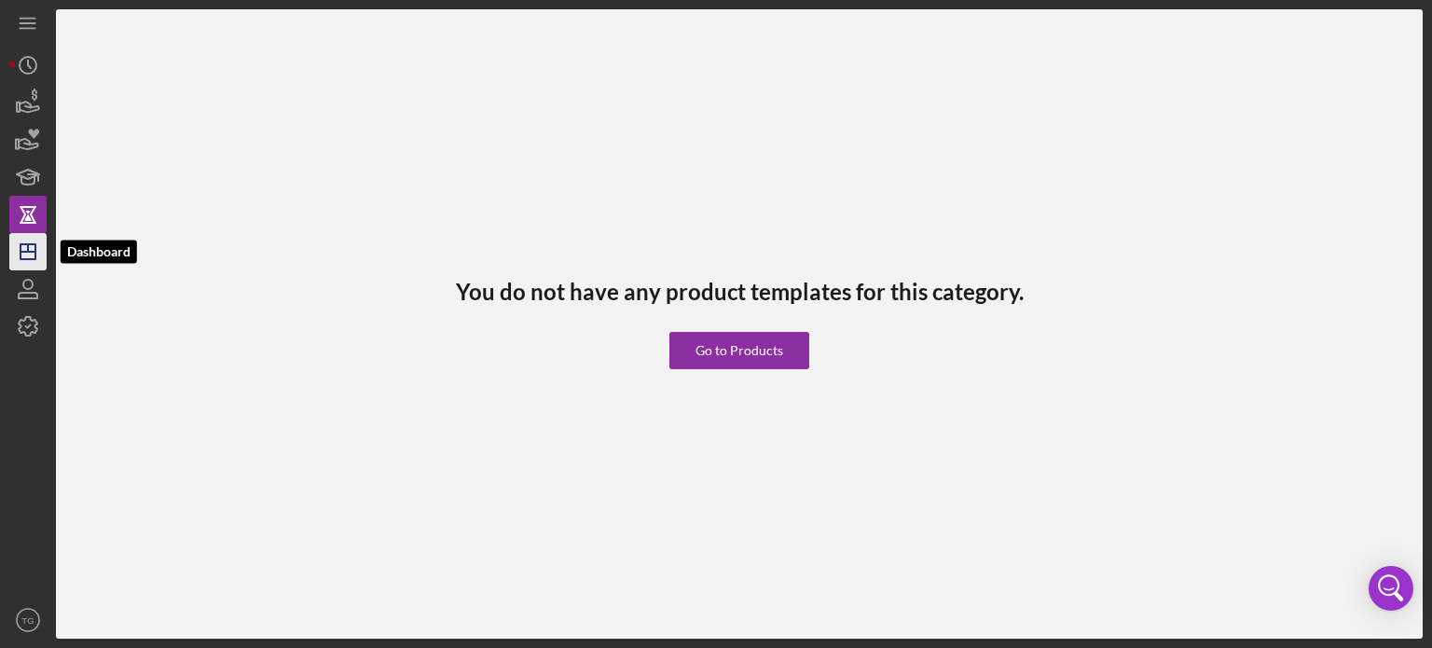
click at [21, 249] on icon "Icon/Dashboard" at bounding box center [28, 251] width 47 height 47
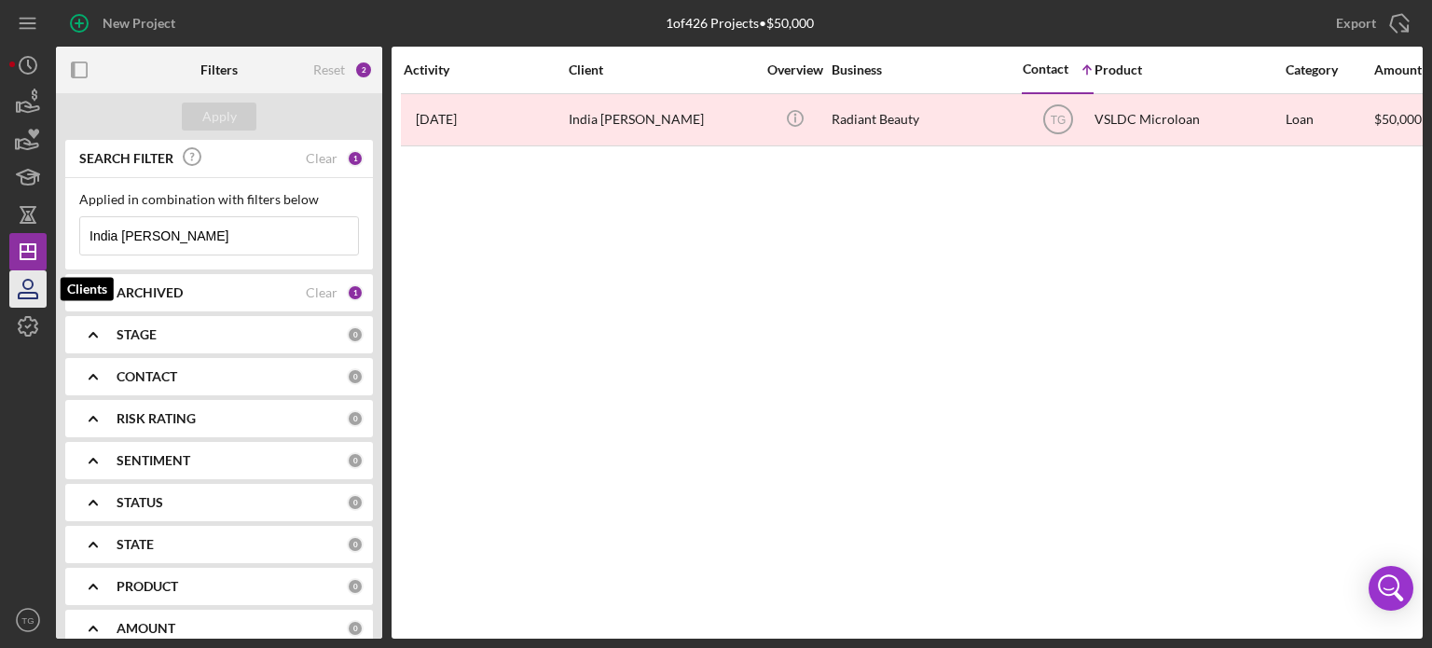
click at [31, 282] on icon "button" at bounding box center [28, 289] width 47 height 47
